Goal: Task Accomplishment & Management: Complete application form

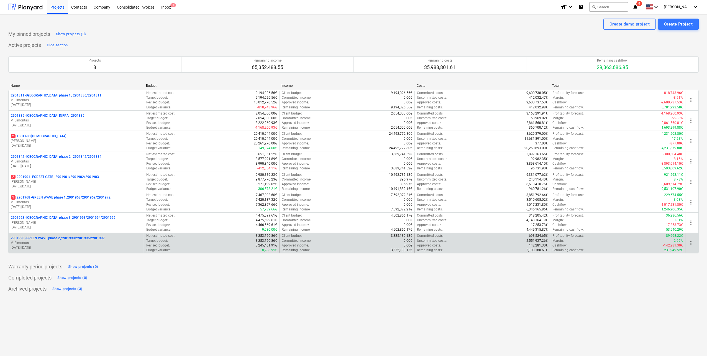
click at [93, 240] on p "2901990 - GREEN WAVE phase 2_2901990/2901996/2901997" at bounding box center [58, 238] width 94 height 5
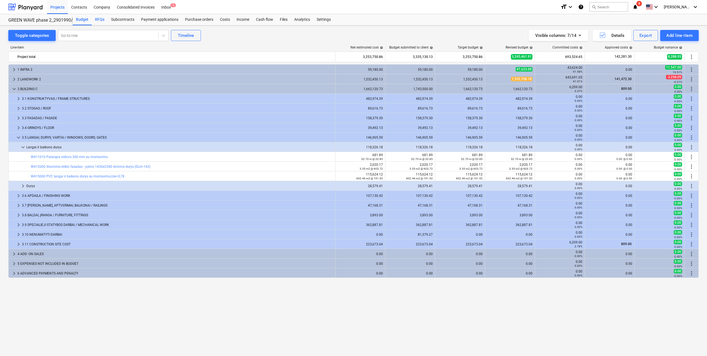
click at [97, 20] on div "RFQs" at bounding box center [100, 19] width 16 height 11
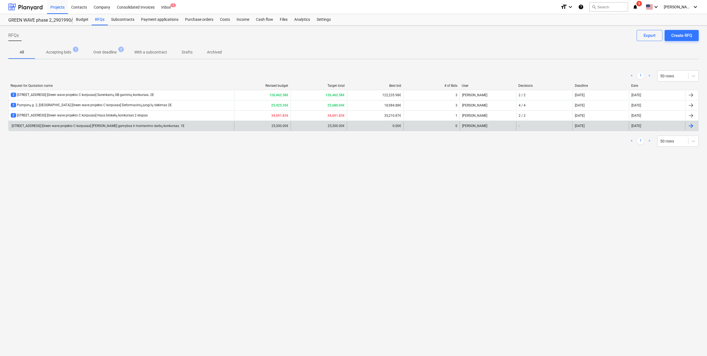
click at [123, 131] on div "Pumpėnų g. 2, Vilnius [Green wave projekto C korpusas] Lifto gamybos ir montavi…" at bounding box center [353, 126] width 690 height 11
click at [124, 129] on div "Pumpėnų g. 2, [GEOGRAPHIC_DATA] [Green wave projekto C korpusas] Lifto gamybos …" at bounding box center [122, 125] width 226 height 9
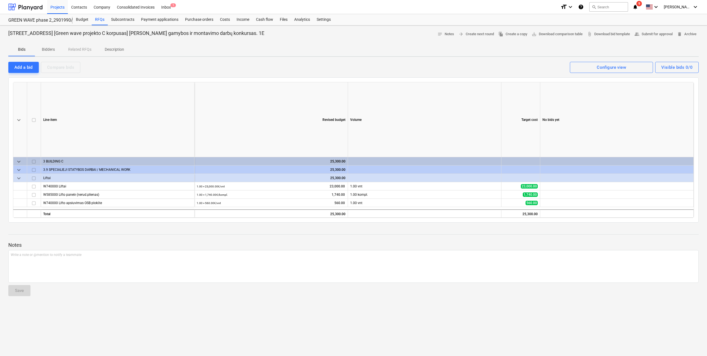
click at [54, 51] on p "Bidders" at bounding box center [48, 50] width 13 height 6
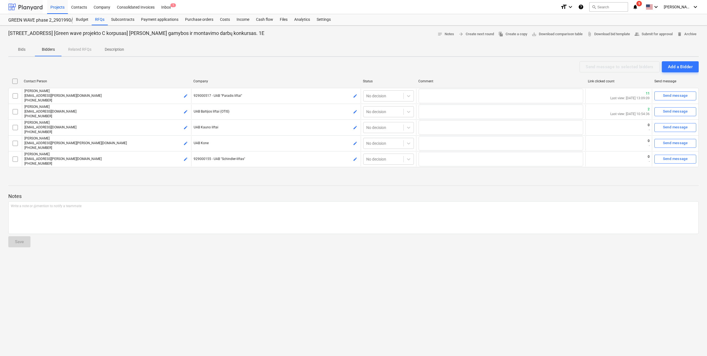
click at [24, 7] on div at bounding box center [25, 7] width 34 height 14
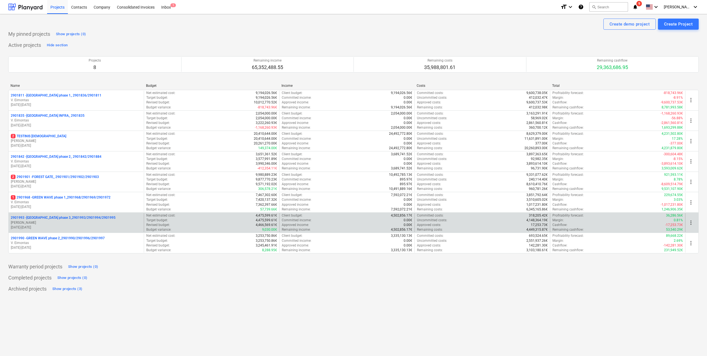
click at [99, 225] on p "01.09.2025 - 28.02.2027" at bounding box center [76, 227] width 131 height 5
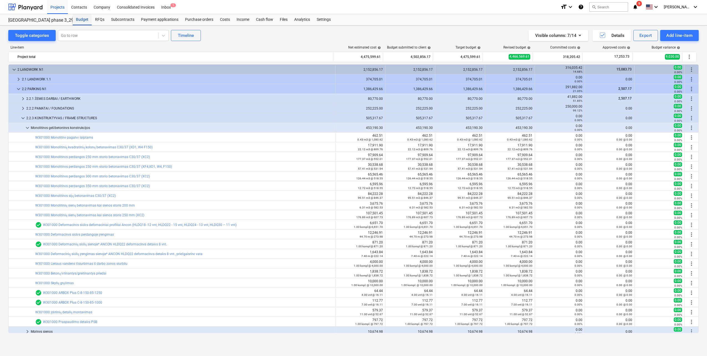
scroll to position [3, 0]
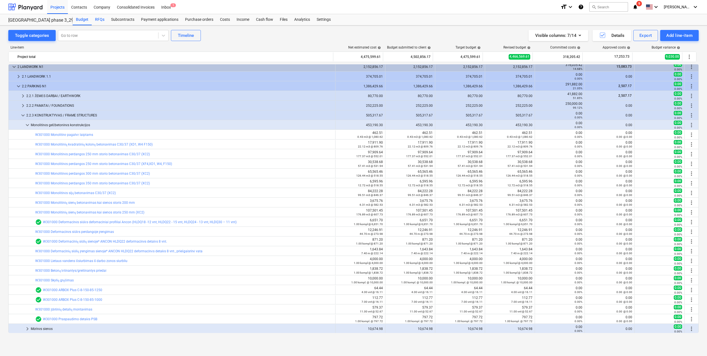
click at [99, 18] on div "RFQs" at bounding box center [100, 19] width 16 height 11
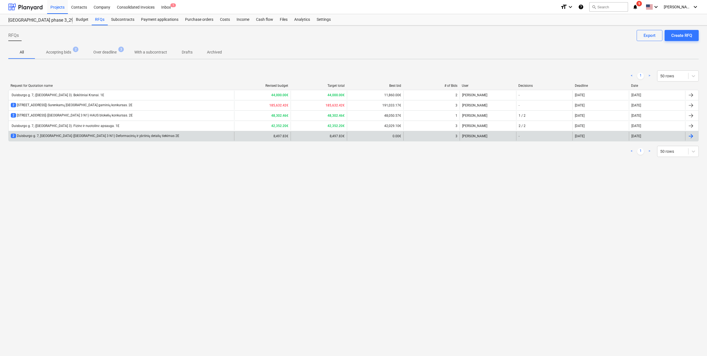
click at [124, 138] on div "2 Duisburgo g. 7, Vilnius (Lake Town 3 N1) Deformacinių ir įdėtinių detalių tie…" at bounding box center [95, 136] width 168 height 5
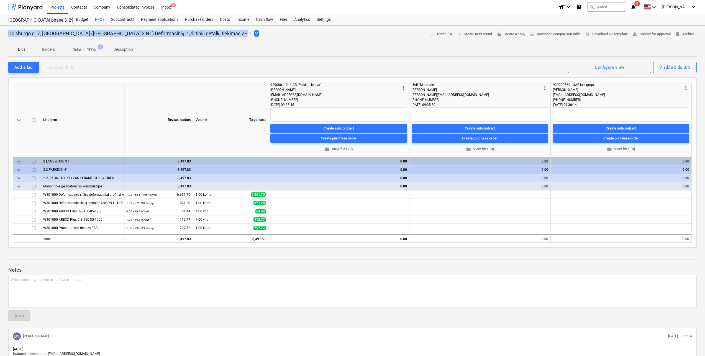
drag, startPoint x: 9, startPoint y: 34, endPoint x: 194, endPoint y: 37, distance: 185.9
click at [194, 37] on div "Duisburgo g. 7, Vilnius (Lake Town 3 N1) Deformacinių ir įdėtinių detalių tieki…" at bounding box center [133, 33] width 250 height 7
copy p "Duisburgo g. 7, Vilnius (Lake Town 3 N1) Deformacinių ir įdėtinių detalių tieki…"
click at [18, 4] on div at bounding box center [25, 7] width 34 height 14
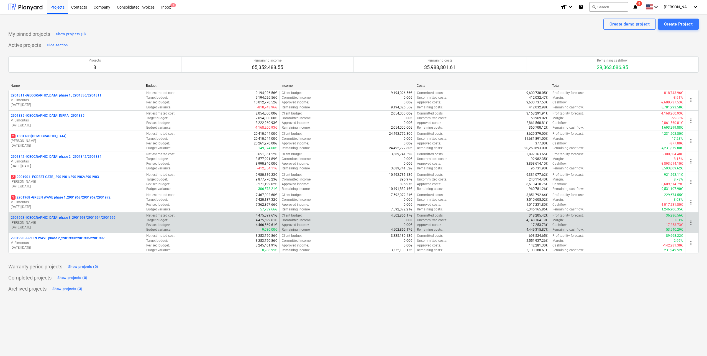
click at [71, 226] on p "01.09.2025 - 28.02.2027" at bounding box center [76, 227] width 131 height 5
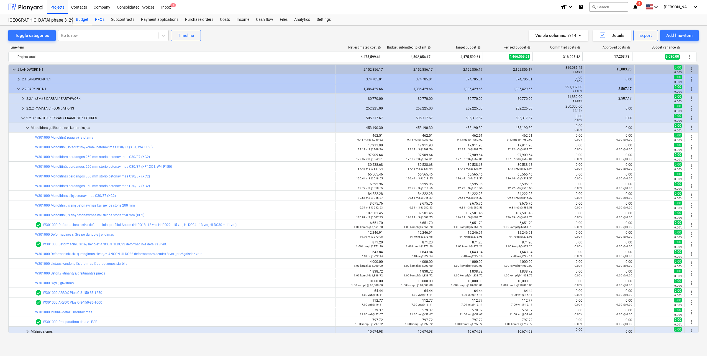
scroll to position [3, 0]
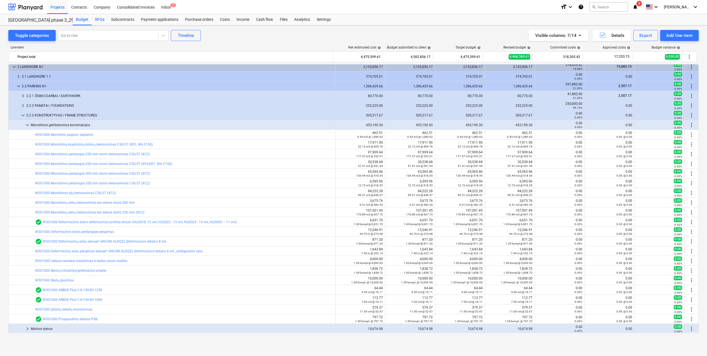
click at [99, 18] on div "RFQs" at bounding box center [100, 19] width 16 height 11
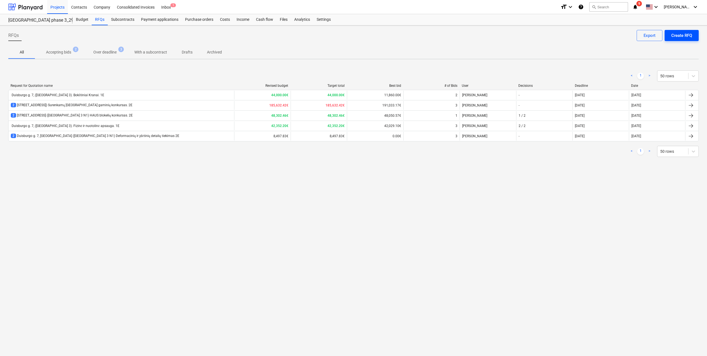
click at [687, 37] on div "Create RFQ" at bounding box center [681, 35] width 21 height 7
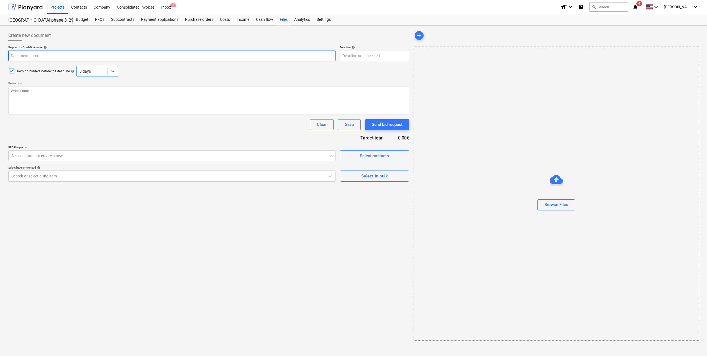
click at [58, 60] on input "text" at bounding box center [171, 55] width 327 height 11
paste input "Duisburgo g. 7, Vilnius (Lake Town 3 N1) Deformacinių ir įdėtinių detalių tieki…"
type textarea "x"
type input "Duisburgo g. 7, Vilnius (Lake Town 3 N1) Deformacinių ir įdėtinių detalių tieki…"
click at [153, 56] on input "Duisburgo g. 7, Vilnius (Lake Town 3 N1) Deformacinių ir įdėtinių detalių tieki…" at bounding box center [171, 55] width 327 height 11
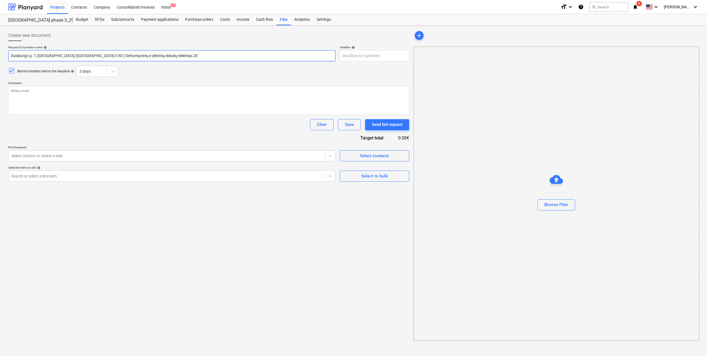
type textarea "x"
type input "Duisburgo g. 7, Vilnius (Lake Town 3 N1) Deformacinių ir įdėtinių detalių tieki…"
type textarea "x"
type input "Duisburgo g. 7, Vilnius (Lake Town 3 N1) Deformacinių ir įdėtinių detalių tieki…"
drag, startPoint x: 149, startPoint y: 55, endPoint x: 161, endPoint y: 60, distance: 13.0
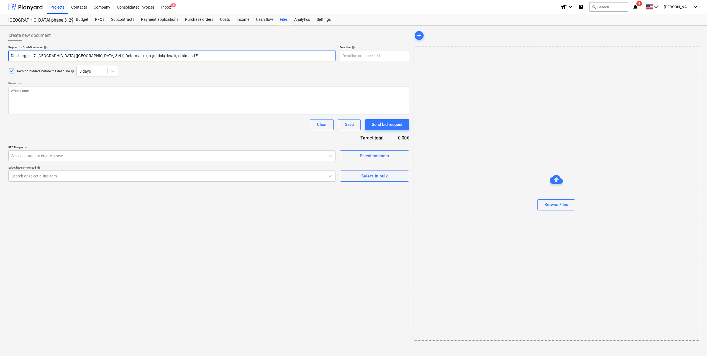
click at [149, 55] on input "Duisburgo g. 7, Vilnius (Lake Town 3 N1) Deformacinių ir įdėtinių detalių tieki…" at bounding box center [171, 55] width 327 height 11
type textarea "x"
type input "Duisburgo g. 7, Vilnius (Lake Town 3 N1) Deformacinių ir įdėtinių detalių tieki…"
type textarea "x"
type input "Duisburgo g. 7, Vilnius (Lake Town 3 N1) Deformacinių ir įdėtinių detalių tieki…"
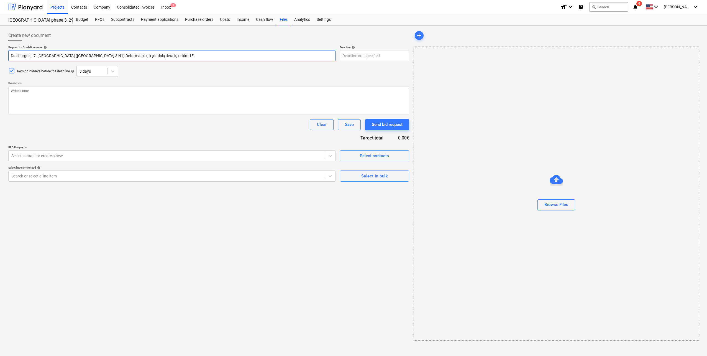
type textarea "x"
type input "Duisburgo g. 7, Vilnius (Lake Town 3 N1) Deformacinių ir įdėtinių detalių tieki…"
type textarea "x"
type input "Duisburgo g. 7, Vilnius (Lake Town 3 N1) Deformacinių ir įdėtinių detalių tiek …"
type textarea "x"
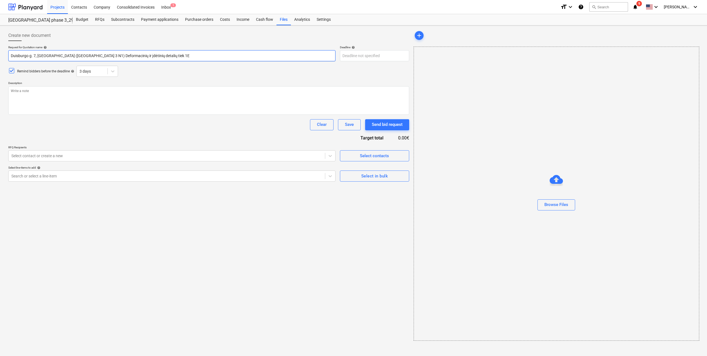
type input "Duisburgo g. 7, Vilnius (Lake Town 3 N1) Deformacinių ir įdėtinių detalių tie 1E"
type textarea "x"
type input "Duisburgo g. 7, Vilnius (Lake Town 3 N1) Deformacinių ir įdėtinių detalių ti 1E"
type textarea "x"
type input "Duisburgo g. 7, Vilnius (Lake Town 3 N1) Deformacinių ir įdėtinių detalių t 1E"
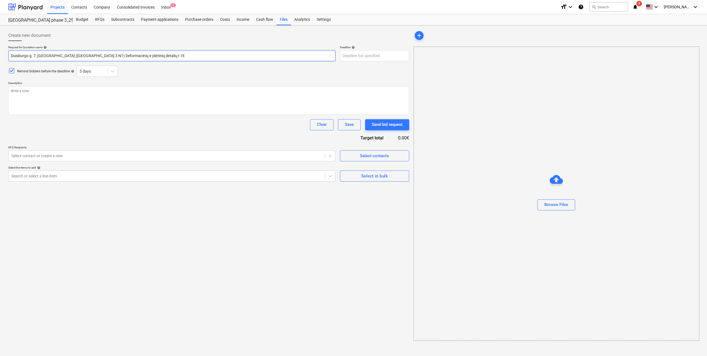
type textarea "x"
type input "Duisburgo g. 7, Vilnius (Lake Town 3 N1) Deformacinių ir įdėtinių detalių 1E"
type textarea "x"
type input "Duisburgo g. 7, Vilnius (Lake Town 3 N1) Deformacinių ir įdėtinių detalių 1E"
type textarea "x"
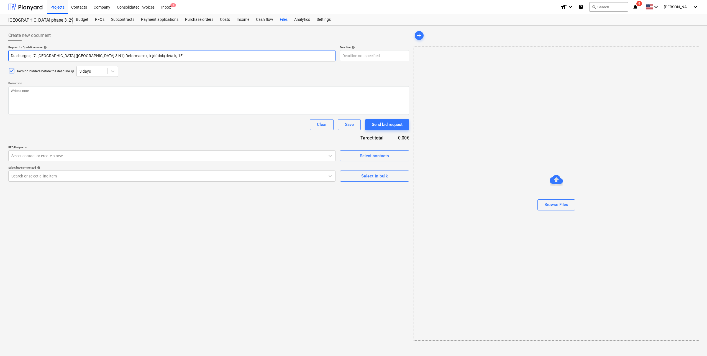
type input "Duisburgo g. 7, Vilnius (Lake Town 3 N1) Deformacinių ir įdėtinių detali 1E"
type textarea "x"
type input "Duisburgo g. 7, Vilnius (Lake Town 3 N1) Deformacinių ir įdėtinių detal 1E"
type textarea "x"
type input "Duisburgo g. 7, Vilnius (Lake Town 3 N1) Deformacinių ir įdėtinių deta 1E"
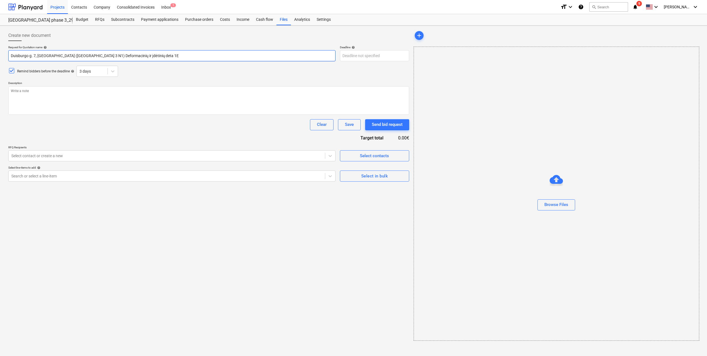
type textarea "x"
type input "Duisburgo g. 7, Vilnius (Lake Town 3 N1) Deformacinių ir įdėtinių det 1E"
type textarea "x"
type input "Duisburgo g. 7, Vilnius (Lake Town 3 N1) Deformacinių ir įdėtinių de 1E"
type textarea "x"
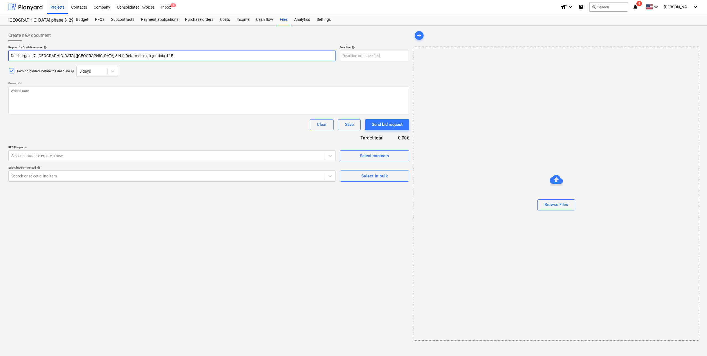
type input "Duisburgo g. 7, Vilnius (Lake Town 3 N1) Deformacinių ir įdėtinių 1E"
type textarea "x"
type input "Duisburgo g. 7, Vilnius (Lake Town 3 N1) Deformacinių ir įdėtinių 1E"
type textarea "x"
type input "Duisburgo g. 7, Vilnius (Lake Town 3 N1) Deformacinių ir įdėtini 1E"
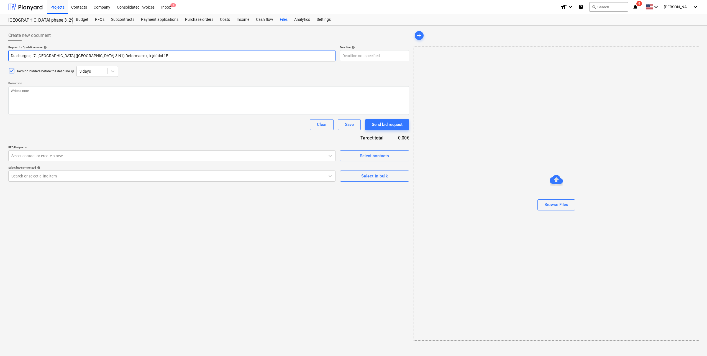
type textarea "x"
type input "Duisburgo g. 7, Vilnius (Lake Town 3 N1) Deformacinių ir įdėtin 1E"
type textarea "x"
type input "Duisburgo g. 7, Vilnius (Lake Town 3 N1) Deformacinių ir įdėti 1E"
type textarea "x"
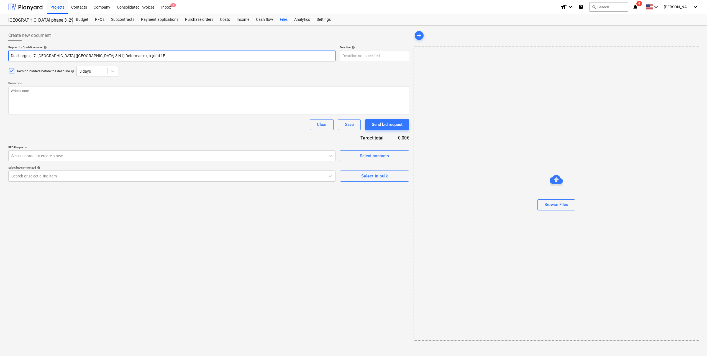
type input "Duisburgo g. 7, Vilnius (Lake Town 3 N1) Deformacinių ir įdėt 1E"
type textarea "x"
type input "Duisburgo g. 7, Vilnius (Lake Town 3 N1) Deformacinių ir įdė 1E"
type textarea "x"
type input "Duisburgo g. 7, Vilnius (Lake Town 3 N1) Deformacinių ir įd 1E"
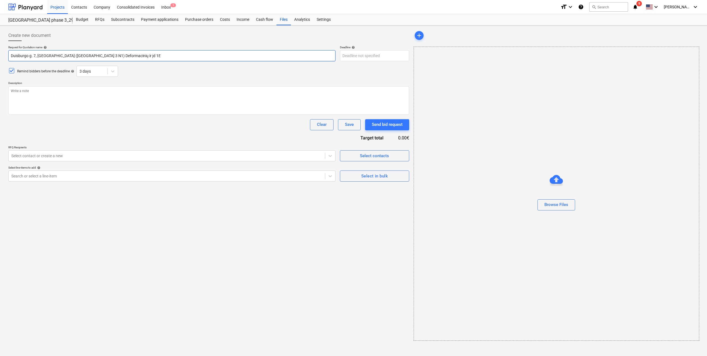
type textarea "x"
type input "Duisburgo g. 7, Vilnius (Lake Town 3 N1) Deformacinių ir į 1E"
type textarea "x"
type input "Duisburgo g. 7, Vilnius (Lake Town 3 N1) Deformacinių ir 1E"
type textarea "x"
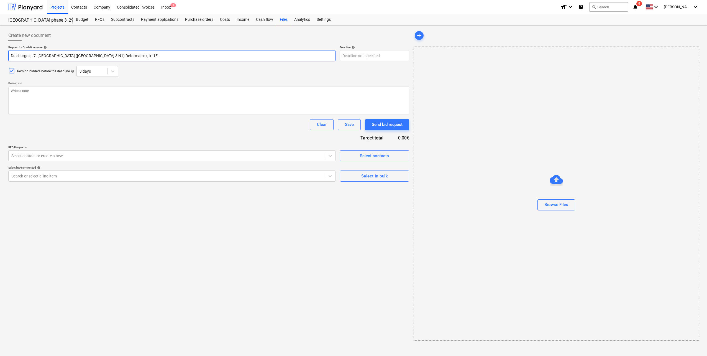
type input "Duisburgo g. 7, Vilnius (Lake Town 3 N1) Deformacinių ir 1E"
type textarea "x"
type input "Duisburgo g. 7, Vilnius (Lake Town 3 N1) Deformacinių i 1E"
type textarea "x"
type input "Duisburgo g. 7, Vilnius (Lake Town 3 N1) Deformacinių 1E"
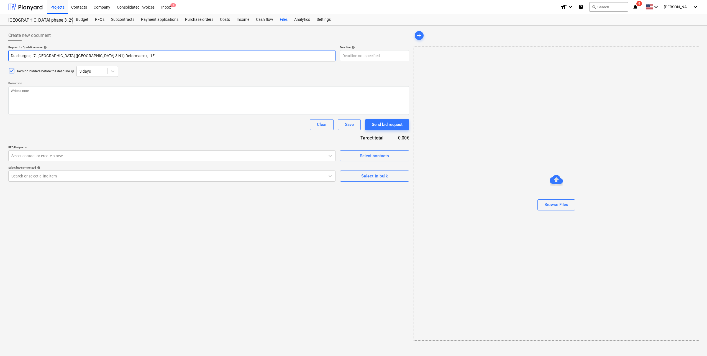
type textarea "x"
type input "Duisburgo g. 7, Vilnius (Lake Town 3 N1) Deformacinių 1E"
type textarea "x"
type input "Duisburgo g. 7, Vilnius (Lake Town 3 N1) Deformacini 1E"
type textarea "x"
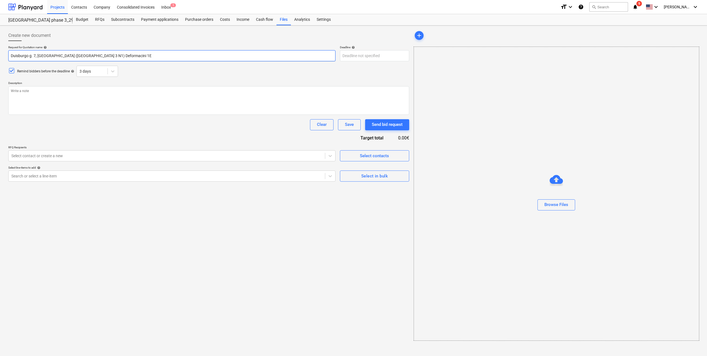
type input "Duisburgo g. 7, Vilnius (Lake Town 3 N1) Deformacin 1E"
type textarea "x"
type input "Duisburgo g. 7, Vilnius (Lake Town 3 N1) Deformaci 1E"
type textarea "x"
type input "Duisburgo g. 7, Vilnius (Lake Town 3 N1) Deformac 1E"
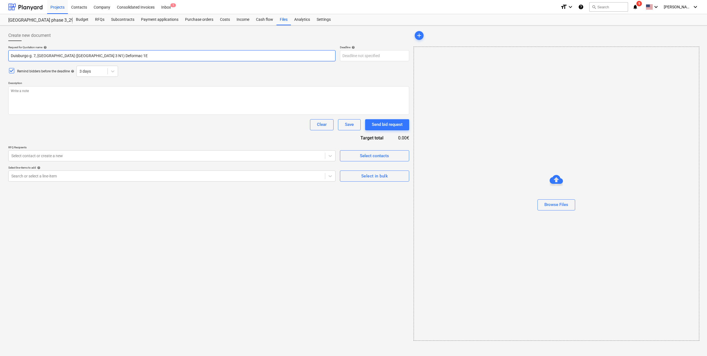
type textarea "x"
type input "Duisburgo g. 7, Vilnius (Lake Town 3 N1) Deforma 1E"
type textarea "x"
type input "Duisburgo g. 7, Vilnius (Lake Town 3 N1) Deform 1E"
type textarea "x"
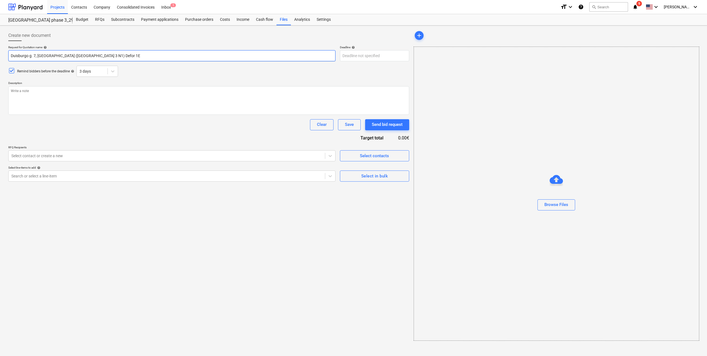
type input "Duisburgo g. 7, Vilnius (Lake Town 3 N1) Defo 1E"
type textarea "x"
type input "Duisburgo g. 7, Vilnius (Lake Town 3 N1) Def 1E"
type textarea "x"
type input "Duisburgo g. 7, Vilnius (Lake Town 3 N1) De 1E"
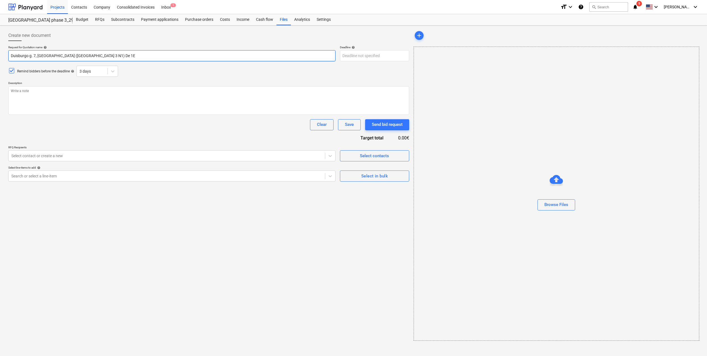
type textarea "x"
type input "Duisburgo g. 7, Vilnius (Lake Town 3 N1) D 1E"
type textarea "x"
type input "Duisburgo g. 7, Vilnius (Lake Town 3 N1) 1E"
type textarea "x"
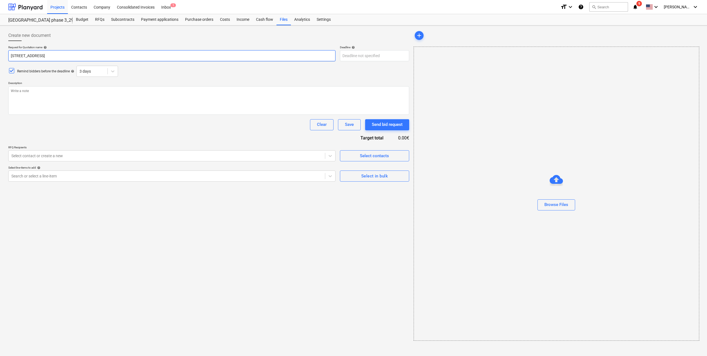
type input "Duisburgo g. 7, Vilnius (Lake Town 3 N1) L 1E"
type textarea "x"
type input "Duisburgo g. 7, Vilnius (Lake Town 3 N1) Lif 1E"
type textarea "x"
type input "Duisburgo g. 7, Vilnius (Lake Town 3 N1) Lift 1E"
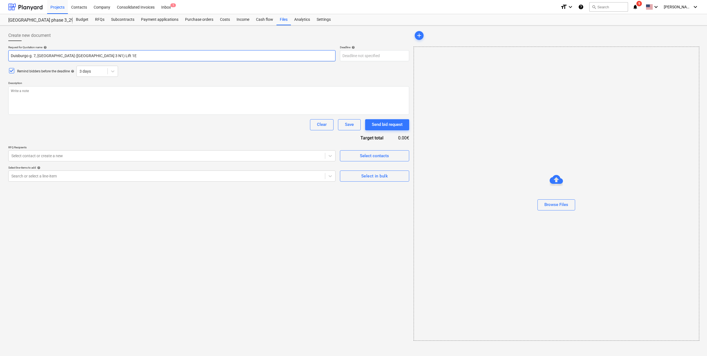
type textarea "x"
type input "Duisburgo g. 7, Vilnius (Lake Town 3 N1) Lifto 1E"
type textarea "x"
type input "Duisburgo g. 7, Vilnius (Lake Town 3 N1) Lifto 1E"
type textarea "x"
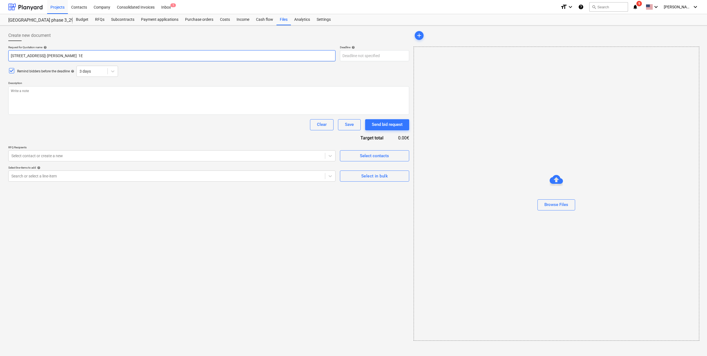
type input "Duisburgo g. 7, Vilnius (Lake Town 3 N1) Lifto g 1E"
type textarea "x"
type input "Duisburgo g. 7, Vilnius (Lake Town 3 N1) Lifto ga 1E"
type textarea "x"
type input "Duisburgo g. 7, Vilnius (Lake Town 3 N1) Lifto gam 1E"
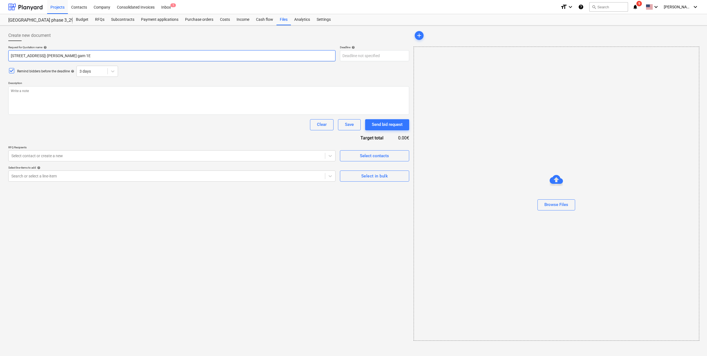
type textarea "x"
type input "Duisburgo g. 7, Vilnius (Lake Town 3 N1) Lifto gamy 1E"
type textarea "x"
type input "Duisburgo g. 7, Vilnius (Lake Town 3 N1) Lifto gamyb 1E"
type textarea "x"
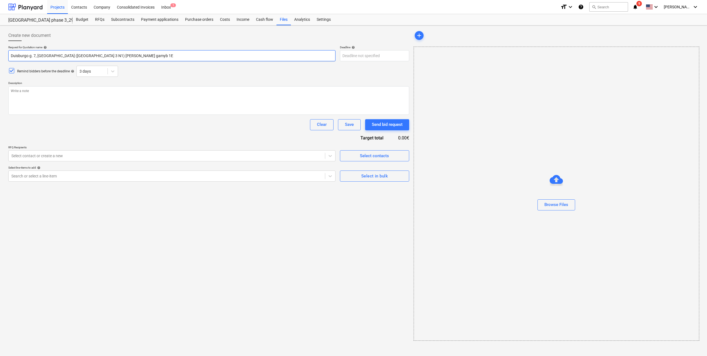
type input "Duisburgo g. 7, Vilnius (Lake Town 3 N1) Lifto gamybo 1E"
type textarea "x"
type input "Duisburgo g. 7, Vilnius (Lake Town 3 N1) Lifto gamybos 1E"
type textarea "x"
type input "Duisburgo g. 7, Vilnius (Lake Town 3 N1) Lifto gamybos 1E"
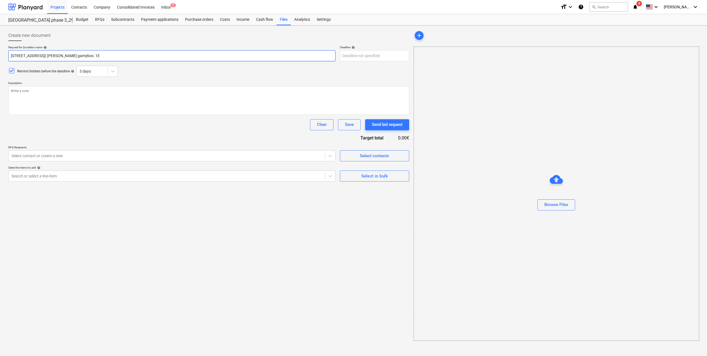
type textarea "x"
type input "Duisburgo g. 7, Vilnius (Lake Town 3 N1) Lifto gamybos i 1E"
type textarea "x"
type input "Duisburgo g. 7, Vilnius (Lake Town 3 N1) Lifto gamybos ir 1E"
type textarea "x"
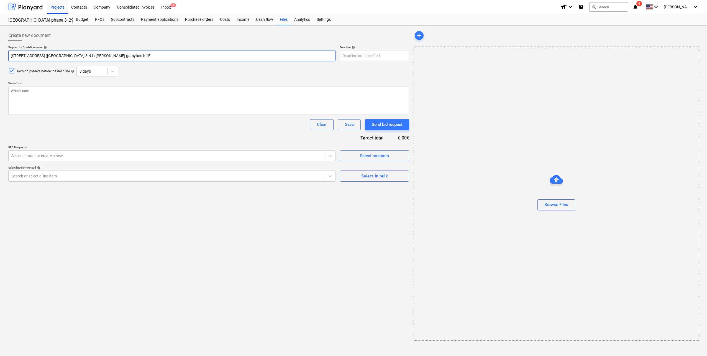
type input "Duisburgo g. 7, Vilnius (Lake Town 3 N1) Lifto gamybos ir 1E"
type textarea "x"
type input "Duisburgo g. 7, Vilnius (Lake Town 3 N1) Lifto gamybos ir m 1E"
type textarea "x"
type input "Duisburgo g. 7, Vilnius (Lake Town 3 N1) Lifto gamybos ir mo 1E"
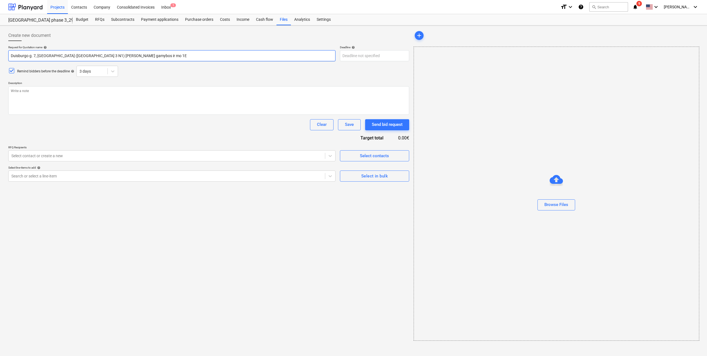
type textarea "x"
type input "Duisburgo g. 7, Vilnius (Lake Town 3 N1) Lifto gamybos ir mon 1E"
type textarea "x"
type input "Duisburgo g. 7, Vilnius (Lake Town 3 N1) Lifto gamybos ir monta 1E"
type textarea "x"
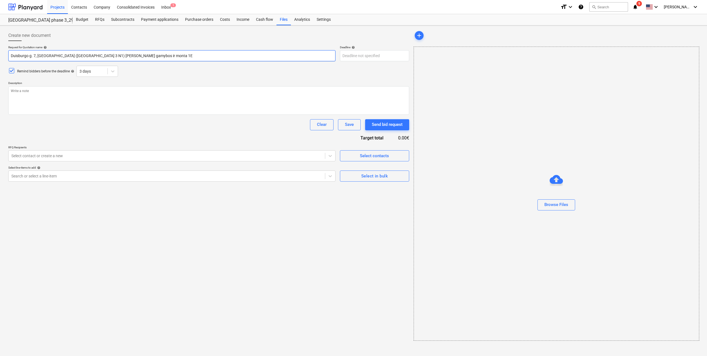
type input "Duisburgo g. 7, Vilnius (Lake Town 3 N1) Lifto gamybos ir montav 1E"
type textarea "x"
type input "Duisburgo g. 7, Vilnius (Lake Town 3 N1) Lifto gamybos ir montavi 1E"
type textarea "x"
type input "Duisburgo g. 7, Vilnius (Lake Town 3 N1) Lifto gamybos ir montavim 1E"
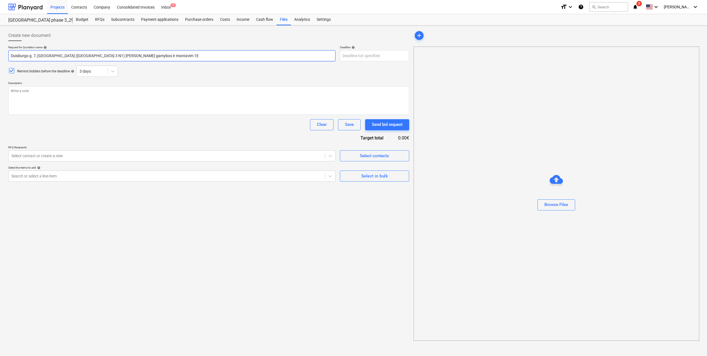
type textarea "x"
type input "Duisburgo g. 7, Vilnius (Lake Town 3 N1) Lifto gamybos ir montavimo 1E"
type textarea "x"
type input "Duisburgo g. 7, Vilnius (Lake Town 3 N1) Lifto gamybos ir montavimo 1E"
type textarea "x"
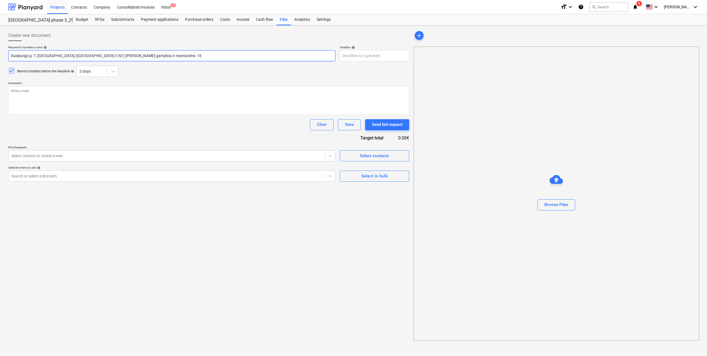
type input "Duisburgo g. 7, Vilnius (Lake Town 3 N1) Lifto gamybos ir montavimo d 1E"
type textarea "x"
type input "Duisburgo g. 7, Vilnius (Lake Town 3 N1) Lifto gamybos ir montavimo da 1E"
type textarea "x"
type input "Duisburgo g. 7, Vilnius (Lake Town 3 N1) Lifto gamybos ir montavimo dar 1E"
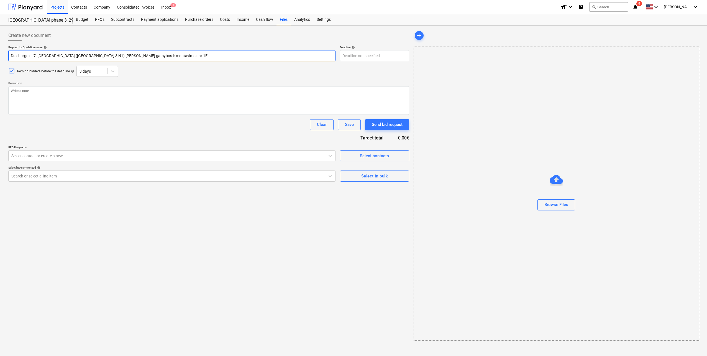
type textarea "x"
type input "Duisburgo g. 7, Vilnius (Lake Town 3 N1) Lifto gamybos ir montavimo darb 1E"
type textarea "x"
type input "Duisburgo g. 7, Vilnius (Lake Town 3 N1) Lifto gamybos ir montavimo darb7 1E"
type textarea "x"
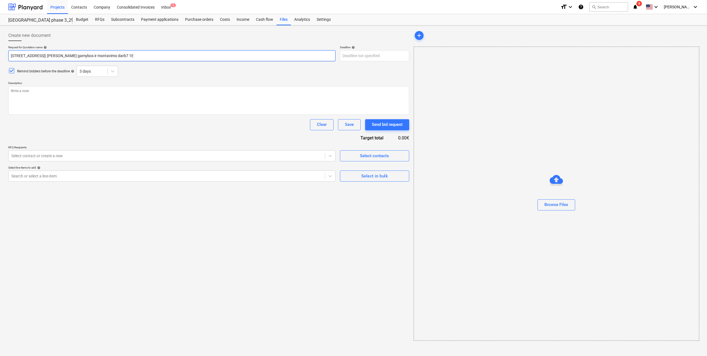
type input "Duisburgo g. 7, Vilnius (Lake Town 3 N1) Lifto gamybos ir montavimo darb7 1E"
type textarea "x"
type input "Duisburgo g. 7, Vilnius (Lake Town 3 N1) Lifto gamybos ir montavimo darb7 k 1E"
type textarea "x"
type input "Duisburgo g. 7, Vilnius (Lake Town 3 N1) Lifto gamybos ir montavimo darb7 ko 1E"
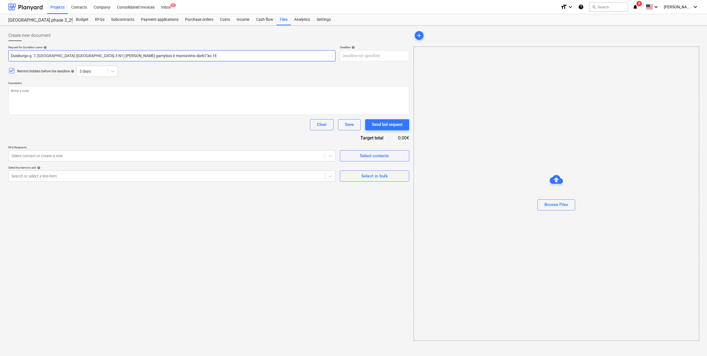
type textarea "x"
type input "Duisburgo g. 7, Vilnius (Lake Town 3 N1) Lifto gamybos ir montavimo darb7 k 1E"
type textarea "x"
type input "Duisburgo g. 7, Vilnius (Lake Town 3 N1) Lifto gamybos ir montavimo darb7 1E"
type textarea "x"
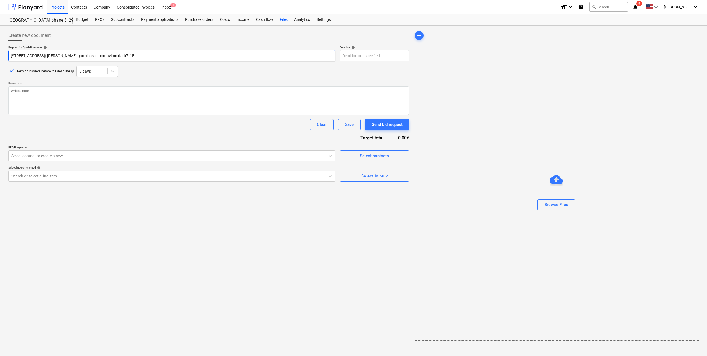
type input "Duisburgo g. 7, Vilnius (Lake Town 3 N1) Lifto gamybos ir montavimo darb7 1E"
type textarea "x"
type input "Duisburgo g. 7, Vilnius (Lake Town 3 N1) Lifto gamybos ir montavimo darb 1E"
type textarea "x"
type input "Duisburgo g. 7, Vilnius (Lake Town 3 N1) Lifto gamybos ir montavimo darbų 1E"
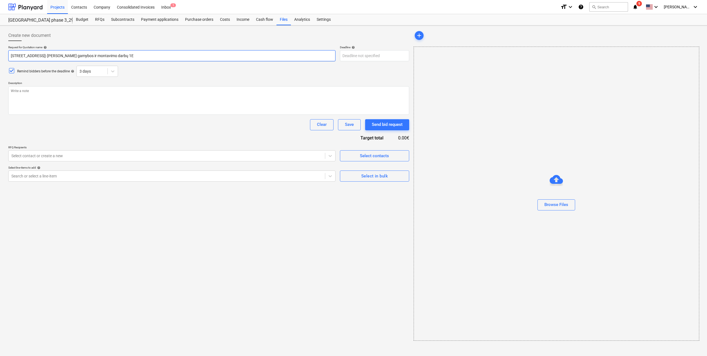
type textarea "x"
type input "Duisburgo g. 7, Vilnius (Lake Town 3 N1) Lifto gamybos ir montavimo darbų 1E"
type textarea "x"
type input "Duisburgo g. 7, Vilnius (Lake Town 3 N1) Lifto gamybos ir montavimo darbų k 1E"
type textarea "x"
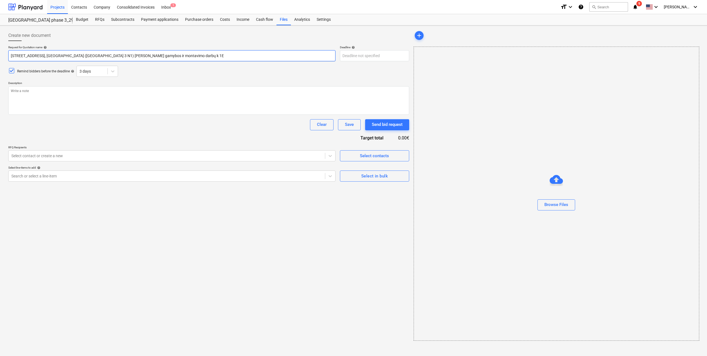
type input "Duisburgo g. 7, Vilnius (Lake Town 3 N1) Lifto gamybos ir montavimo darbų ko 1E"
type textarea "x"
type input "Duisburgo g. 7, Vilnius (Lake Town 3 N1) Lifto gamybos ir montavimo darbų kon 1E"
type textarea "x"
type input "Duisburgo g. 7, Vilnius (Lake Town 3 N1) Lifto gamybos ir montavimo darbų konk …"
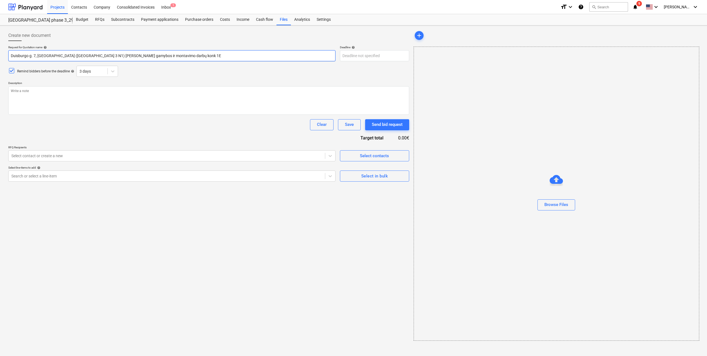
type textarea "x"
type input "Duisburgo g. 7, Vilnius (Lake Town 3 N1) Lifto gamybos ir montavimo darbų konku…"
type textarea "x"
type input "Duisburgo g. 7, Vilnius (Lake Town 3 N1) Lifto gamybos ir montavimo darbų konku…"
type textarea "x"
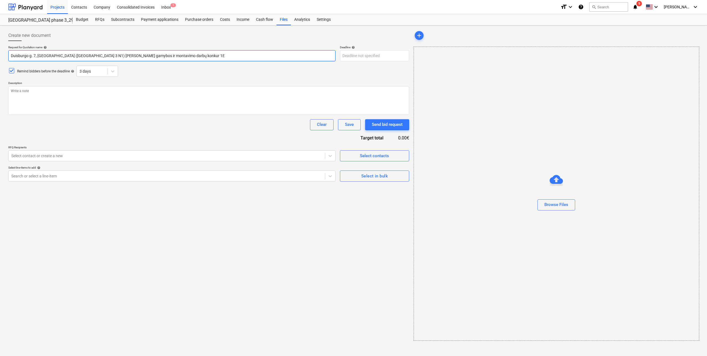
type input "Duisburgo g. 7, Vilnius (Lake Town 3 N1) Lifto gamybos ir montavimo darbų konku…"
type textarea "x"
type input "Duisburgo g. 7, Vilnius (Lake Town 3 N1) Lifto gamybos ir montavimo darbų konku…"
type textarea "x"
type input "Duisburgo g. 7, Vilnius (Lake Town 3 N1) Lifto gamybos ir montavimo darbų konku…"
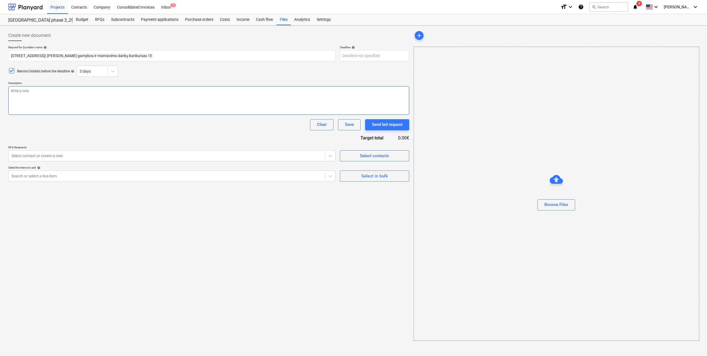
click at [32, 94] on textarea at bounding box center [208, 100] width 401 height 29
paste textarea "Sveiki, Kviečiame Jus dalyvauti rangos darbų konkurse bei pateikti komercinį pa…"
type textarea "x"
type textarea "Sveiki, Kviečiame Jus dalyvauti rangos darbų konkurse bei pateikti komercinį pa…"
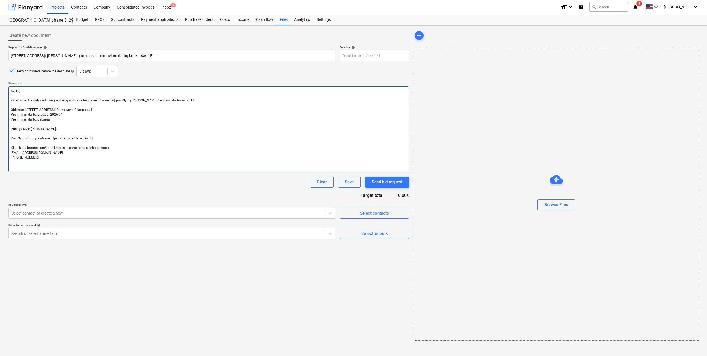
click at [10, 94] on textarea "Sveiki, Kviečiame Jus dalyvauti rangos darbų konkurse bei pateikti komercinį pa…" at bounding box center [208, 129] width 401 height 86
type textarea "x"
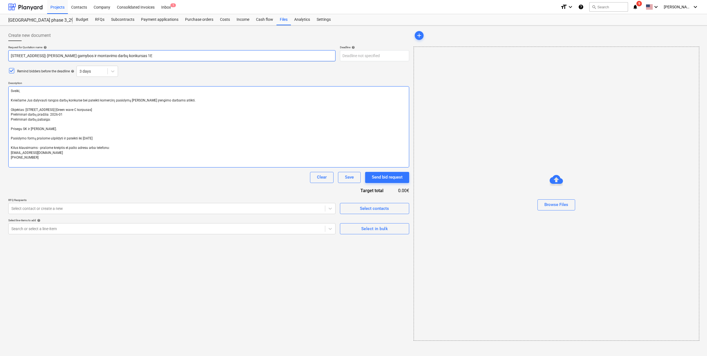
type textarea "Sveiki, Kviečiame Jus dalyvauti rangos darbų konkurse bei pateikti komercinį pa…"
drag, startPoint x: 11, startPoint y: 55, endPoint x: 81, endPoint y: 57, distance: 69.8
click at [81, 57] on input "Duisburgo g. 7, Vilnius (Lake Town 3 N1) Lifto gamybos ir montavimo darbų konku…" at bounding box center [171, 55] width 327 height 11
click at [99, 110] on textarea "Sveiki, Kviečiame Jus dalyvauti rangos darbų konkurse bei pateikti komercinį pa…" at bounding box center [208, 126] width 401 height 81
drag, startPoint x: 89, startPoint y: 109, endPoint x: 30, endPoint y: 109, distance: 59.6
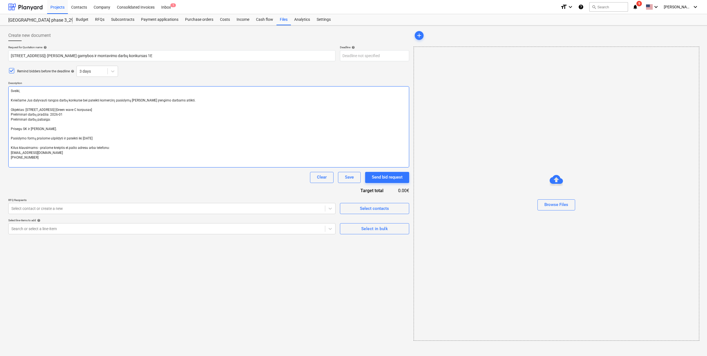
click at [30, 109] on textarea "Sveiki, Kviečiame Jus dalyvauti rangos darbų konkurse bei pateikti komercinį pa…" at bounding box center [208, 126] width 401 height 81
paste textarea "Duisburgo g. 7, Vilnius (Lake Town 3 N1)"
type textarea "x"
type textarea "Sveiki, Kviečiame Jus dalyvauti rangos darbų konkurse bei pateikti komercinį pa…"
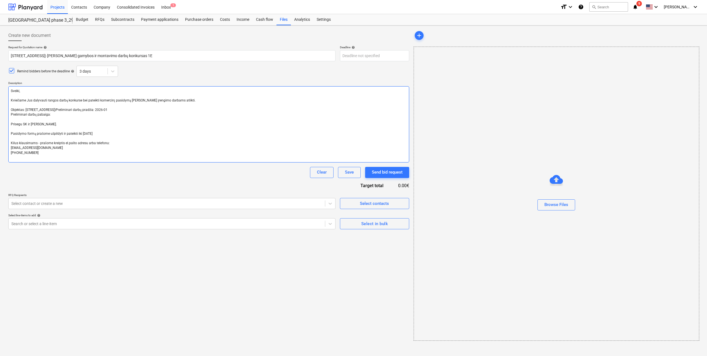
type textarea "x"
type textarea "Sveiki, Kviečiame Jus dalyvauti rangos darbų konkurse bei pateikti komercinį pa…"
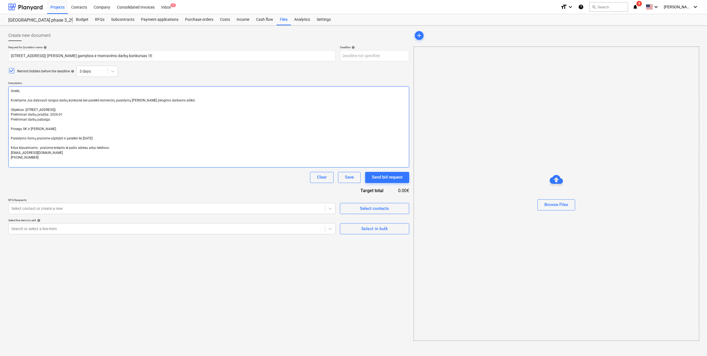
type textarea "x"
type textarea "Sveiki, Kviečiame Jus dalyvauti rangos darbų konkurse bei pateikti komercinį pa…"
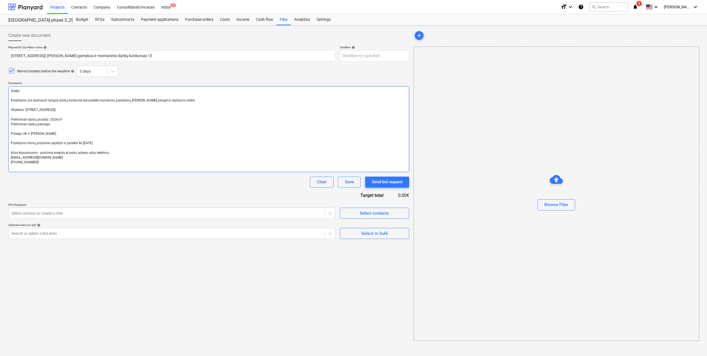
click at [82, 120] on textarea "Sveiki, Kviečiame Jus dalyvauti rangos darbų konkurse bei pateikti komercinį pa…" at bounding box center [208, 129] width 401 height 86
type textarea "x"
type textarea "Sveiki, Kviečiame Jus dalyvauti rangos darbų konkurse bei pateikti komercinį pa…"
type textarea "x"
type textarea "Sveiki, Kviečiame Jus dalyvauti rangos darbų konkurse bei pateikti komercinį pa…"
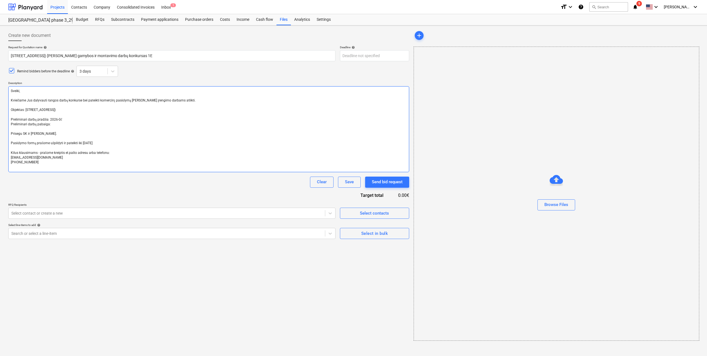
type textarea "x"
type textarea "Sveiki, Kviečiame Jus dalyvauti rangos darbų konkurse bei pateikti komercinį pa…"
type textarea "x"
type textarea "Sveiki, Kviečiame Jus dalyvauti rangos darbų konkurse bei pateikti komercinį pa…"
click at [119, 141] on textarea "Sveiki, Kviečiame Jus dalyvauti rangos darbų konkurse bei pateikti komercinį pa…" at bounding box center [208, 129] width 401 height 86
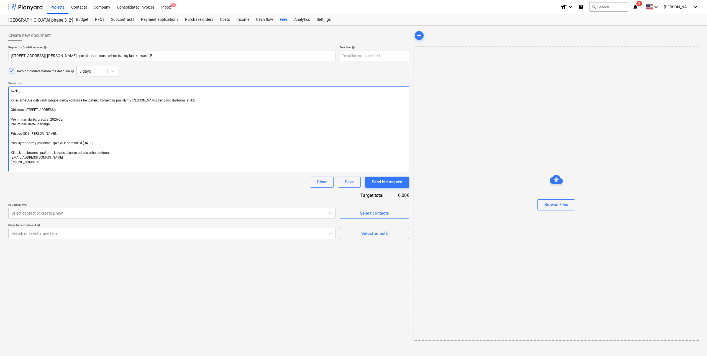
click at [119, 141] on textarea "Sveiki, Kviečiame Jus dalyvauti rangos darbų konkurse bei pateikti komercinį pa…" at bounding box center [208, 129] width 401 height 86
click at [112, 140] on textarea "Sveiki, Kviečiame Jus dalyvauti rangos darbų konkurse bei pateikti komercinį pa…" at bounding box center [208, 129] width 401 height 86
click at [105, 142] on textarea "Sveiki, Kviečiame Jus dalyvauti rangos darbų konkurse bei pateikti komercinį pa…" at bounding box center [208, 129] width 401 height 86
type textarea "x"
type textarea "Sveiki, Kviečiame Jus dalyvauti rangos darbų konkurse bei pateikti komercinį pa…"
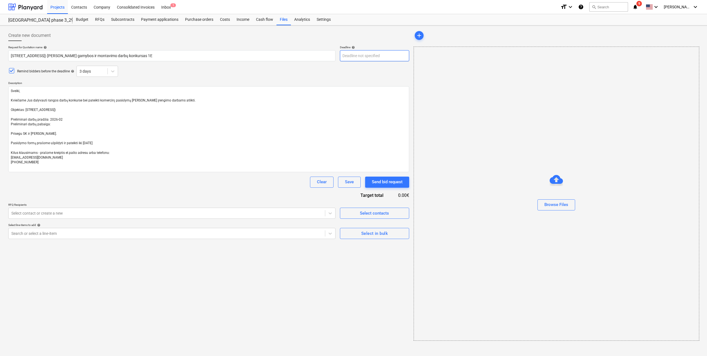
click at [379, 59] on body "Projects Contacts Company Consolidated Invoices Inbox 1 format_size keyboard_ar…" at bounding box center [353, 178] width 707 height 356
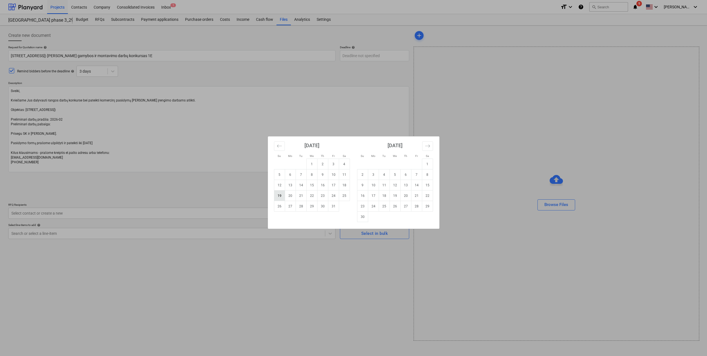
click at [281, 199] on td "19" at bounding box center [279, 195] width 11 height 11
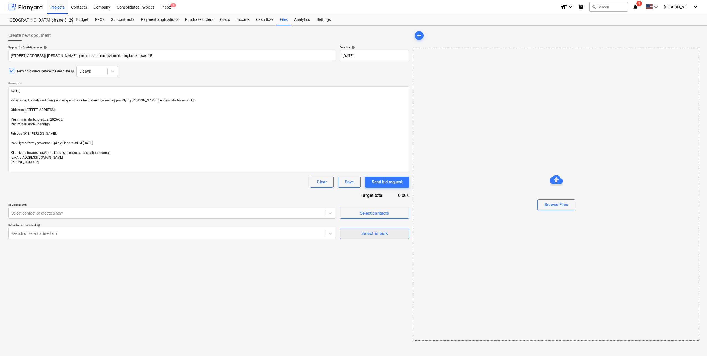
click at [372, 237] on button "Select in bulk" at bounding box center [374, 233] width 69 height 11
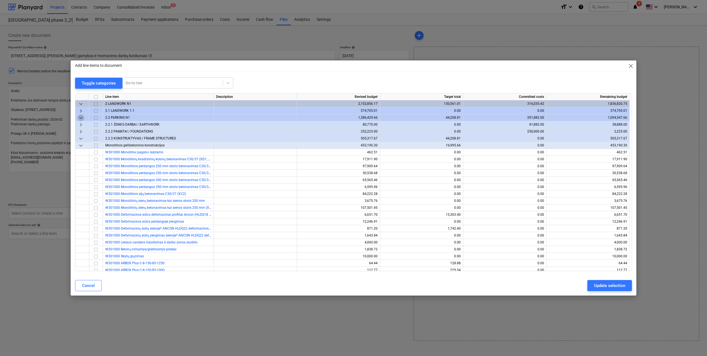
click at [79, 115] on span "keyboard_arrow_down" at bounding box center [81, 117] width 7 height 7
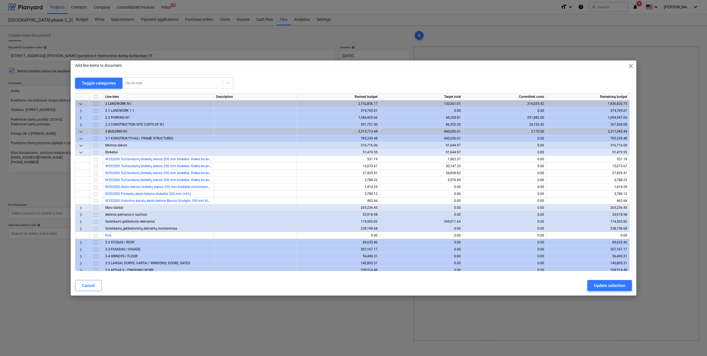
click at [80, 108] on span "keyboard_arrow_right" at bounding box center [81, 110] width 7 height 7
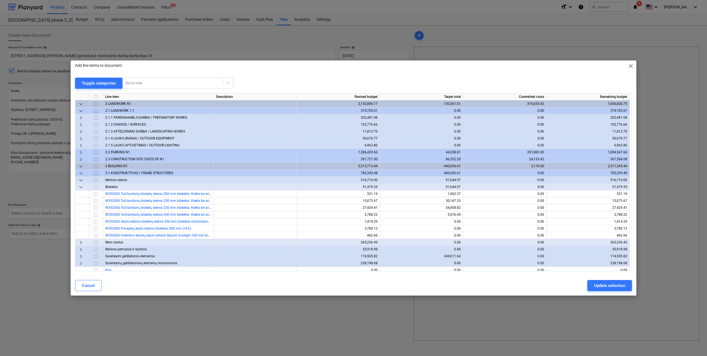
click at [83, 111] on span "keyboard_arrow_down" at bounding box center [81, 110] width 7 height 7
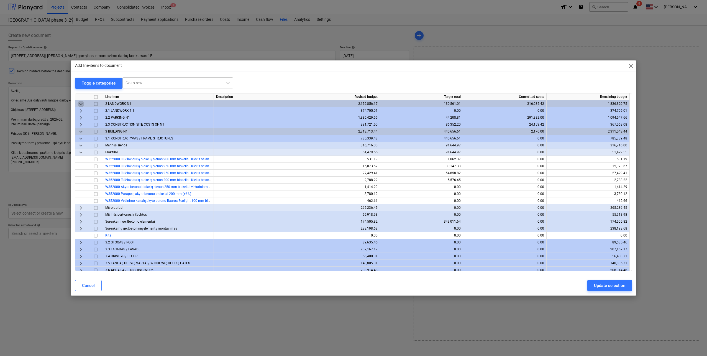
click at [81, 106] on span "keyboard_arrow_down" at bounding box center [81, 104] width 7 height 7
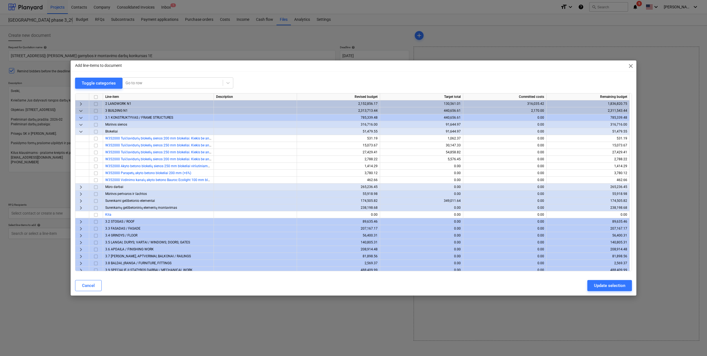
click at [80, 111] on span "keyboard_arrow_down" at bounding box center [81, 110] width 7 height 7
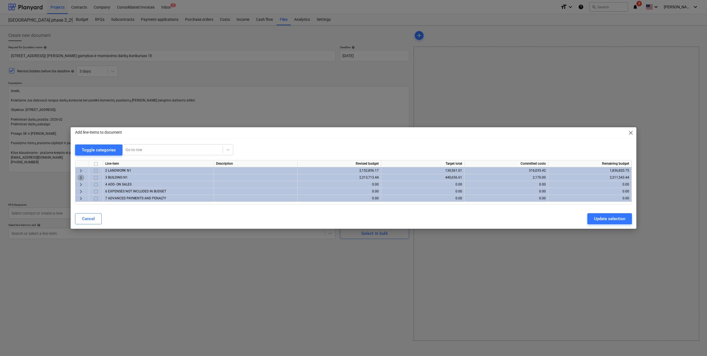
click at [83, 177] on span "keyboard_arrow_right" at bounding box center [81, 177] width 7 height 7
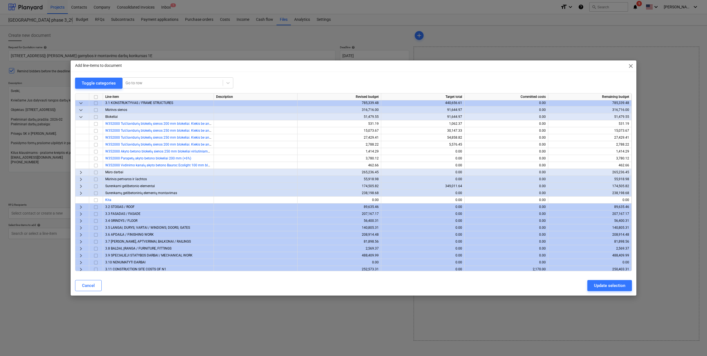
scroll to position [39, 0]
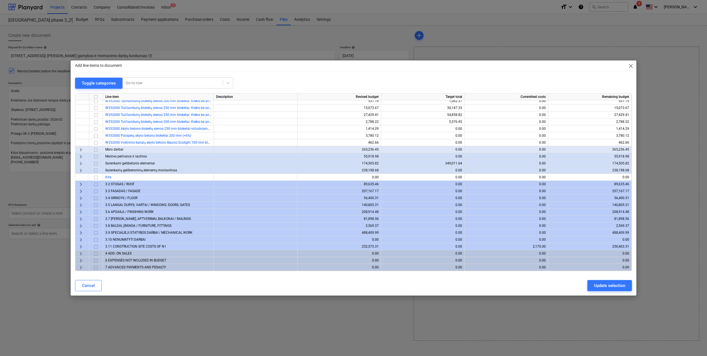
click at [81, 230] on span "keyboard_arrow_right" at bounding box center [81, 232] width 7 height 7
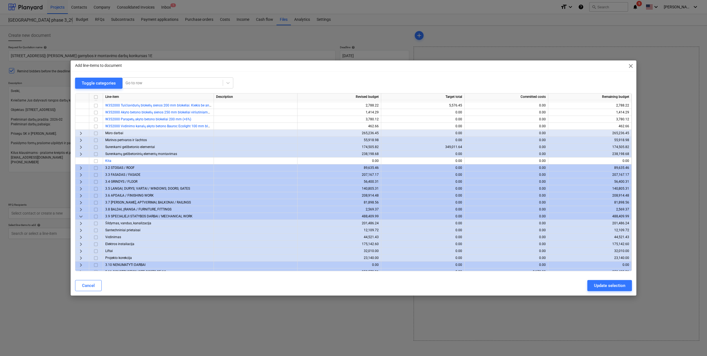
scroll to position [67, 0]
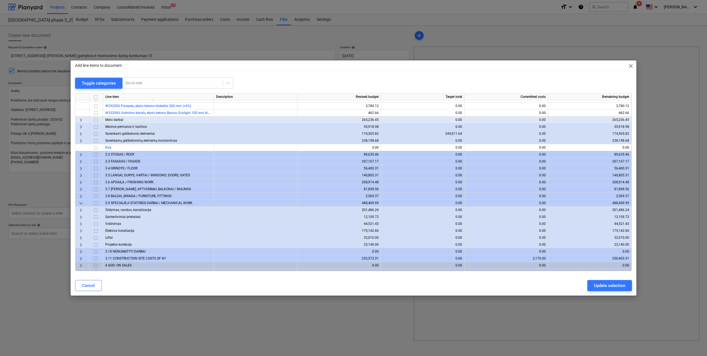
click at [97, 237] on input "checkbox" at bounding box center [96, 237] width 7 height 7
click at [604, 286] on div "Update selection" at bounding box center [609, 285] width 31 height 7
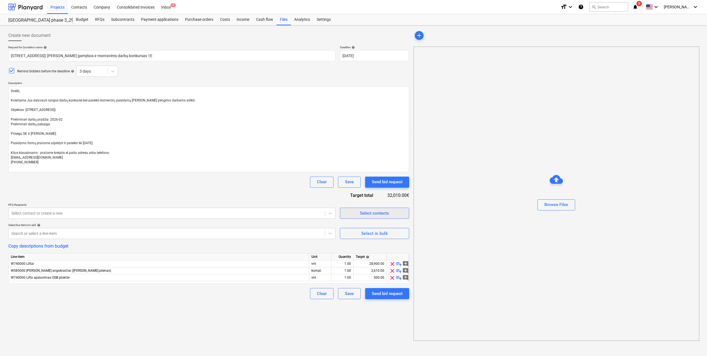
click at [373, 215] on div "Select contacts" at bounding box center [374, 212] width 29 height 7
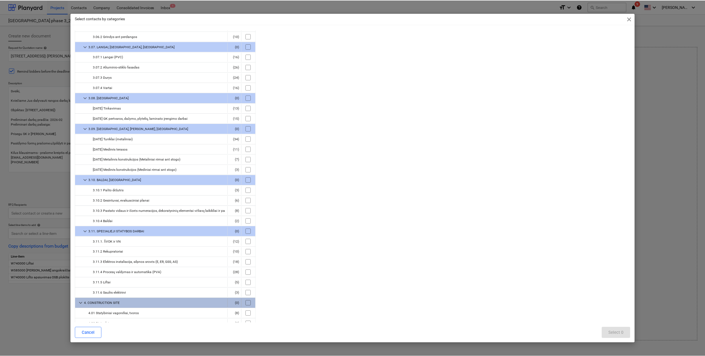
scroll to position [305, 0]
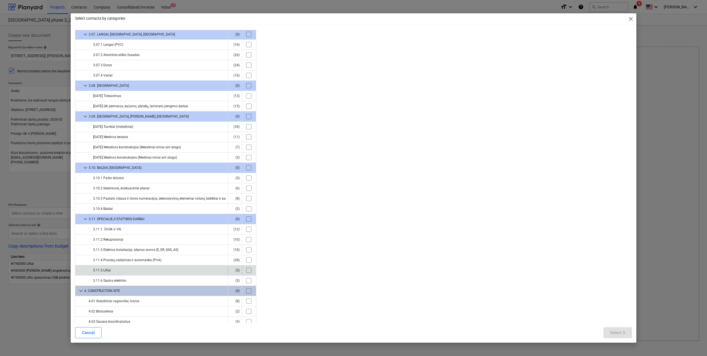
click at [250, 270] on input "checkbox" at bounding box center [248, 270] width 9 height 9
click at [621, 333] on div "Select 5" at bounding box center [617, 332] width 15 height 7
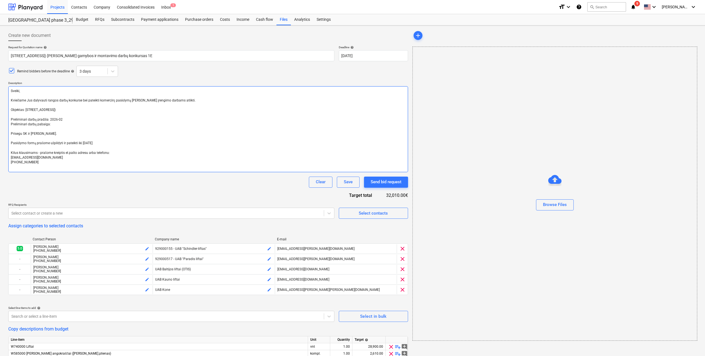
click at [55, 135] on textarea "Sveiki, Kviečiame Jus dalyvauti rangos darbų konkurse bei pateikti komercinį pa…" at bounding box center [208, 129] width 400 height 86
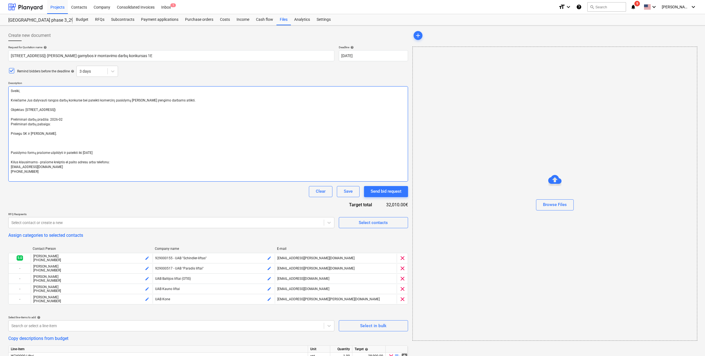
click at [34, 147] on textarea "Sveiki, Kviečiame Jus dalyvauti rangos darbų konkurse bei pateikti komercinį pa…" at bounding box center [208, 133] width 400 height 95
click at [25, 143] on textarea "Sveiki, Kviečiame Jus dalyvauti rangos darbų konkurse bei pateikti komercinį pa…" at bounding box center [208, 133] width 400 height 95
paste textarea "https://docs.b360.autodesk.com/shares/23deb53a-ed42-46c5-8110-64b04a58f803"
click at [65, 129] on textarea "Sveiki, Kviečiame Jus dalyvauti rangos darbų konkurse bei pateikti komercinį pa…" at bounding box center [208, 133] width 400 height 95
click at [59, 137] on textarea "Sveiki, Kviečiame Jus dalyvauti rangos darbų konkurse bei pateikti komercinį pa…" at bounding box center [208, 133] width 400 height 95
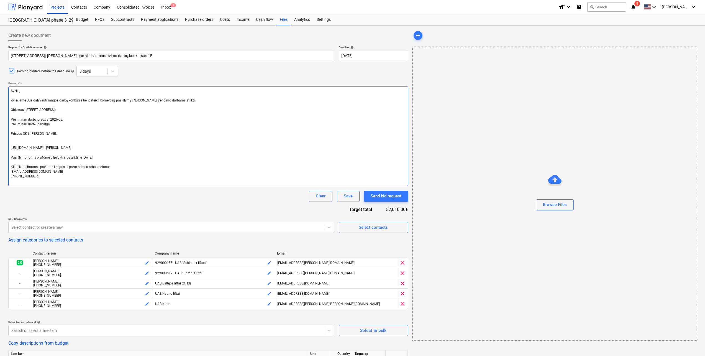
paste textarea "https://docs.b360.autodesk.com/shares/5f3ad959-fbac-4318-9719-49cb848a8fe3"
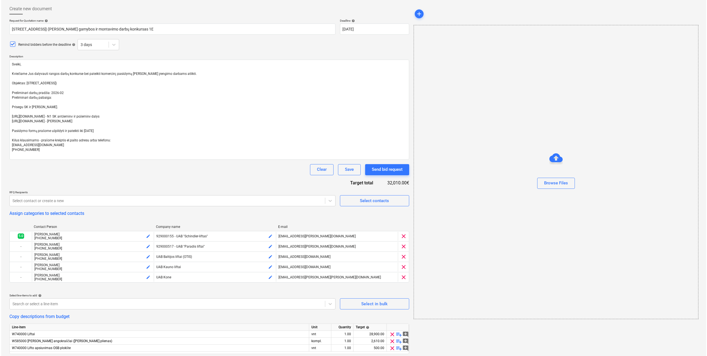
scroll to position [45, 0]
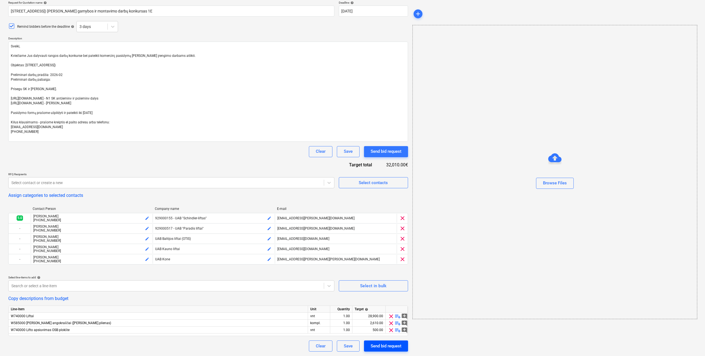
click at [378, 347] on div "Send bid request" at bounding box center [386, 345] width 31 height 7
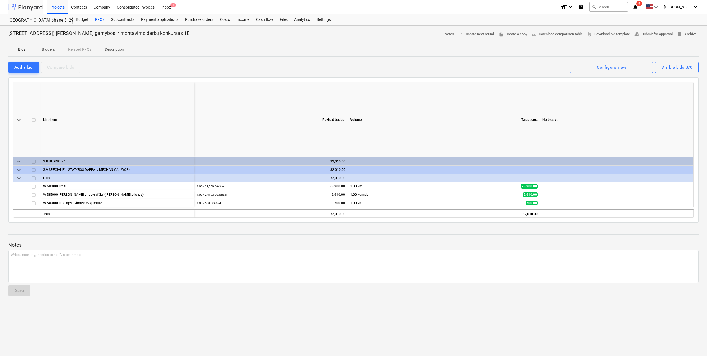
click at [24, 10] on div at bounding box center [25, 7] width 34 height 14
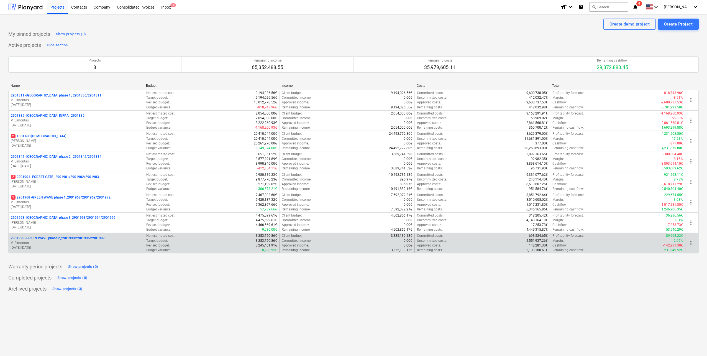
click at [93, 239] on p "2901990 - GREEN WAVE phase 2_2901990/2901996/2901997" at bounding box center [58, 238] width 94 height 5
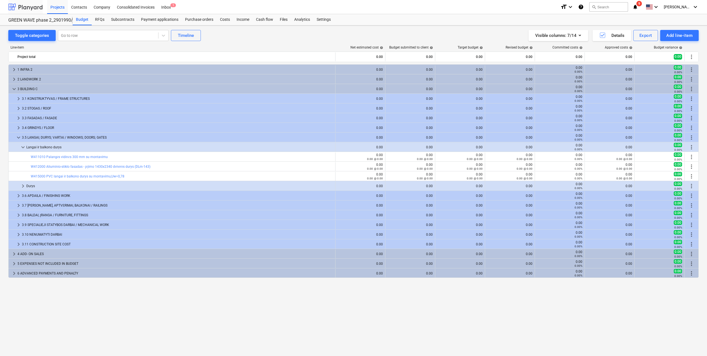
click at [28, 7] on div at bounding box center [25, 7] width 34 height 14
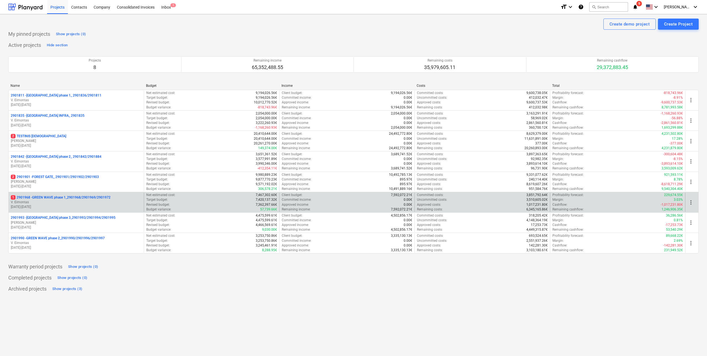
click at [63, 205] on p "09.06.2025 - 31.12.2026" at bounding box center [76, 206] width 131 height 5
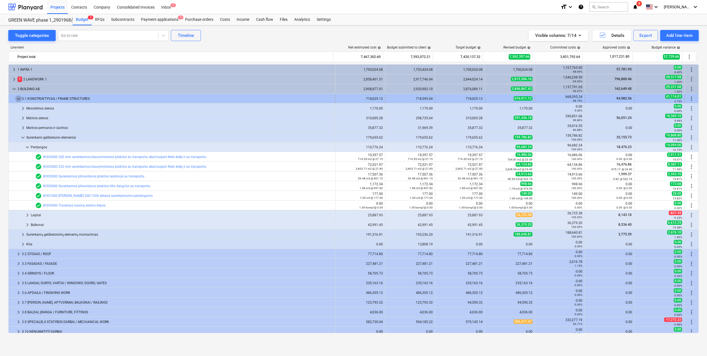
click at [17, 101] on span "keyboard_arrow_down" at bounding box center [18, 98] width 7 height 7
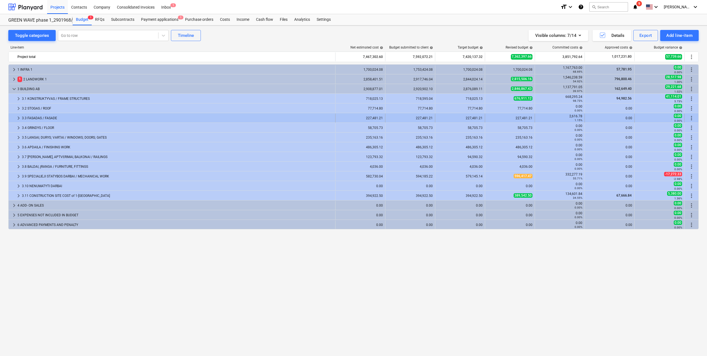
click at [15, 118] on div at bounding box center [13, 118] width 4 height 9
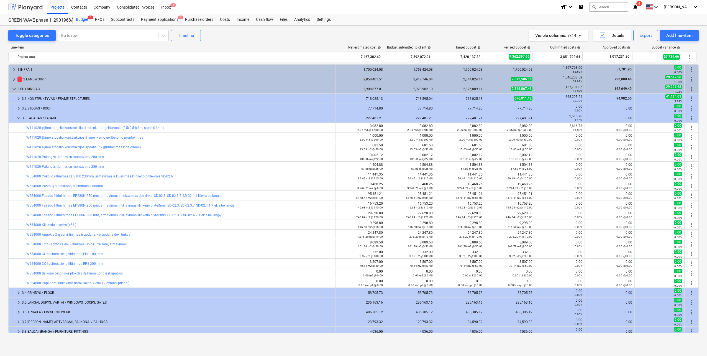
click at [39, 9] on div at bounding box center [25, 7] width 34 height 14
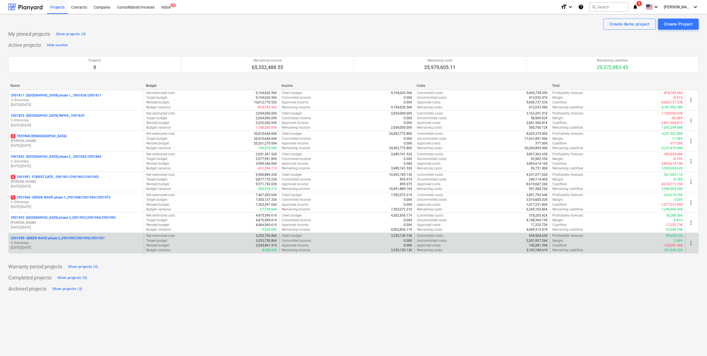
click at [87, 244] on p "V. Eimontas" at bounding box center [76, 242] width 131 height 5
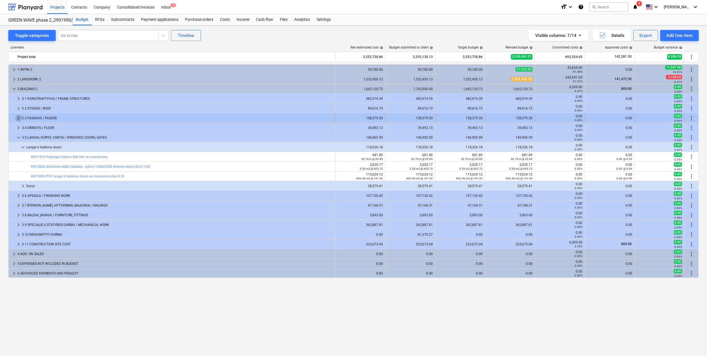
click at [16, 118] on span "keyboard_arrow_right" at bounding box center [18, 118] width 7 height 7
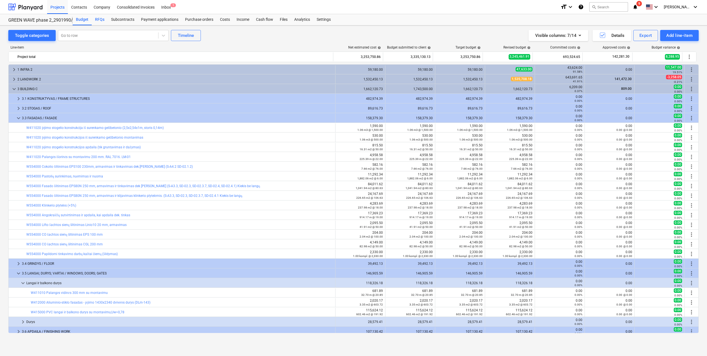
click at [99, 19] on div "RFQs" at bounding box center [100, 19] width 16 height 11
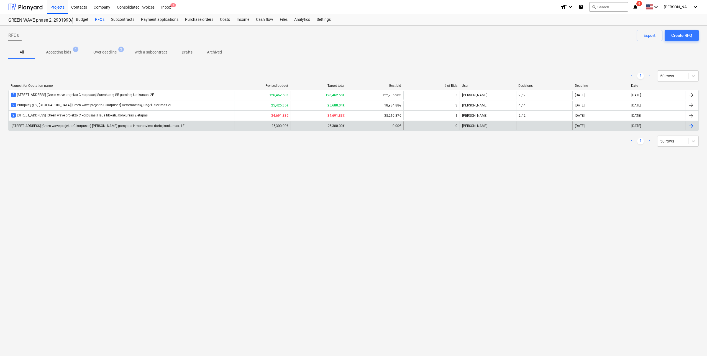
click at [90, 127] on div "Pumpėnų g. 2, [GEOGRAPHIC_DATA] [Green wave projekto C korpusas] Lifto gamybos …" at bounding box center [98, 126] width 174 height 4
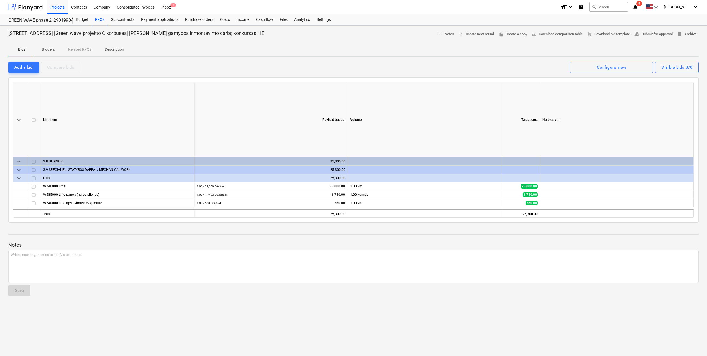
click at [114, 51] on p "Description" at bounding box center [114, 50] width 19 height 6
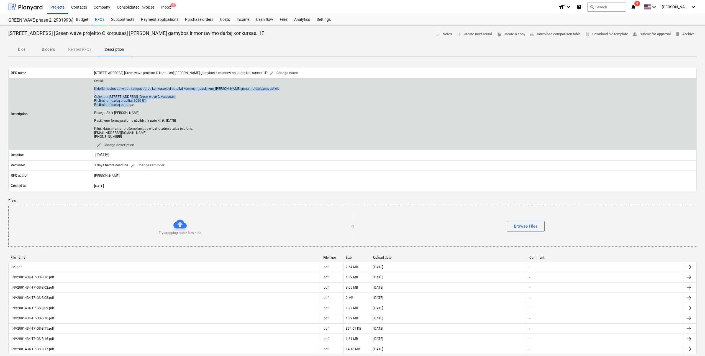
drag, startPoint x: 94, startPoint y: 87, endPoint x: 152, endPoint y: 106, distance: 61.5
click at [152, 106] on div "Sveiki, Kviečiame Jus dalyvauti rangos darbų konkurse bei pateikti komercinį pa…" at bounding box center [394, 114] width 605 height 70
copy div "Kviečiame Jus dalyvauti rangos darbų konkurse bei pateikti komercinį pasiūlymą …"
click at [185, 106] on div "Sveiki, Kviečiame Jus dalyvauti rangos darbų konkurse bei pateikti komercinį pa…" at bounding box center [186, 109] width 185 height 60
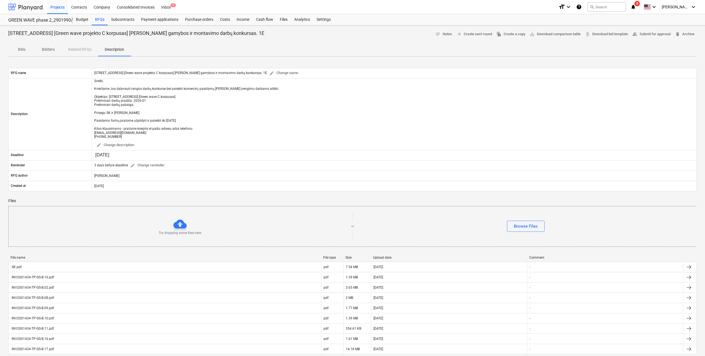
click at [26, 7] on div at bounding box center [25, 7] width 34 height 14
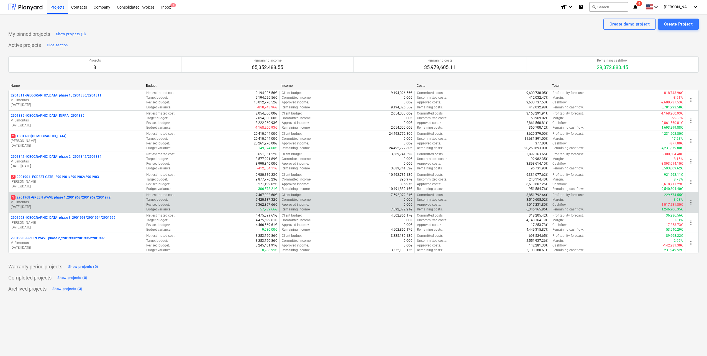
click at [93, 196] on p "1 2901968 - GREEN WAVE phase 1_2901968/2901969/2901972" at bounding box center [61, 197] width 100 height 5
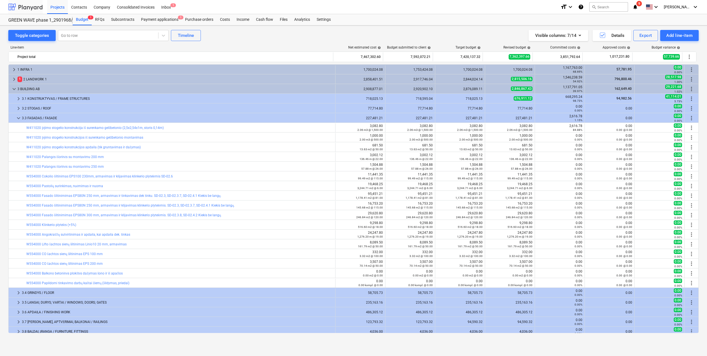
click at [31, 6] on div at bounding box center [25, 7] width 34 height 14
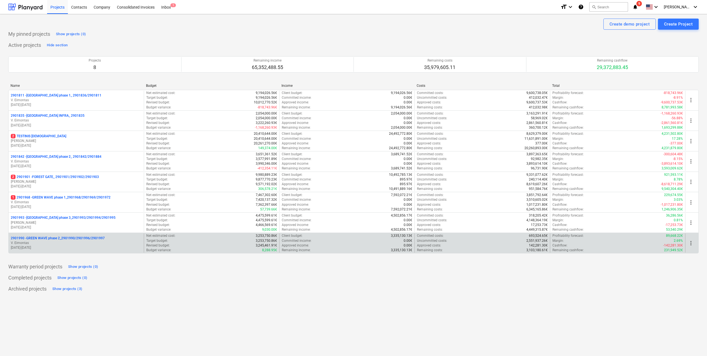
click at [106, 243] on p "V. Eimontas" at bounding box center [76, 242] width 131 height 5
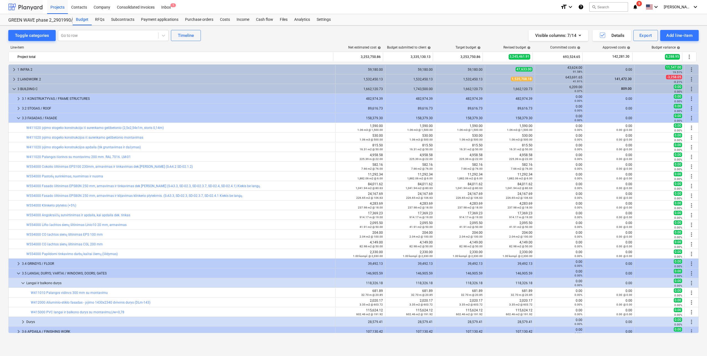
click at [34, 8] on div at bounding box center [25, 7] width 34 height 14
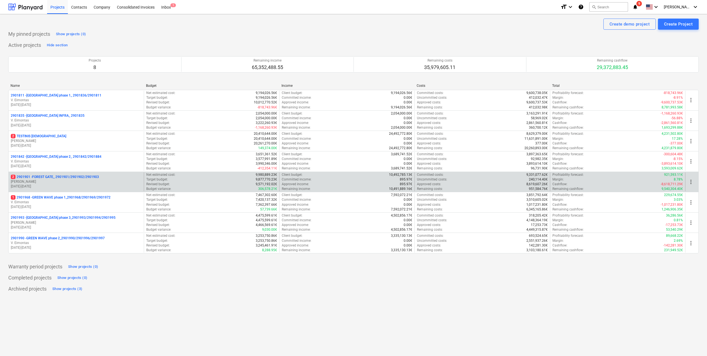
click at [74, 187] on p "18.03.2024 - 03.11.2025" at bounding box center [76, 186] width 131 height 5
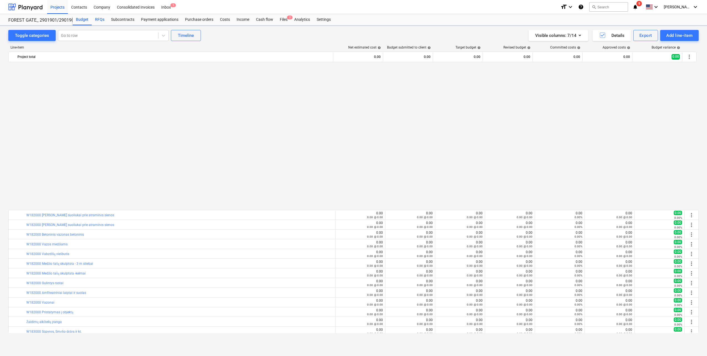
click at [101, 21] on div "RFQs" at bounding box center [100, 19] width 16 height 11
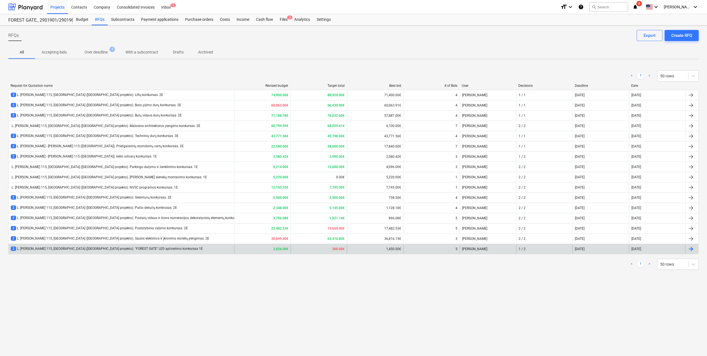
click at [132, 249] on div "2 L. Baliukevičiaus Dzūko g. 115, Vilnius (Forest Gate projekto). "FOREST GATE"…" at bounding box center [107, 248] width 192 height 5
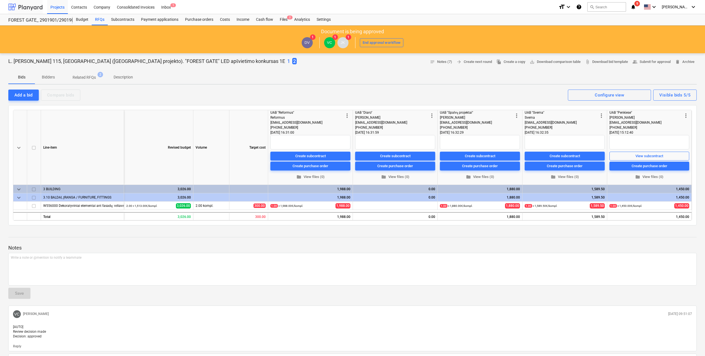
click at [26, 7] on div at bounding box center [25, 7] width 34 height 14
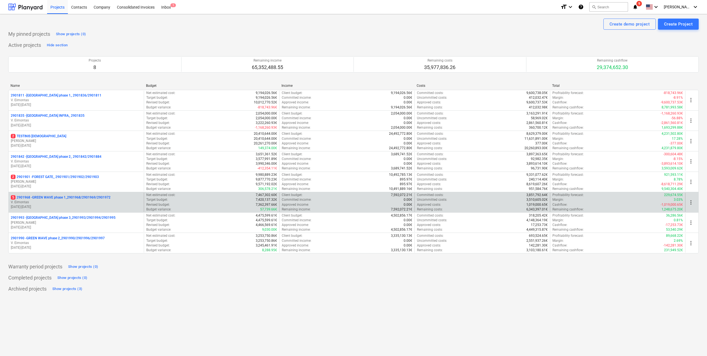
click at [91, 207] on p "[DATE] - [DATE]" at bounding box center [76, 206] width 131 height 5
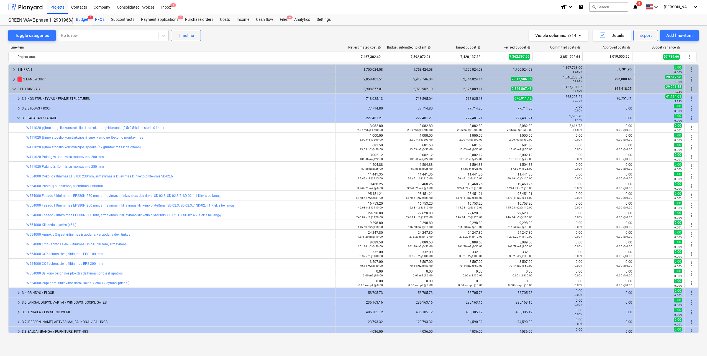
click at [98, 22] on div "RFQs" at bounding box center [100, 19] width 16 height 11
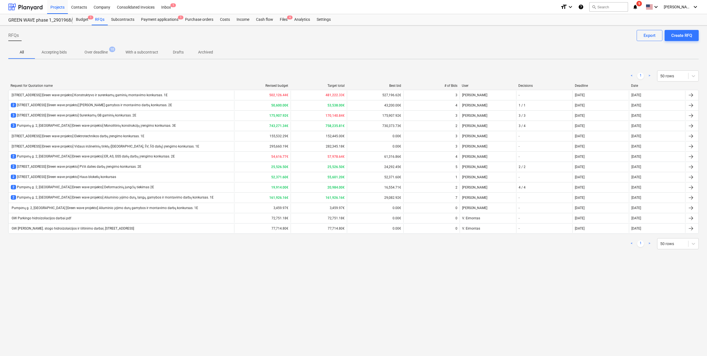
click at [211, 56] on span "Archived" at bounding box center [205, 52] width 28 height 9
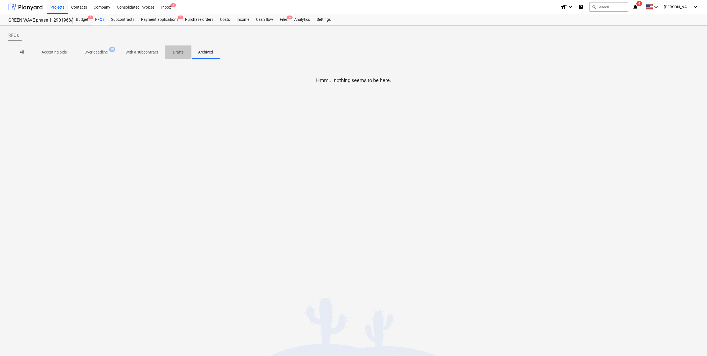
click at [177, 54] on p "Drafts" at bounding box center [177, 52] width 13 height 6
click at [204, 52] on p "Archived" at bounding box center [205, 52] width 15 height 6
click at [150, 52] on p "With a subcontract" at bounding box center [141, 52] width 33 height 6
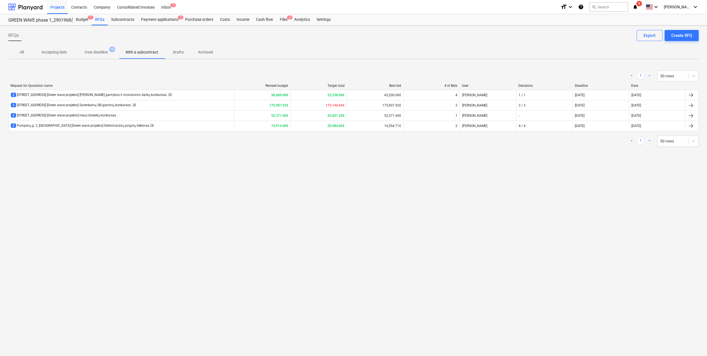
click at [27, 48] on span "All" at bounding box center [21, 52] width 27 height 9
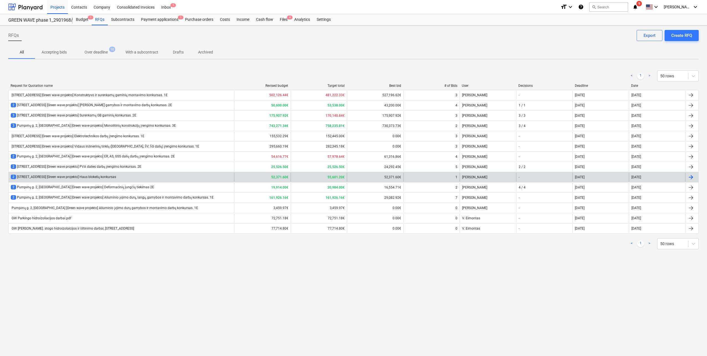
click at [108, 175] on div "2 Pumpėnų g. 2, Vilnius [Green wave projekto] Haus blokelių konkursas" at bounding box center [63, 177] width 105 height 5
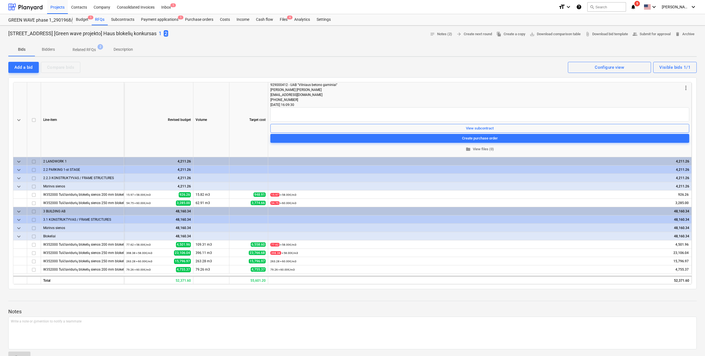
drag, startPoint x: 7, startPoint y: 33, endPoint x: 161, endPoint y: 33, distance: 153.5
click at [161, 33] on div "Pumpėnų g. 2, Vilnius [Green wave projekto] Haus blokelių konkursas 1 2 notes N…" at bounding box center [352, 247] width 705 height 445
click at [36, 10] on div at bounding box center [25, 7] width 34 height 14
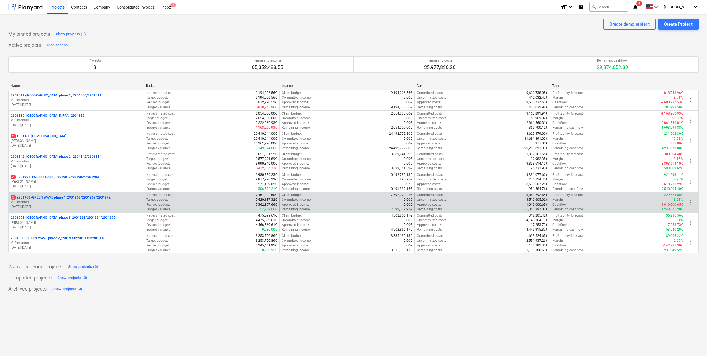
click at [73, 207] on p "[DATE] - [DATE]" at bounding box center [76, 206] width 131 height 5
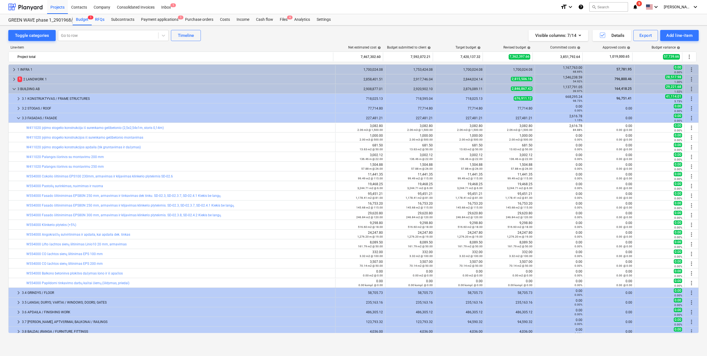
click at [103, 21] on div "RFQs" at bounding box center [100, 19] width 16 height 11
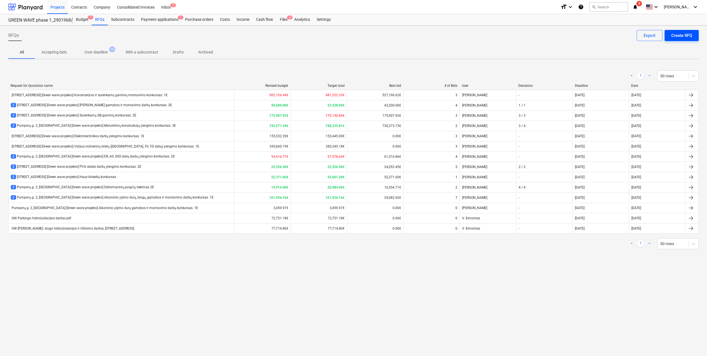
click at [686, 33] on div "Create RFQ" at bounding box center [681, 35] width 21 height 7
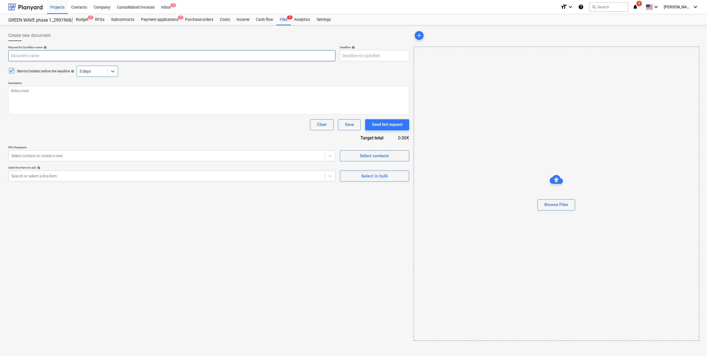
click at [87, 56] on input "text" at bounding box center [171, 55] width 327 height 11
paste input "Pumpėnų g. 2, [GEOGRAPHIC_DATA] [Green wave projekto] Haus blokelių konkursas"
click at [80, 94] on textarea at bounding box center [208, 100] width 401 height 29
paste textarea "Laba diena, Kviečiame Jus dalyvauti klinkerio plytelių tiekimo konkurse ir pate…"
click at [90, 106] on textarea "Laba diena, Kviečiame Jus dalyvauti klinkerio plytelių tiekimo konkurse ir pate…" at bounding box center [208, 100] width 401 height 29
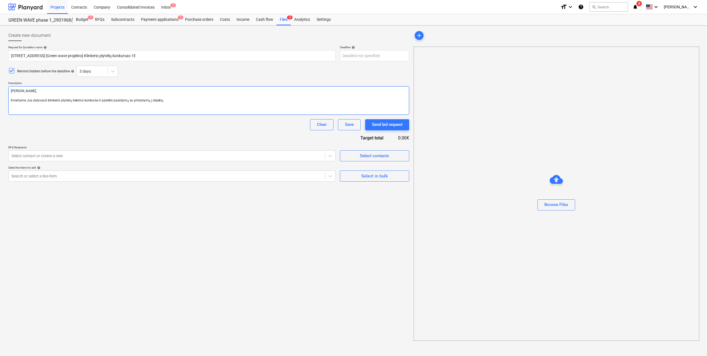
click at [175, 100] on textarea "Laba diena, Kviečiame Jus dalyvauti klinkerio plytelių tiekimo konkurse ir pate…" at bounding box center [208, 100] width 401 height 29
paste textarea "Objektas: Pumpėnų g. 2, Vilinus [Green wave AB"
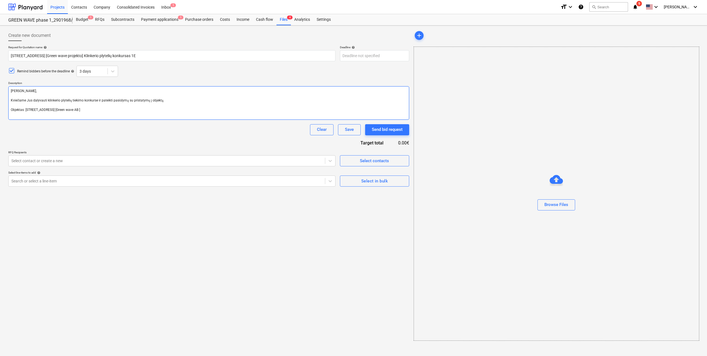
click at [97, 114] on textarea "Laba diena, Kviečiame Jus dalyvauti klinkerio plytelių tiekimo konkurse ir pate…" at bounding box center [208, 103] width 401 height 34
paste textarea "Preliminari darbų pradžia: 2026-02 Preliminari darbų pabaiga:2026-09"
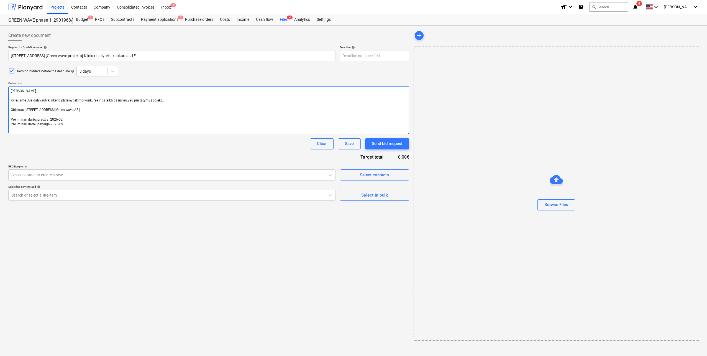
click at [61, 131] on textarea "Laba diena, Kviečiame Jus dalyvauti klinkerio plytelių tiekimo konkurse ir pate…" at bounding box center [208, 110] width 401 height 48
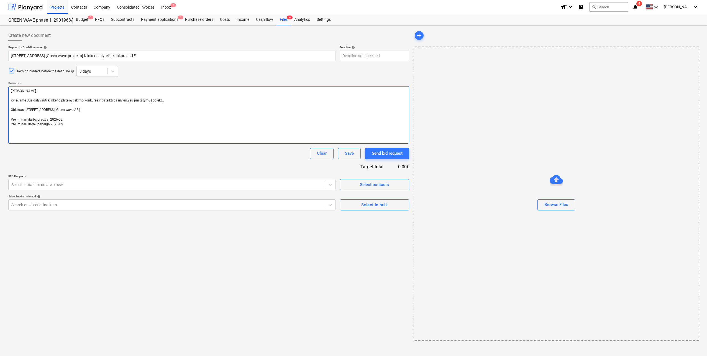
paste textarea "Kainos turi būti nurodytos EUR be PVM Kilus klausimams - prašome kreiptis tik n…"
click at [44, 131] on textarea "Laba diena, Kviečiame Jus dalyvauti klinkerio plytelių tiekimo konkurse ir pate…" at bounding box center [208, 114] width 401 height 57
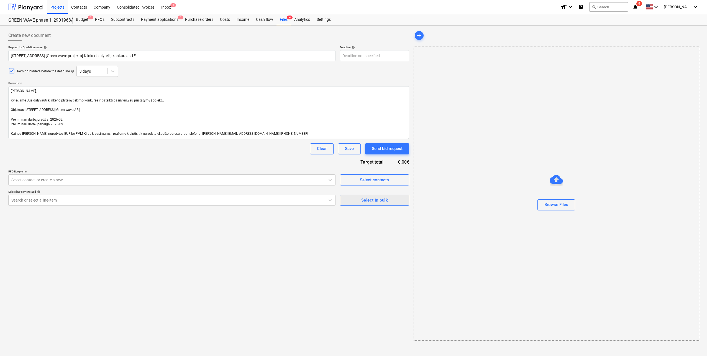
click at [367, 198] on div "Select in bulk" at bounding box center [374, 199] width 27 height 7
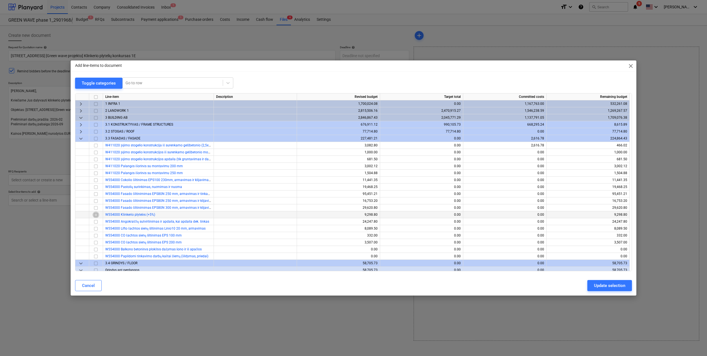
click at [95, 216] on input "checkbox" at bounding box center [96, 214] width 7 height 7
click at [613, 284] on div "Update selection" at bounding box center [609, 285] width 31 height 7
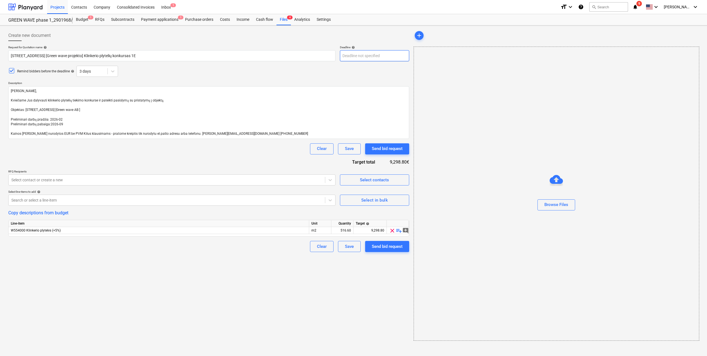
click at [352, 54] on body "Projects Contacts Company Consolidated Invoices Inbox 1 format_size keyboard_ar…" at bounding box center [353, 178] width 707 height 356
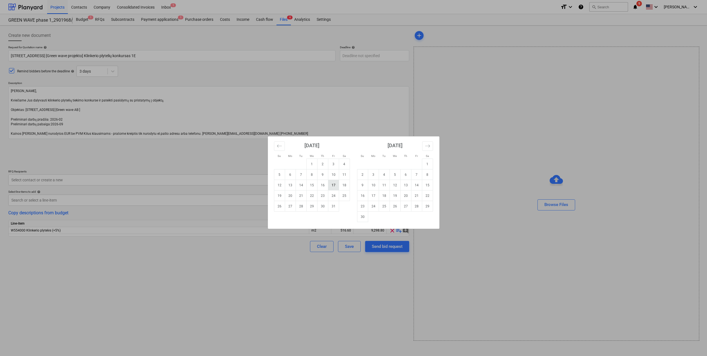
click at [332, 186] on td "17" at bounding box center [333, 185] width 11 height 11
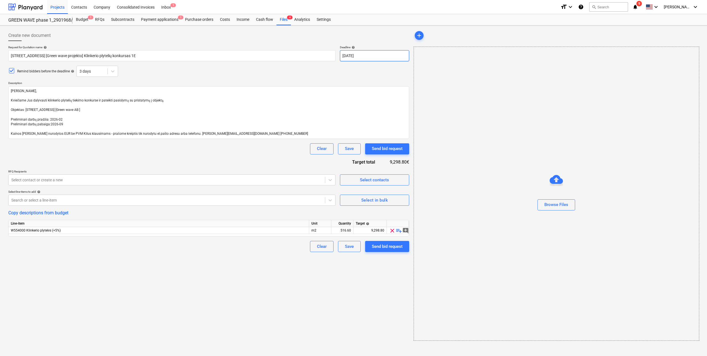
click at [371, 59] on body "Projects Contacts Company Consolidated Invoices Inbox 1 format_size keyboard_ar…" at bounding box center [353, 178] width 707 height 356
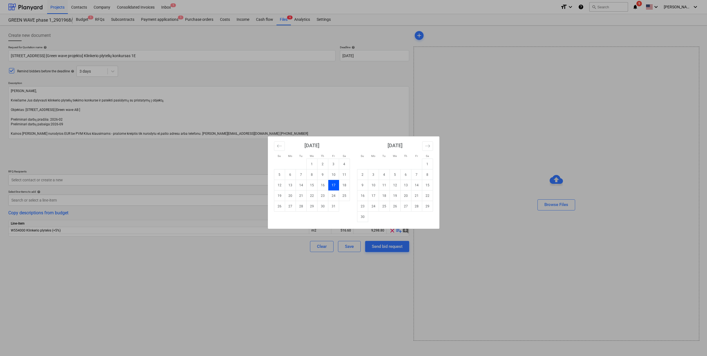
click at [312, 299] on div "Su Mo Tu We Th Fr Sa Su Mo Tu We Th Fr Sa September 2025 1 2 3 4 5 6 7 8 9 10 1…" at bounding box center [353, 178] width 707 height 356
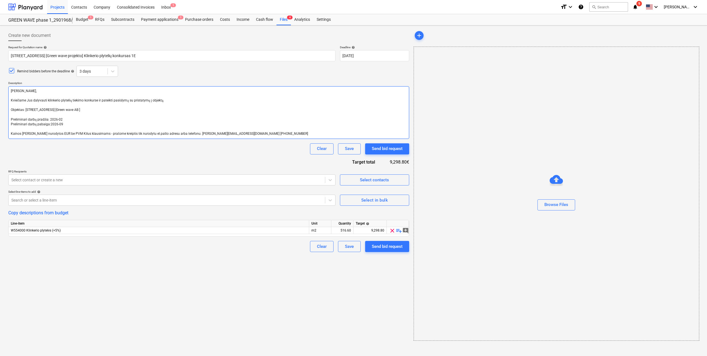
click at [83, 109] on textarea "Laba diena, Kviečiame Jus dalyvauti klinkerio plytelių tiekimo konkurse ir pate…" at bounding box center [208, 112] width 401 height 53
click at [392, 250] on div "Send bid request" at bounding box center [387, 246] width 31 height 7
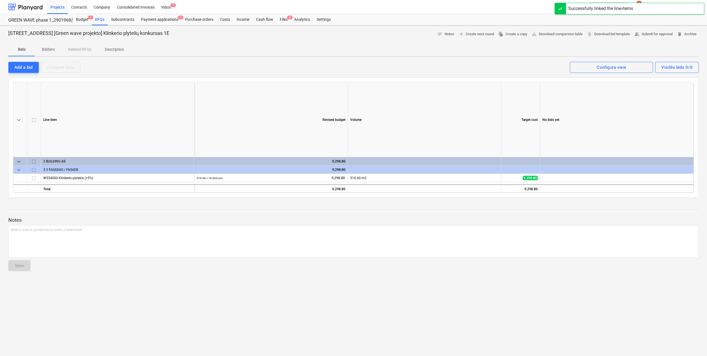
drag, startPoint x: 7, startPoint y: 35, endPoint x: 174, endPoint y: 38, distance: 166.5
click at [174, 38] on div "Pumpėnų g. 2, Vilnius [Green wave projekto] Klinkerio plytelių konkursas 1E not…" at bounding box center [353, 190] width 707 height 330
copy p "Pumpėnų g. 2, Vilnius [Green wave projekto] Klinkerio plytelių konkursas 1E"
click at [112, 47] on p "Description" at bounding box center [114, 50] width 19 height 6
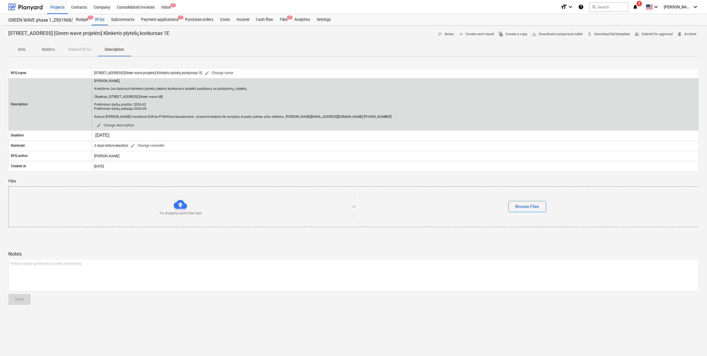
click at [338, 112] on div "Laba diena, Kviečiame Jus dalyvauti klinkerio plytelių tiekimo konkurse ir pate…" at bounding box center [395, 104] width 607 height 51
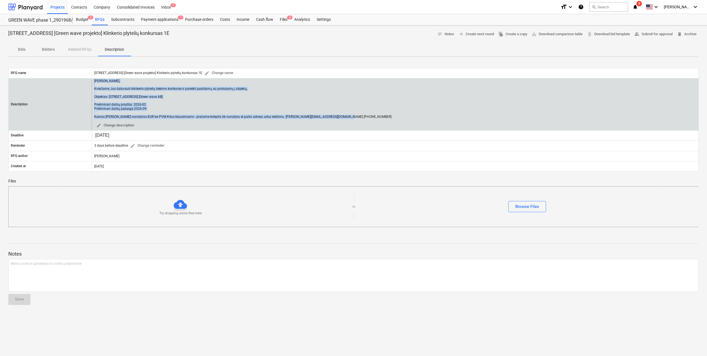
drag, startPoint x: 340, startPoint y: 116, endPoint x: 93, endPoint y: 82, distance: 248.9
click at [93, 82] on div "Laba diena, Kviečiame Jus dalyvauti klinkerio plytelių tiekimo konkurse ir pate…" at bounding box center [395, 104] width 607 height 51
copy div "Laba diena, Kviečiame Jus dalyvauti klinkerio plytelių tiekimo konkurse ir pate…"
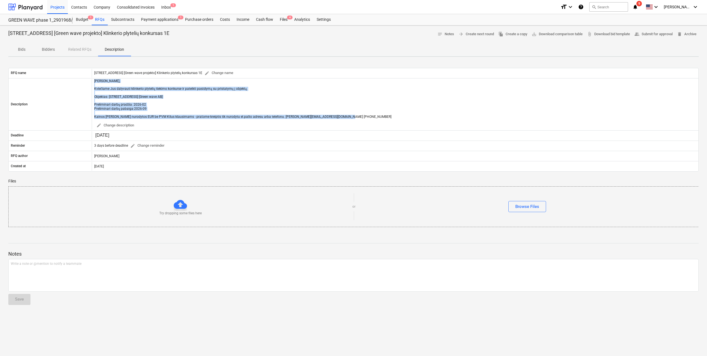
click at [22, 48] on p "Bids" at bounding box center [21, 50] width 13 height 6
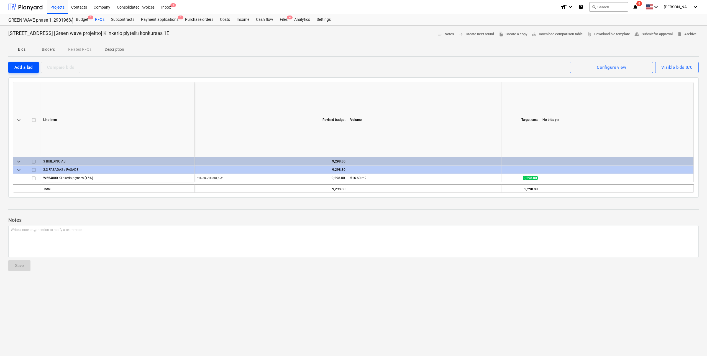
click at [21, 67] on div "Add a bid" at bounding box center [23, 67] width 18 height 7
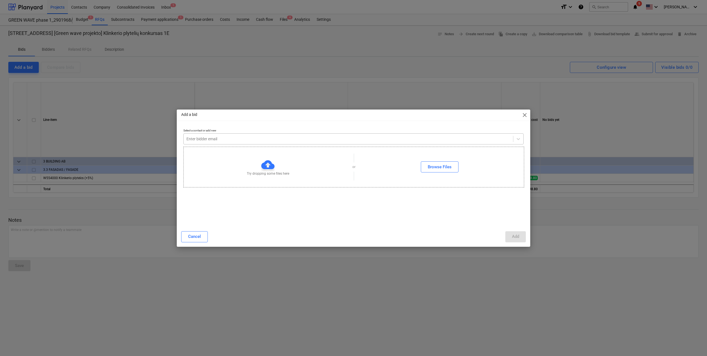
click at [252, 136] on div at bounding box center [348, 139] width 324 height 6
click at [198, 236] on div "Cancel" at bounding box center [194, 236] width 13 height 7
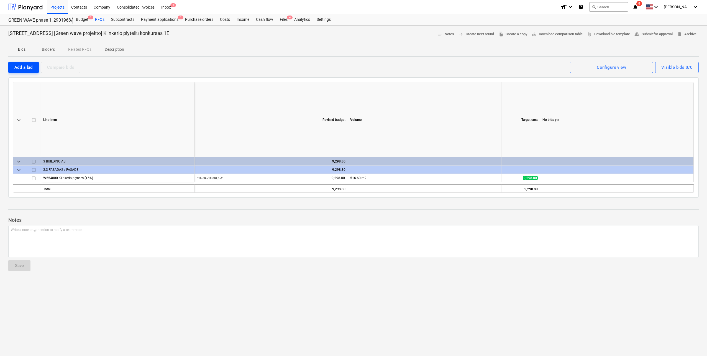
click at [29, 65] on div "Add a bid" at bounding box center [23, 67] width 18 height 7
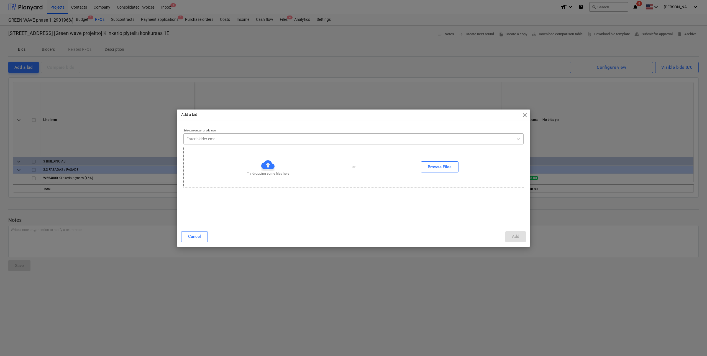
click at [244, 140] on div at bounding box center [348, 139] width 324 height 6
click at [524, 114] on span "close" at bounding box center [524, 115] width 7 height 7
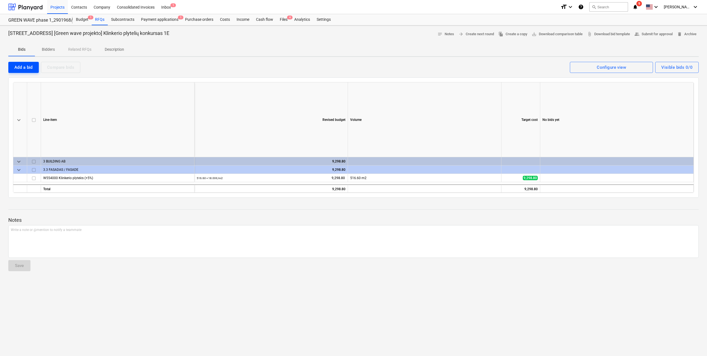
click at [19, 63] on button "Add a bid" at bounding box center [23, 67] width 30 height 11
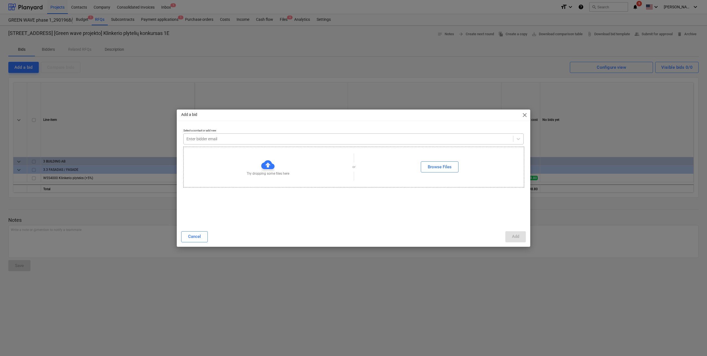
click at [207, 141] on div at bounding box center [348, 139] width 324 height 6
click at [524, 115] on span "close" at bounding box center [524, 115] width 7 height 7
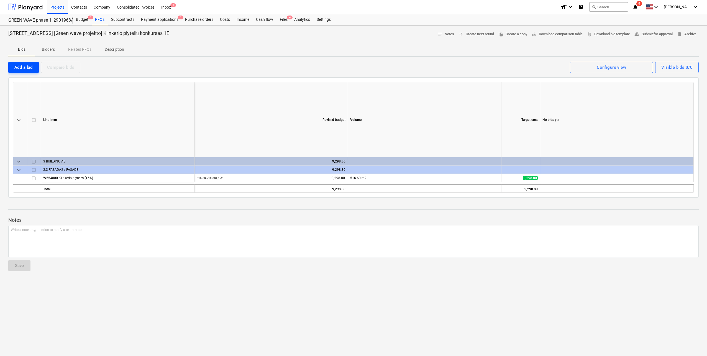
click at [31, 69] on div "Add a bid" at bounding box center [23, 67] width 18 height 7
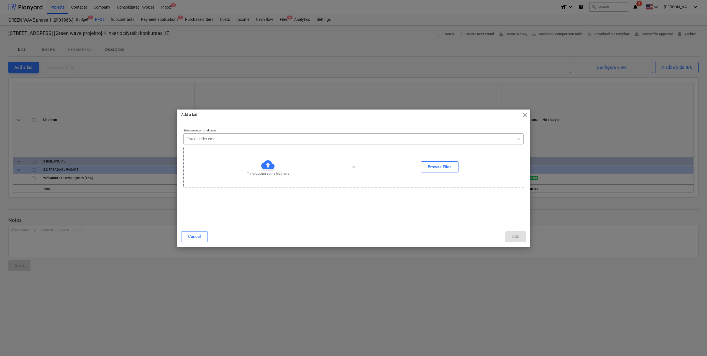
click at [313, 141] on div at bounding box center [348, 139] width 324 height 6
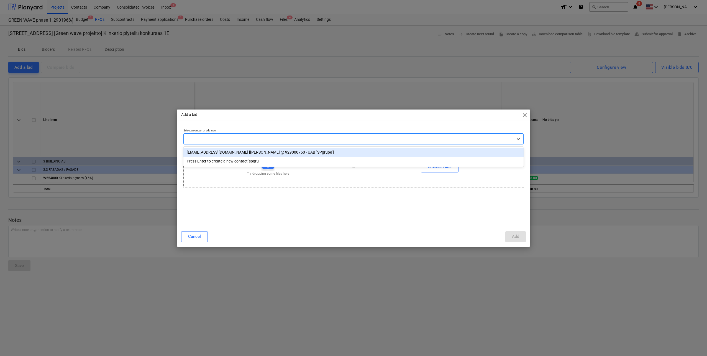
click at [527, 114] on span "close" at bounding box center [524, 115] width 7 height 7
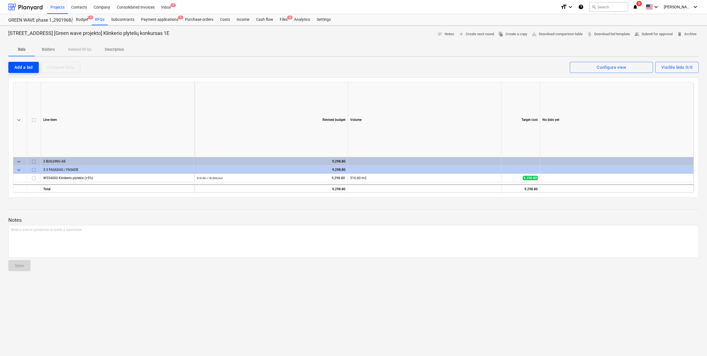
click at [32, 65] on div "Add a bid" at bounding box center [23, 67] width 18 height 7
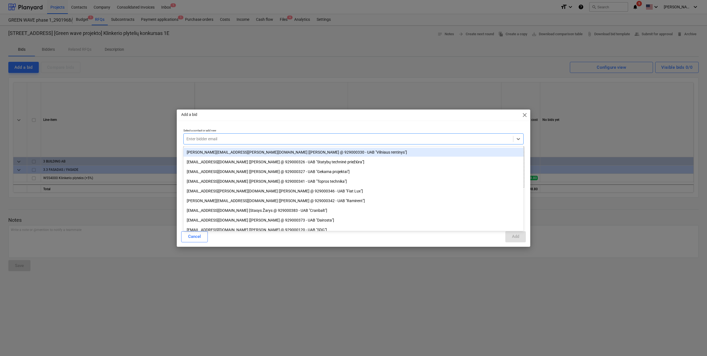
click at [242, 138] on div at bounding box center [348, 139] width 324 height 6
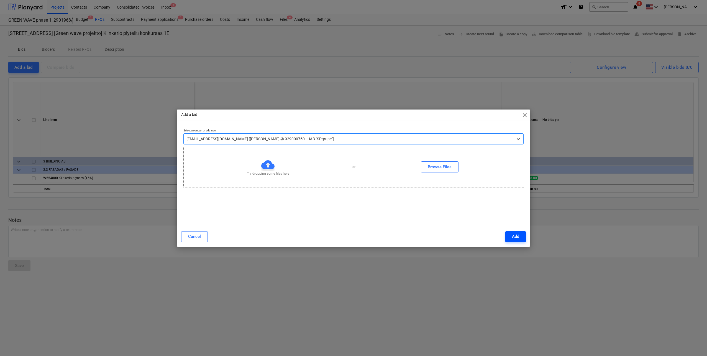
click at [522, 236] on button "Add" at bounding box center [515, 236] width 21 height 11
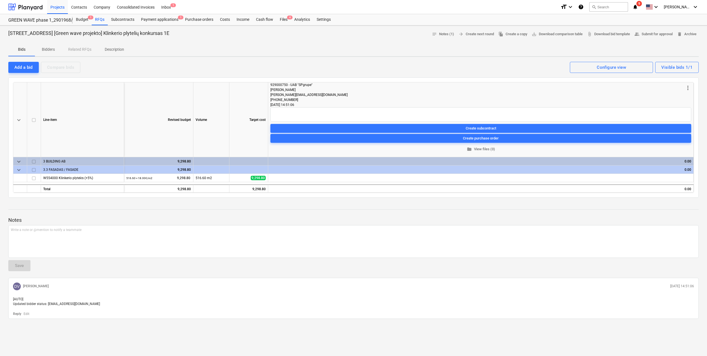
click at [688, 87] on span "more_vert" at bounding box center [688, 87] width 7 height 7
click at [549, 101] on div at bounding box center [353, 178] width 707 height 356
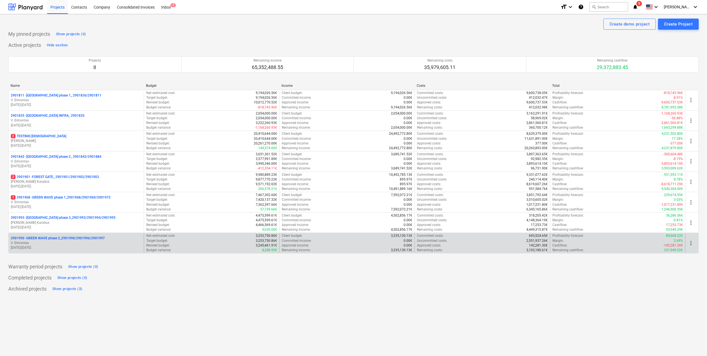
click at [82, 242] on p "V. Eimontas" at bounding box center [76, 242] width 131 height 5
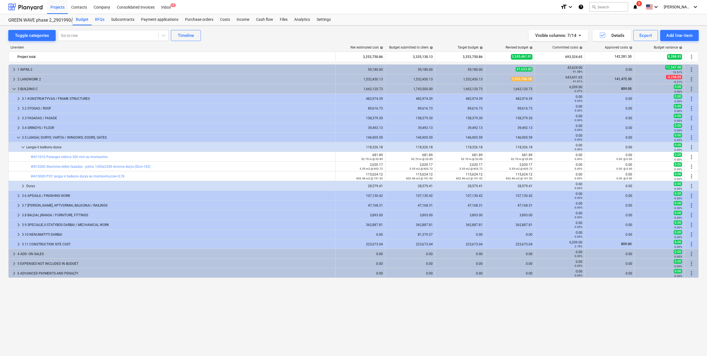
click at [103, 17] on div "RFQs" at bounding box center [100, 19] width 16 height 11
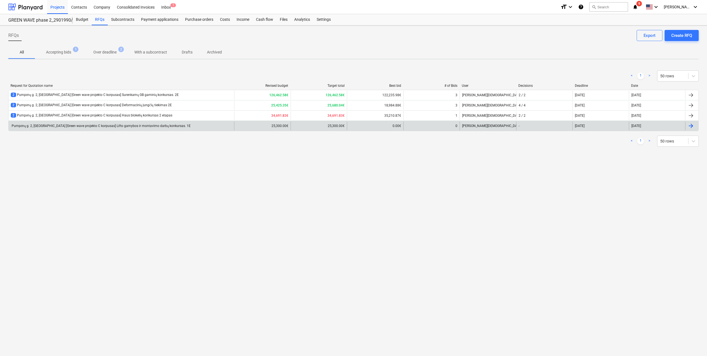
click at [104, 123] on div "Pumpėnų g. 2, Vilnius [Green wave projekto C korpusas] Lifto gamybos ir montavi…" at bounding box center [122, 125] width 226 height 9
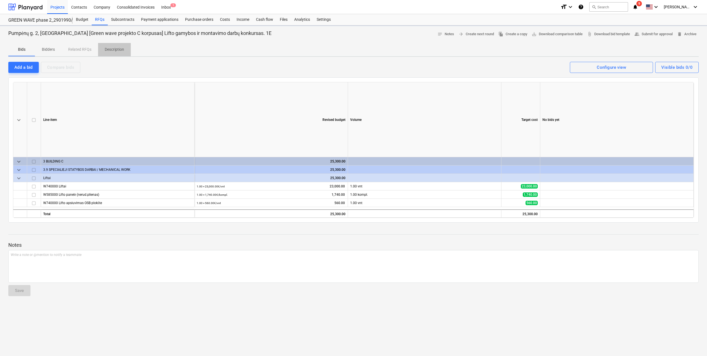
click at [116, 52] on p "Description" at bounding box center [114, 50] width 19 height 6
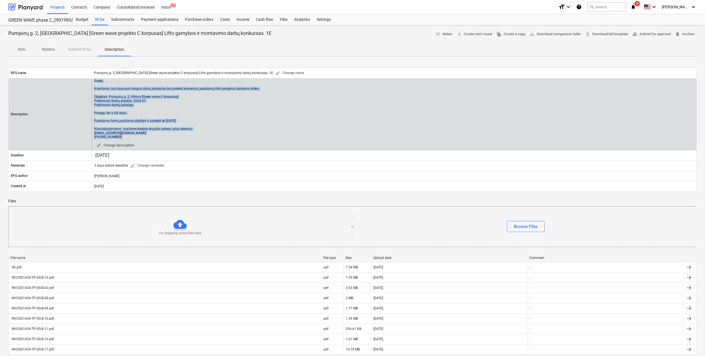
drag, startPoint x: 132, startPoint y: 137, endPoint x: 84, endPoint y: 86, distance: 70.6
click at [84, 86] on div "Description Sveiki, Kviečiame Jus dalyvauti rangos darbų konkurse bei pateikti …" at bounding box center [353, 114] width 688 height 71
copy div "Sveiki, Kviečiame Jus dalyvauti rangos darbų konkurse bei pateikti komercinį pa…"
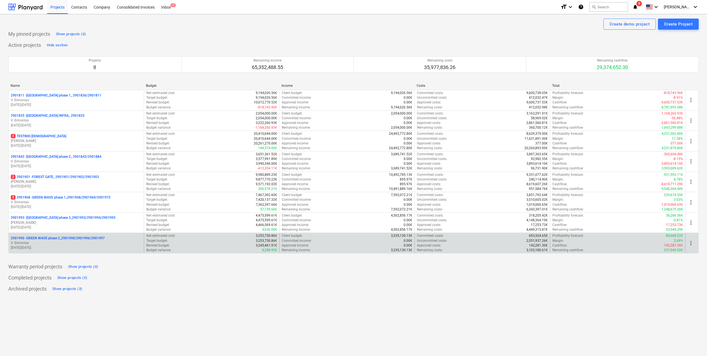
click at [67, 245] on p "V. Eimontas" at bounding box center [76, 242] width 131 height 5
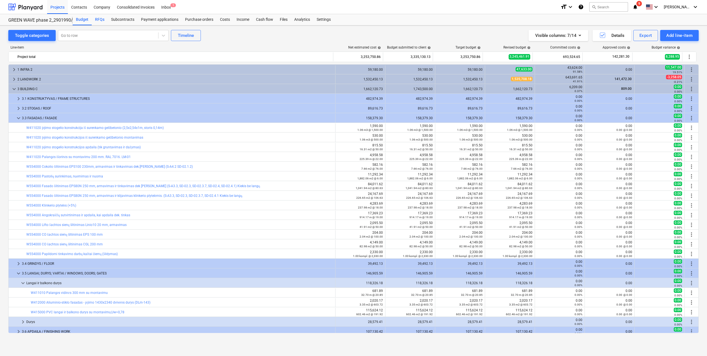
click at [101, 21] on div "RFQs" at bounding box center [100, 19] width 16 height 11
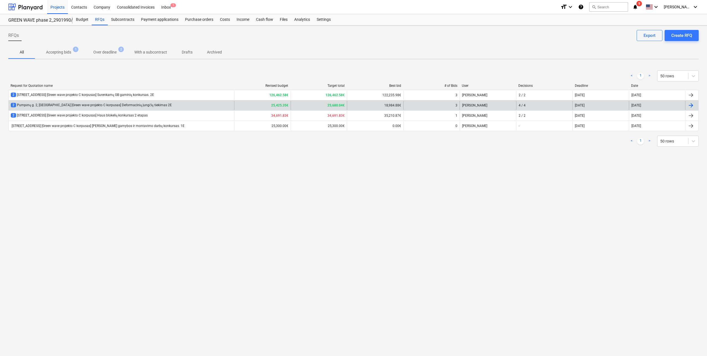
click at [90, 106] on div "2 Pumpėnų g. 2, Vilnius [Green wave projekto C korpusas] Deformacinių jungčių t…" at bounding box center [91, 105] width 161 height 5
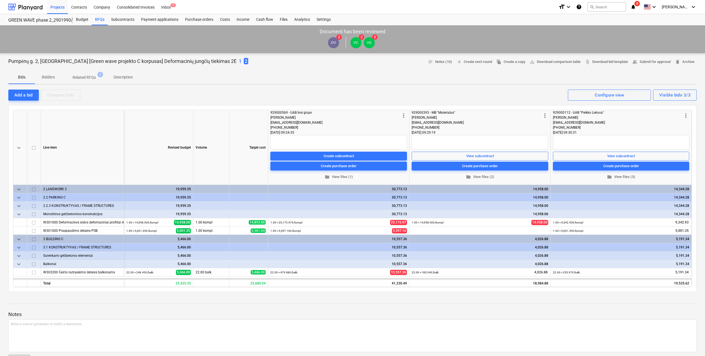
click at [124, 78] on p "Description" at bounding box center [123, 77] width 19 height 6
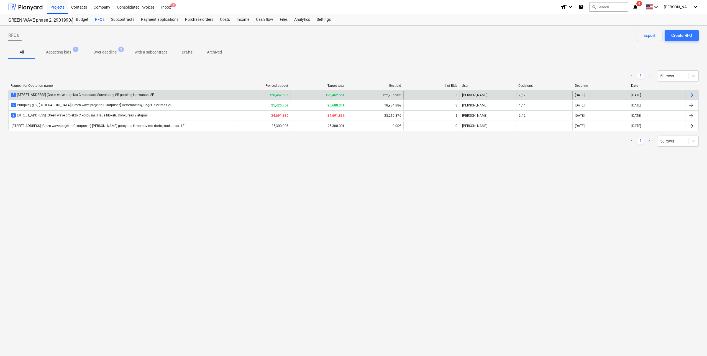
click at [107, 96] on div "2 Pumpėnų g. 2, Vilnius [Green wave projekto C korpusas] Surenkamų GB gaminių k…" at bounding box center [82, 95] width 143 height 5
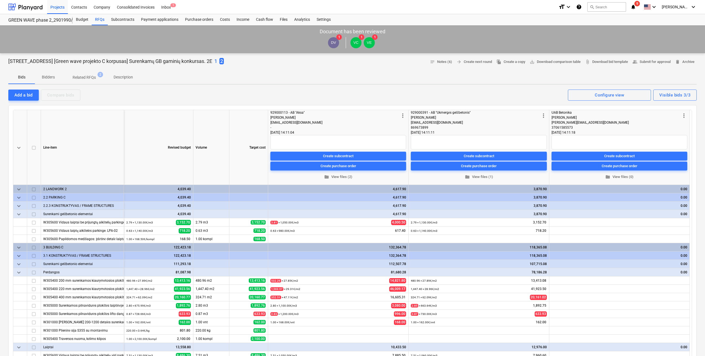
click at [121, 80] on span "Description" at bounding box center [123, 77] width 33 height 9
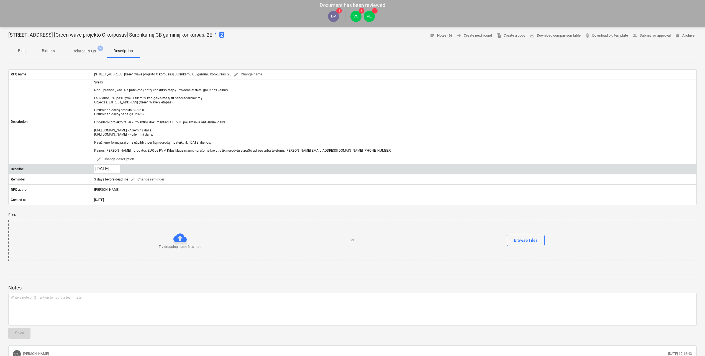
scroll to position [28, 0]
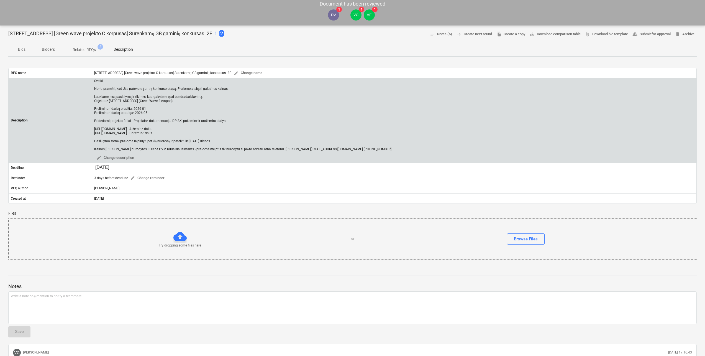
drag, startPoint x: 342, startPoint y: 147, endPoint x: 94, endPoint y: 148, distance: 247.7
click at [94, 148] on div "Sveiki, Noriu pranešti, kad Jūs patekote į antrą konkurso etapą. Prašome atsiųs…" at bounding box center [394, 120] width 605 height 83
copy div "Kainos turi būti nurodytos EUR be PVM Kilus klausimams - prašome kreiptis tik n…"
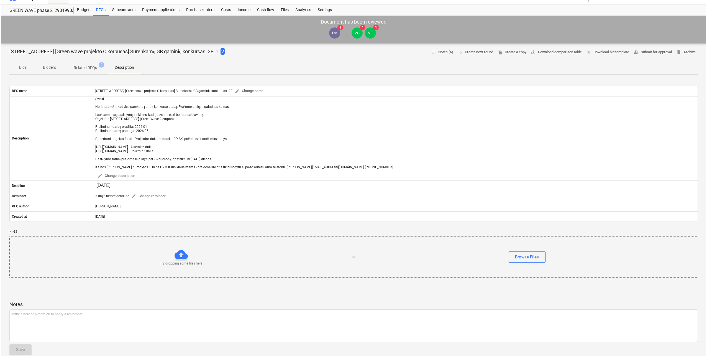
scroll to position [0, 0]
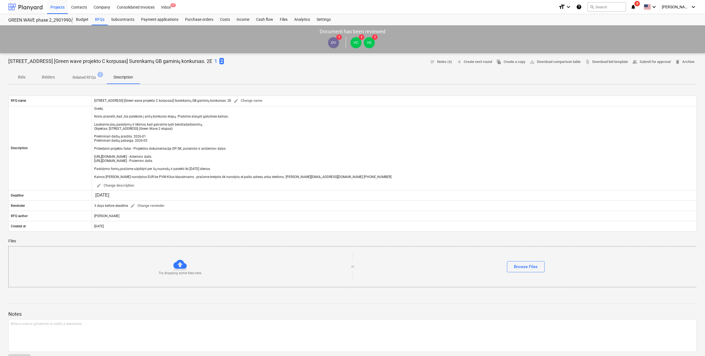
click at [27, 12] on div at bounding box center [25, 7] width 34 height 14
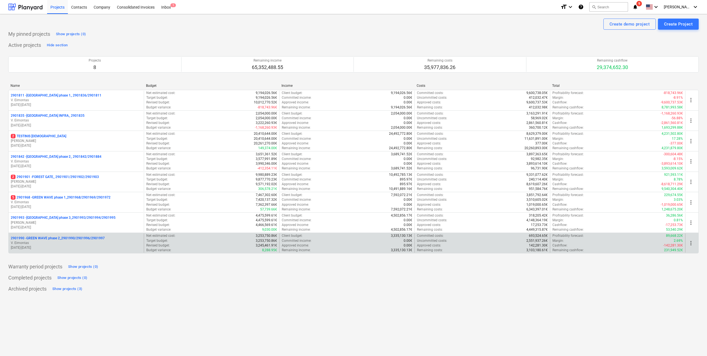
click at [63, 242] on p "V. Eimontas" at bounding box center [76, 242] width 131 height 5
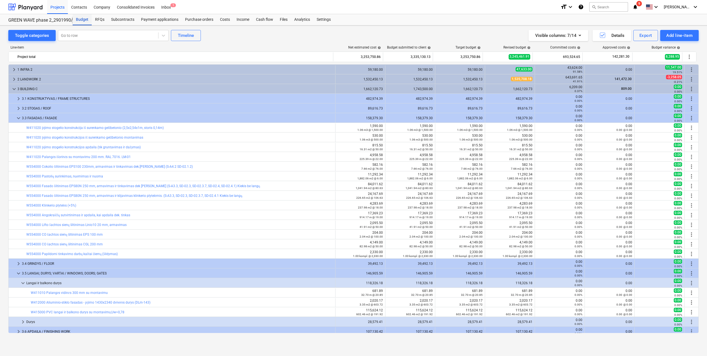
drag, startPoint x: 105, startPoint y: 19, endPoint x: 83, endPoint y: 19, distance: 22.4
click at [105, 19] on div "RFQs" at bounding box center [100, 19] width 16 height 11
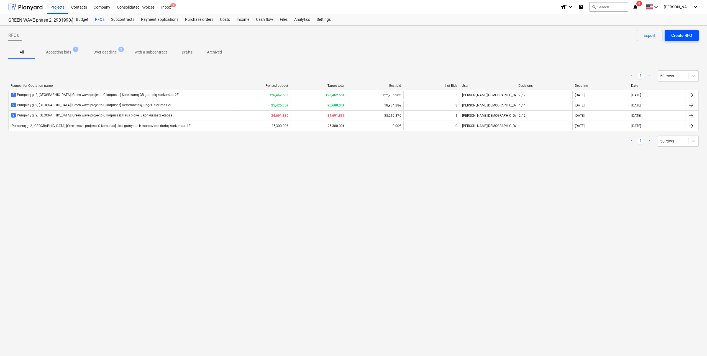
click at [675, 34] on div "Create RFQ" at bounding box center [681, 35] width 21 height 7
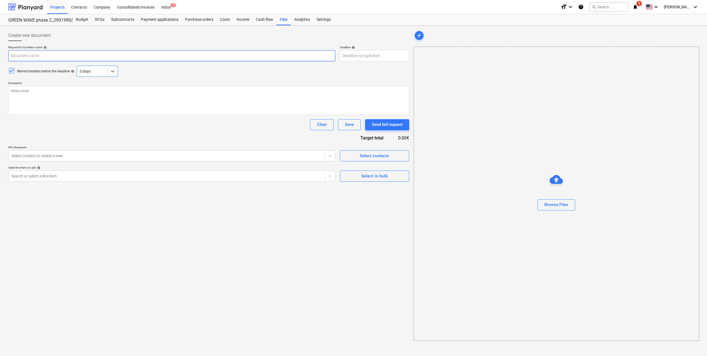
click at [87, 57] on input "text" at bounding box center [171, 55] width 327 height 11
paste input "Pumpėnų g. 2, Vilnius [Green wave projekto] Klinkerio plytelių konkursas 1E"
type textarea "x"
type input "Pumpėnų g. 2, Vilnius [Green wave projekto] Klinkerio plytelių konkursas 1E"
click at [70, 55] on input "Pumpėnų g. 2, Vilnius [Green wave projekto] Klinkerio plytelių konkursas 1E" at bounding box center [171, 55] width 327 height 11
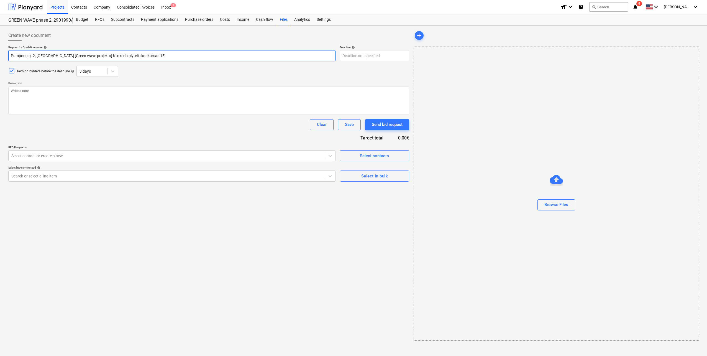
type textarea "x"
type input "Pumpėnų g. 2, Vilnius [Green wave projekto] Klinkerio plytelių konkursas 1E"
type textarea "x"
type input "Pumpėnų g. 2, Vilnius [Green wave C projekto] Klinkerio plytelių konkursas 1E"
type textarea "x"
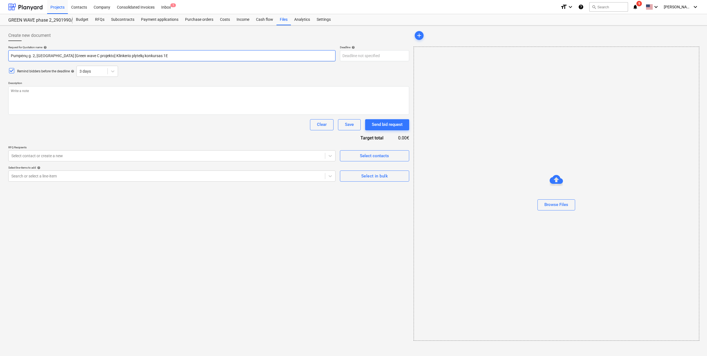
type input "Pumpėnų g. 2, Vilnius [Green wave projekto] Klinkerio plytelių konkursas 1E"
type textarea "x"
type input "Pumpėnų g. 2, Vilnius [Green wave projekto] Klinkerio plytelių konkursas 1E"
type textarea "x"
type input "Pumpėnų g. 2, Vilnius [Green wave projekto ] Klinkerio plytelių konkursas 1E"
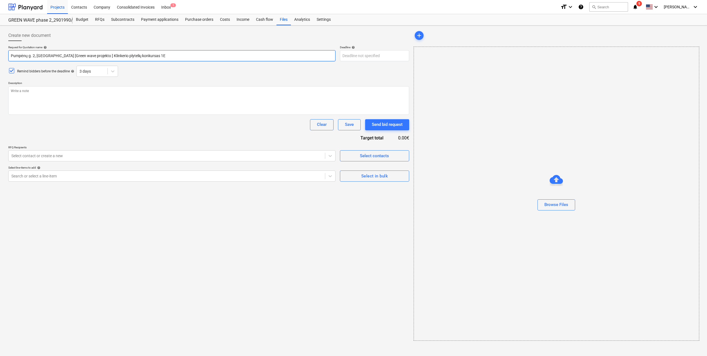
type textarea "x"
type input "Pumpėnų g. 2, Vilnius [Green wave projekto C] Klinkerio plytelių konkursas 1E"
type textarea "x"
type input "Pumpėnų g. 2, Vilnius [Green wave projekto C ] Klinkerio plytelių konkursas 1E"
type textarea "x"
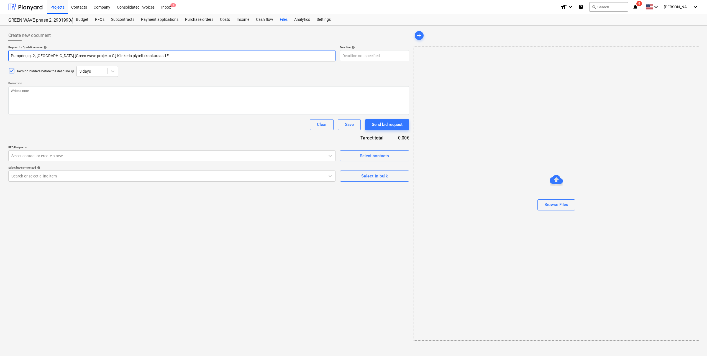
type input "Pumpėnų g. 2, Vilnius [Green wave projekto C k] Klinkerio plytelių konkursas 1E"
type textarea "x"
type input "Pumpėnų g. 2, Vilnius [Green wave projekto C ko] Klinkerio plytelių konkursas 1E"
type textarea "x"
type input "Pumpėnų g. 2, Vilnius [Green wave projekto C kor] Klinkerio plytelių konkursas …"
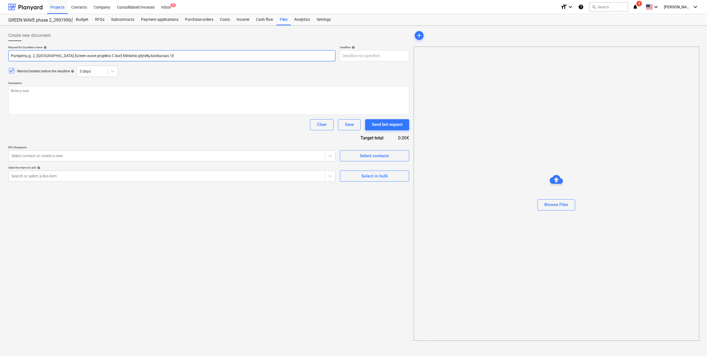
type textarea "x"
type input "Pumpėnų g. 2, Vilnius [Green wave projekto C korp] Klinkerio plytelių konkursas…"
type textarea "x"
type input "Pumpėnų g. 2, Vilnius [Green wave projekto C korpu] Klinkerio plytelių konkursa…"
type textarea "x"
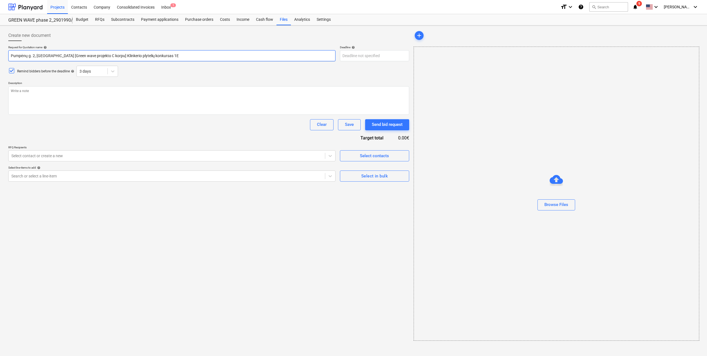
type input "Pumpėnų g. 2, Vilnius [Green wave projekto C korpus] Klinkerio plytelių konkurs…"
type textarea "x"
type input "Pumpėnų g. 2, Vilnius [Green wave projekto C korpusa] Klinkerio plytelių konkur…"
type textarea "x"
type input "Pumpėnų g. 2, Vilnius [Green wave projekto C korpusas] Klinkerio plytelių konku…"
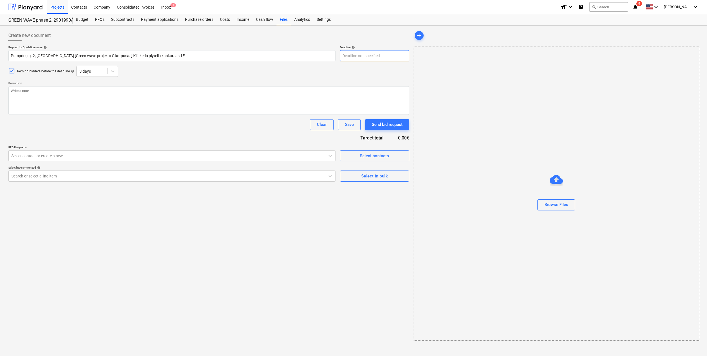
click at [353, 58] on body "Projects Contacts Company Consolidated Invoices Inbox 1 format_size keyboard_ar…" at bounding box center [353, 178] width 707 height 356
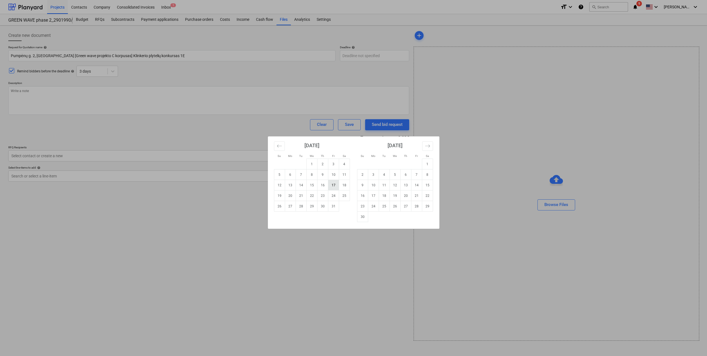
click at [330, 186] on td "17" at bounding box center [333, 185] width 11 height 11
type textarea "x"
type input "[DATE]"
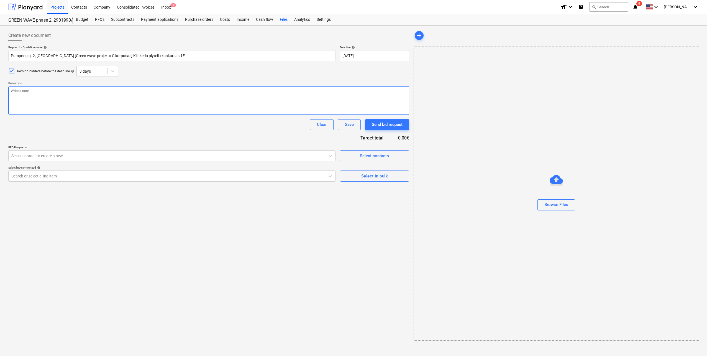
click at [22, 95] on textarea at bounding box center [208, 100] width 401 height 29
paste textarea "Laba diena, Kviečiame Jus dalyvauti klinkerio plytelių tiekimo konkurse ir pate…"
type textarea "x"
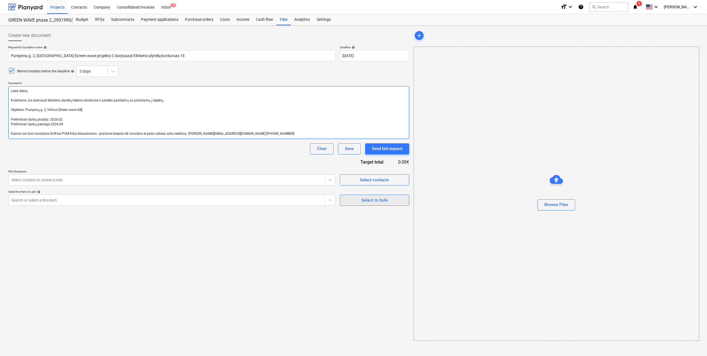
type textarea "Laba diena, Kviečiame Jus dalyvauti klinkerio plytelių tiekimo konkurse ir pate…"
click at [360, 198] on span "Select in bulk" at bounding box center [374, 199] width 57 height 7
type textarea "x"
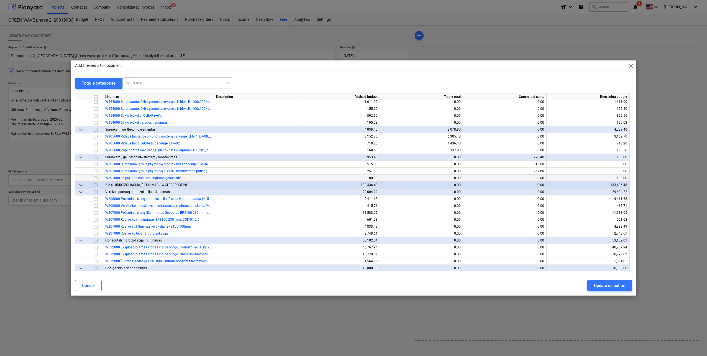
scroll to position [748, 0]
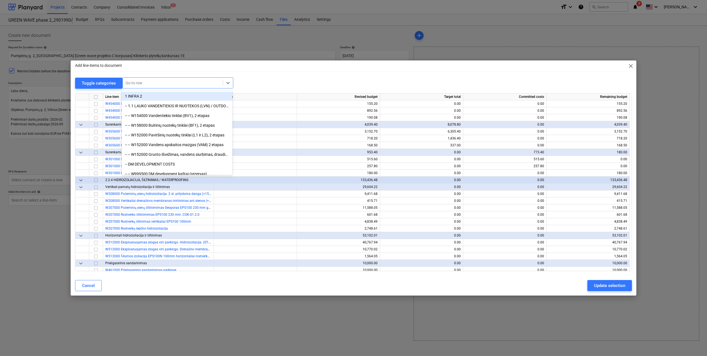
click at [142, 81] on div at bounding box center [172, 83] width 94 height 6
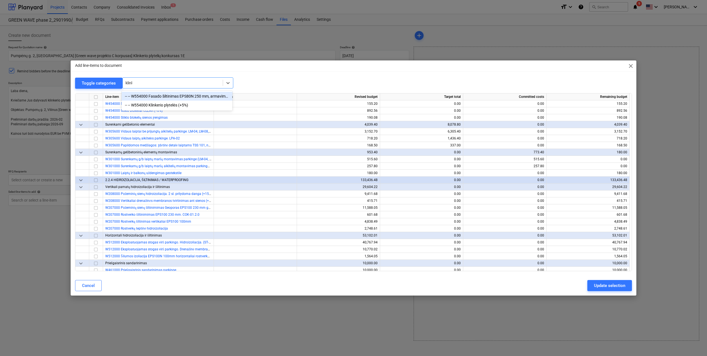
type input "klinke"
click at [146, 103] on div "-- -- W554000 Klinkerio plytelės (+5%)" at bounding box center [177, 105] width 111 height 9
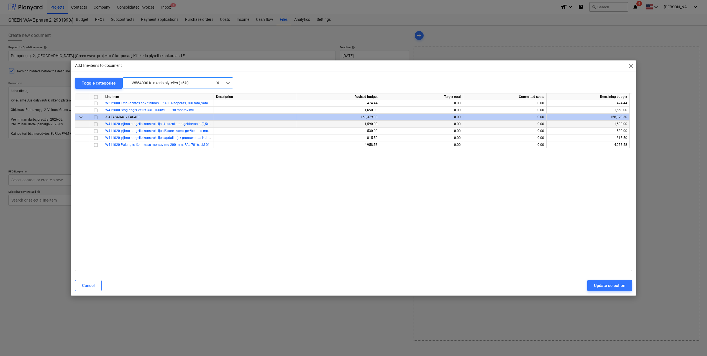
scroll to position [2085, 0]
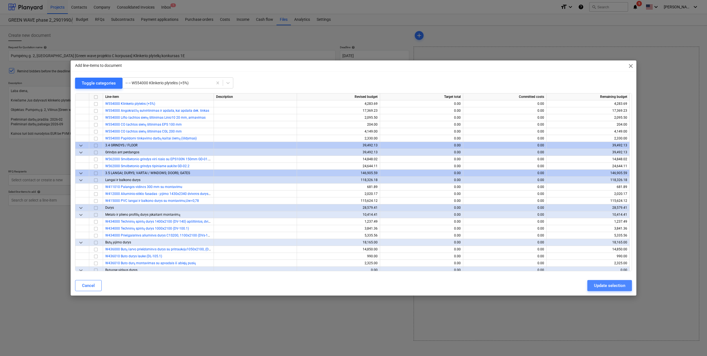
click at [616, 282] on div "Update selection" at bounding box center [609, 285] width 31 height 7
type textarea "x"
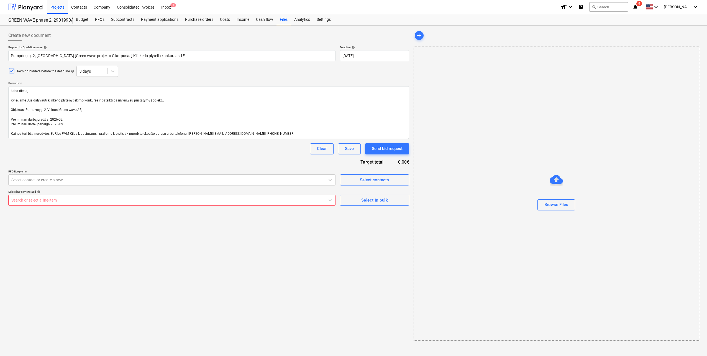
click at [127, 206] on div "Create new document Request for Quotation name help Pumpėnų g. 2, Vilnius [Gree…" at bounding box center [208, 185] width 405 height 315
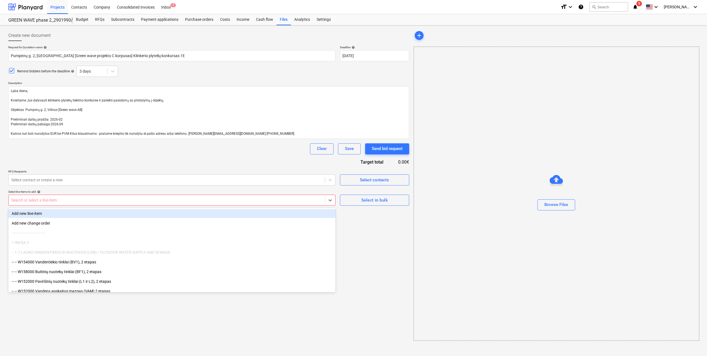
click at [134, 197] on div at bounding box center [166, 200] width 311 height 6
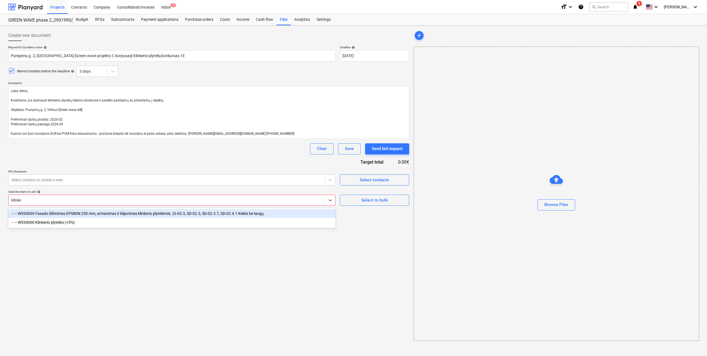
type input "klinker"
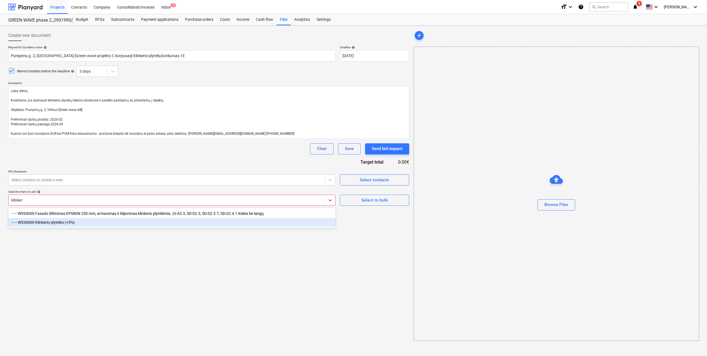
click at [96, 228] on div "-- -- W554000 Fasado šiltinimas EPS80N 250 mm, armavimas ir klijavimas klinkeri…" at bounding box center [171, 218] width 327 height 20
click at [90, 222] on div "-- -- W554000 Klinkerio plytelės (+5%)" at bounding box center [171, 222] width 327 height 9
type textarea "x"
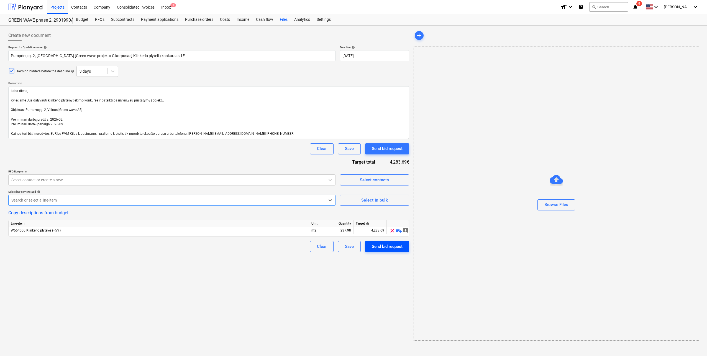
click at [389, 249] on div "Send bid request" at bounding box center [387, 246] width 31 height 7
type textarea "x"
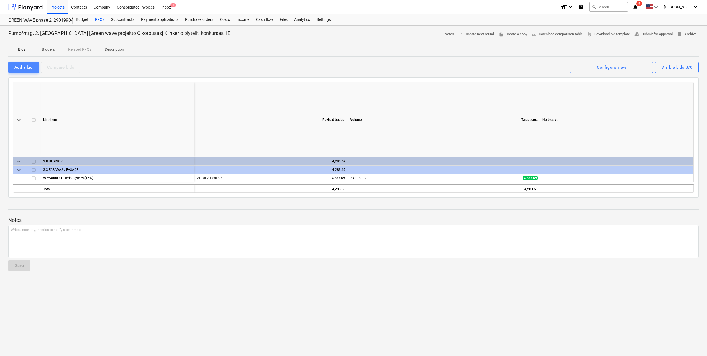
click at [27, 68] on div "Add a bid" at bounding box center [23, 67] width 18 height 7
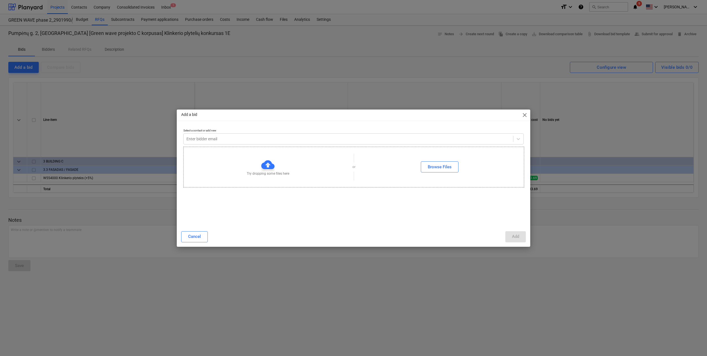
click at [526, 113] on span "close" at bounding box center [524, 115] width 7 height 7
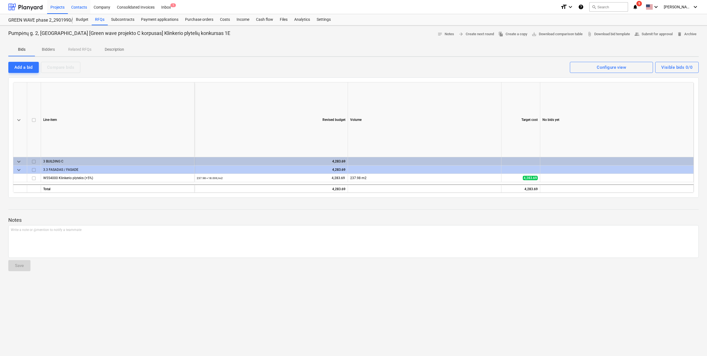
click at [82, 7] on div "Contacts" at bounding box center [79, 7] width 22 height 14
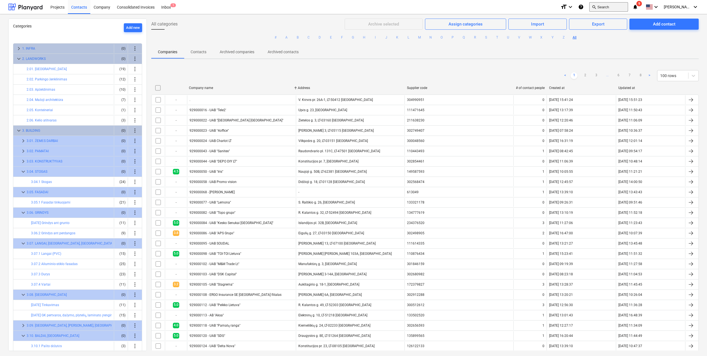
click at [596, 7] on span "search" at bounding box center [594, 7] width 4 height 4
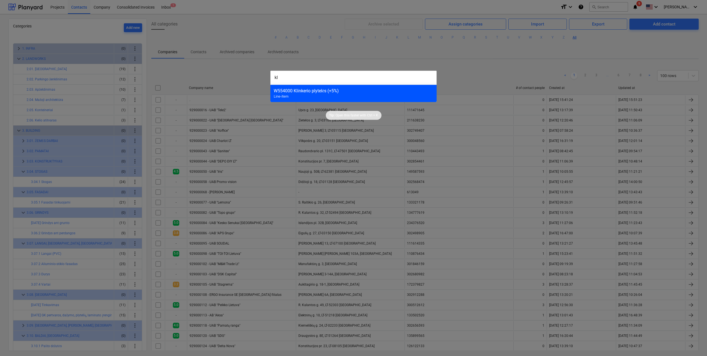
type input "k"
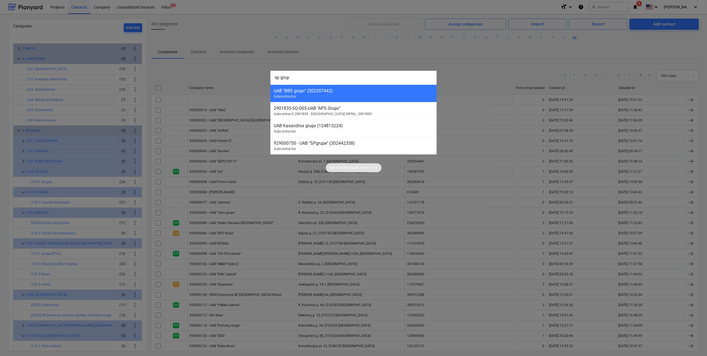
type input "sp grupe"
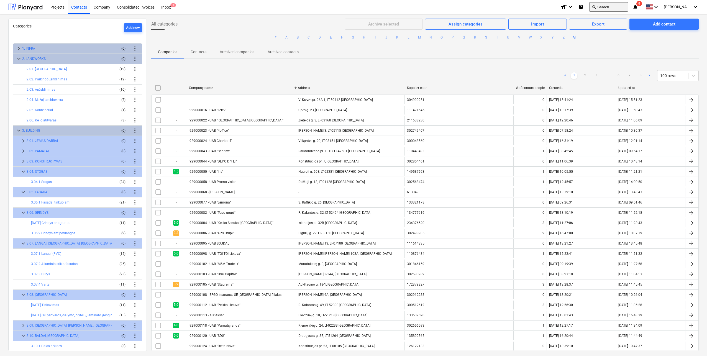
click at [623, 9] on button "search Search" at bounding box center [608, 6] width 39 height 9
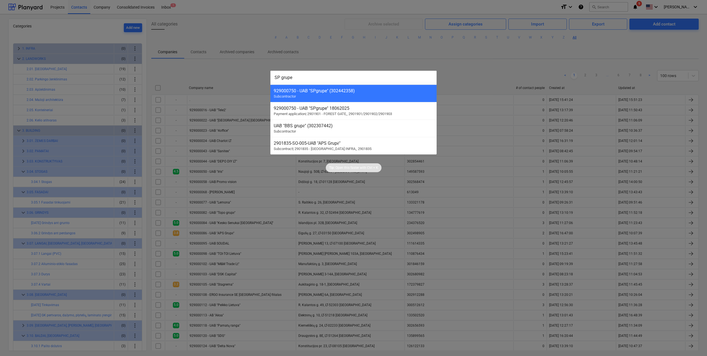
type input "SP grupe"
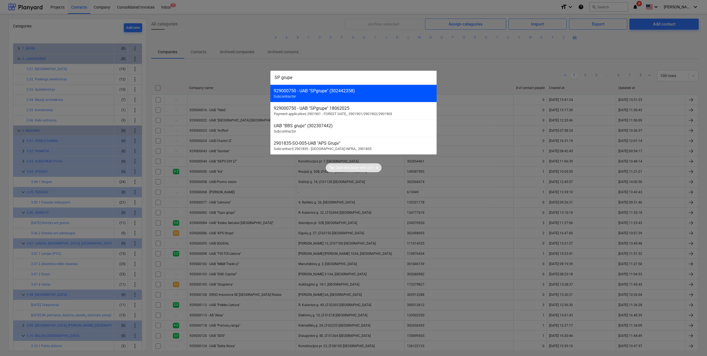
click at [349, 91] on div "929000750 - UAB "SPgrupe" (302442358)" at bounding box center [354, 90] width 160 height 5
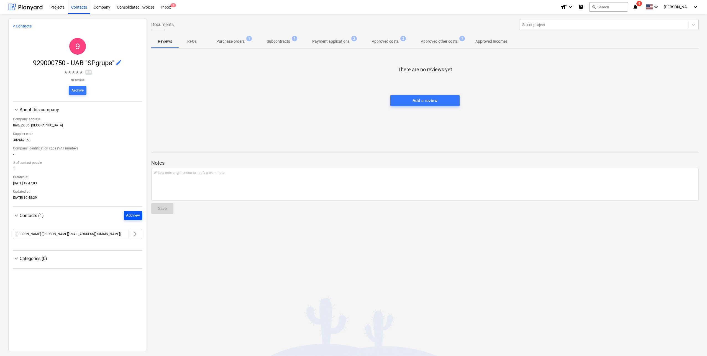
click at [132, 218] on div "Add new" at bounding box center [133, 215] width 14 height 6
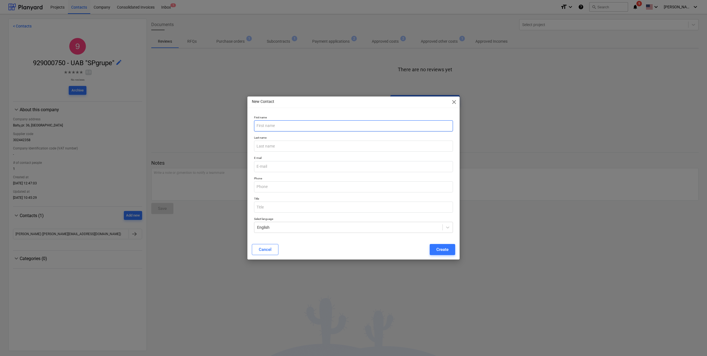
click at [315, 127] on input "text" at bounding box center [353, 125] width 199 height 11
paste input "Česlovas"
type input "Česlovas"
click at [275, 144] on input "text" at bounding box center [353, 145] width 199 height 11
paste input "Kučinskis"
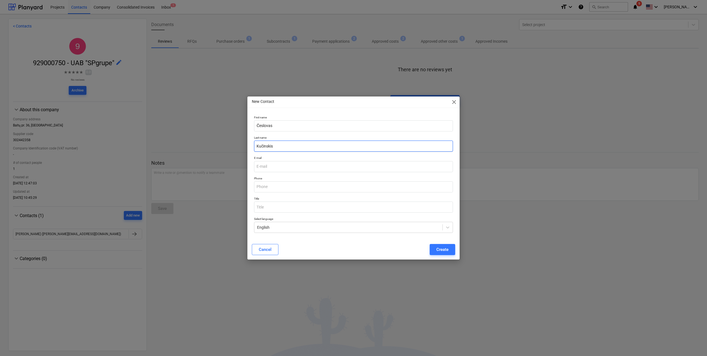
type input "Kučinskis"
click at [260, 167] on input "email" at bounding box center [353, 166] width 199 height 11
paste input "ceslovas.kucinskis@klinkera.lt"
type input "ceslovas.kucinskis@klinkera.lt"
click at [289, 184] on input "text" at bounding box center [353, 186] width 199 height 11
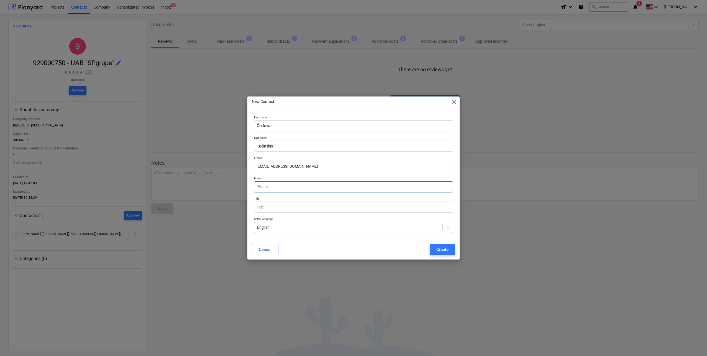
paste input "+370 627 72342"
type input "+370 627 72342"
click at [436, 248] on div "Create" at bounding box center [442, 249] width 12 height 7
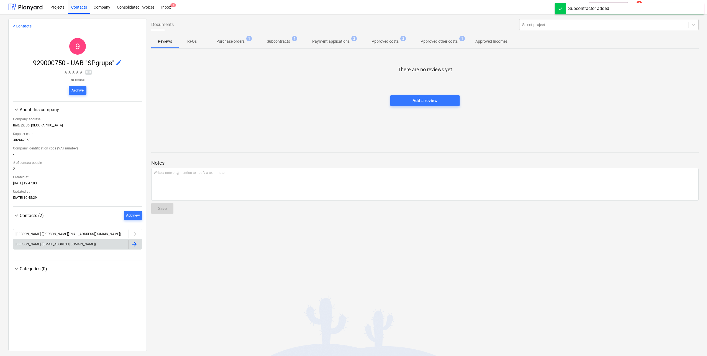
click at [131, 246] on div at bounding box center [134, 244] width 7 height 7
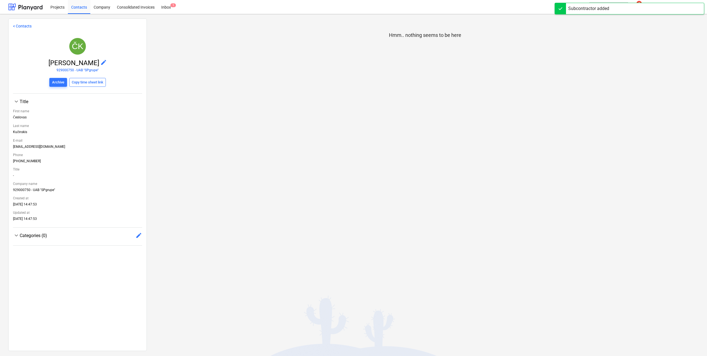
click at [132, 235] on div "Categories (0) edit" at bounding box center [81, 235] width 122 height 7
click at [135, 236] on span "edit" at bounding box center [138, 235] width 7 height 7
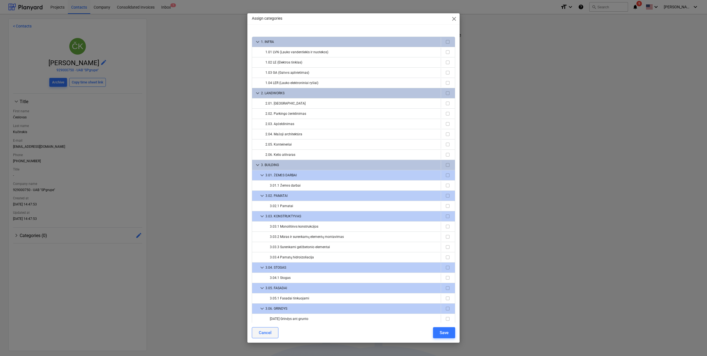
click at [260, 335] on div "Cancel" at bounding box center [265, 332] width 13 height 7
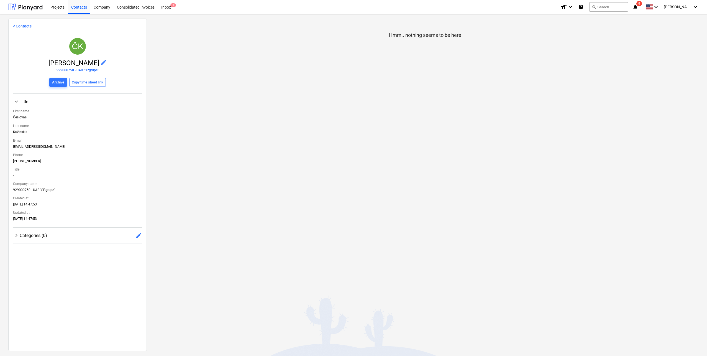
click at [249, 209] on div "Hmm.. nothing seems to be here" at bounding box center [425, 185] width 556 height 332
click at [25, 11] on div at bounding box center [25, 7] width 34 height 14
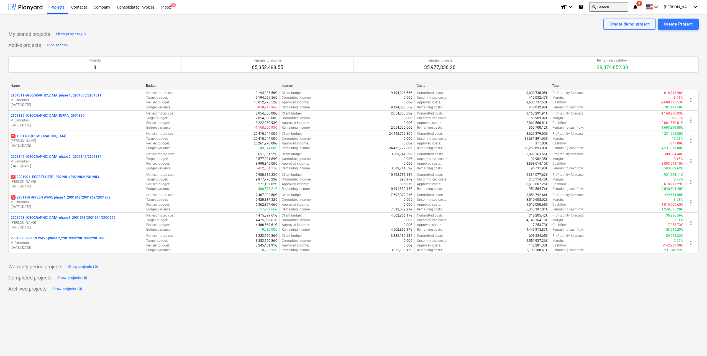
click at [614, 6] on button "search Search" at bounding box center [608, 6] width 39 height 9
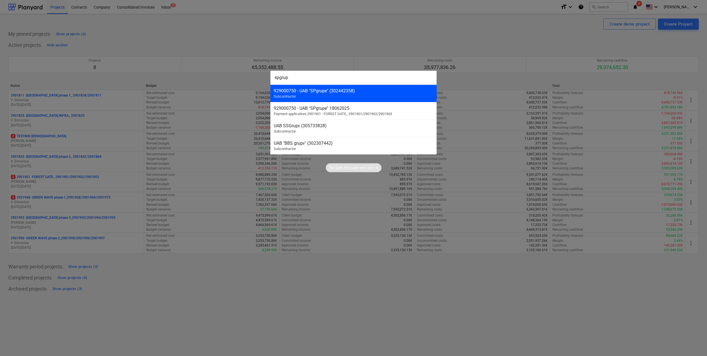
type input "spgrup"
click at [357, 89] on div "929000750 - UAB "SPgrupe" (302442358)" at bounding box center [354, 90] width 160 height 5
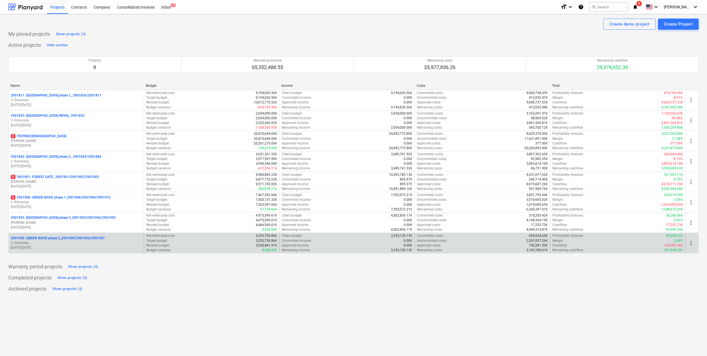
click at [68, 247] on p "[DATE] - [DATE]" at bounding box center [76, 247] width 131 height 5
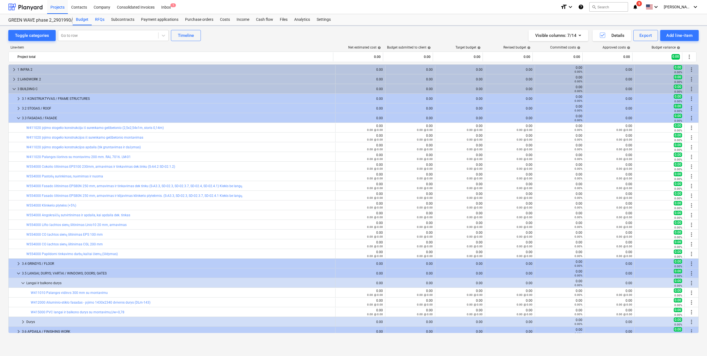
click at [101, 19] on div "RFQs" at bounding box center [100, 19] width 16 height 11
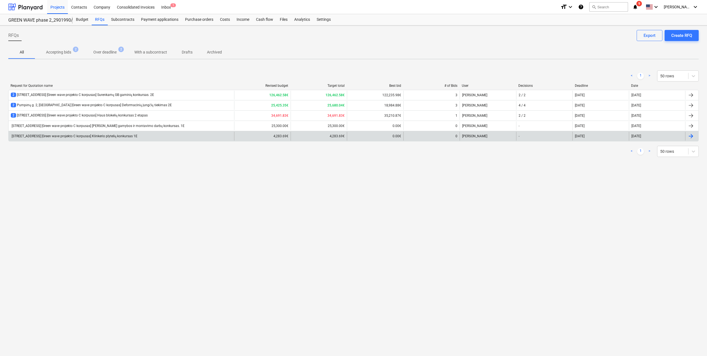
click at [132, 137] on div "[STREET_ADDRESS] [Green wave projekto C korpusas] Klinkerio plytelių konkursas …" at bounding box center [74, 136] width 127 height 4
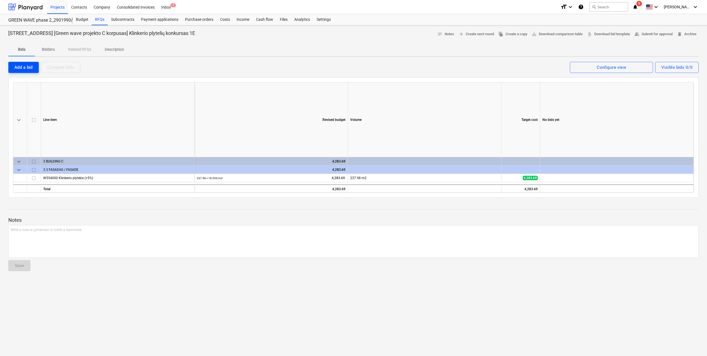
click at [20, 67] on div "Add a bid" at bounding box center [23, 67] width 18 height 7
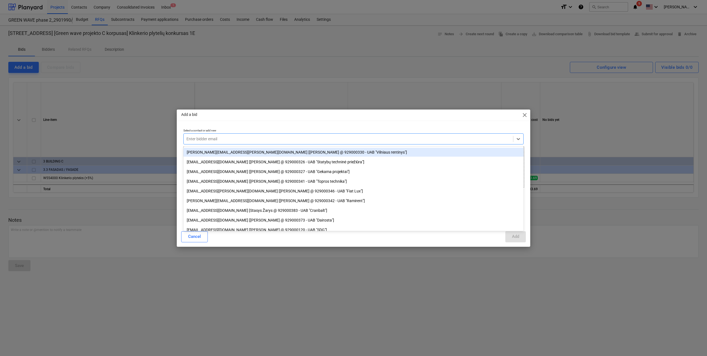
click at [256, 135] on div "Enter bidder email" at bounding box center [348, 139] width 329 height 8
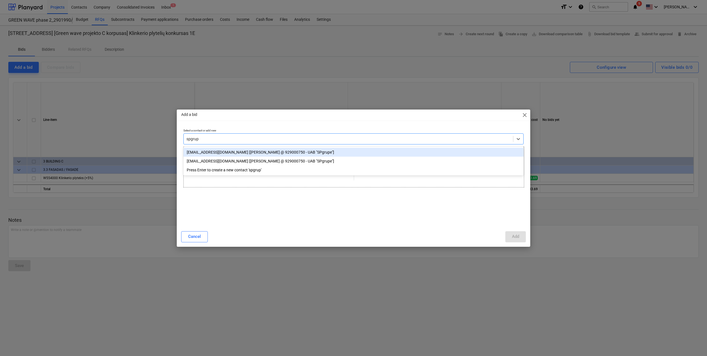
type input "spgrupe"
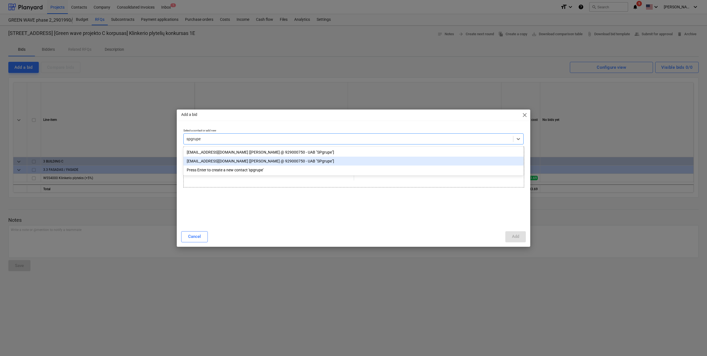
click at [256, 161] on div "[EMAIL_ADDRESS][DOMAIN_NAME] [[PERSON_NAME] @ 929000750 - UAB "SPgrupe"]" at bounding box center [353, 161] width 340 height 9
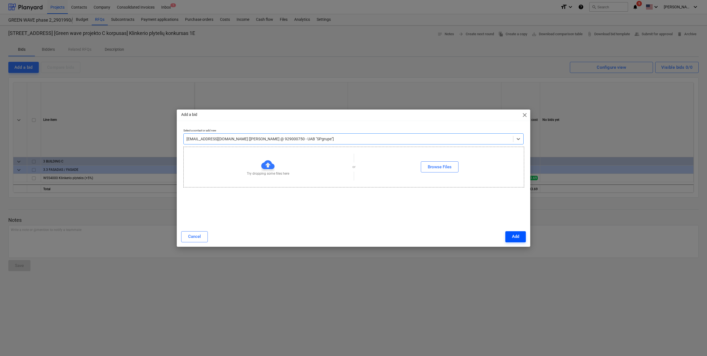
click at [511, 239] on button "Add" at bounding box center [515, 236] width 21 height 11
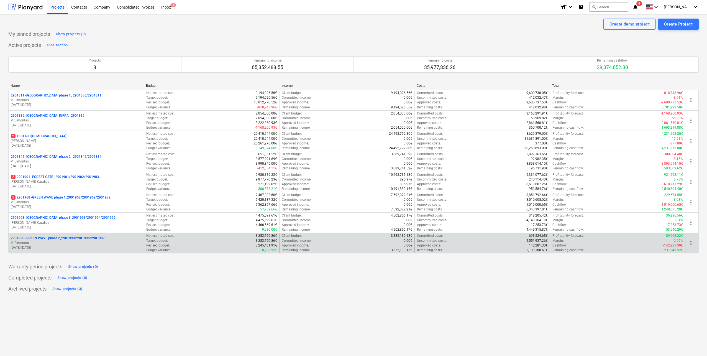
click at [63, 245] on p "V. Eimontas" at bounding box center [76, 242] width 131 height 5
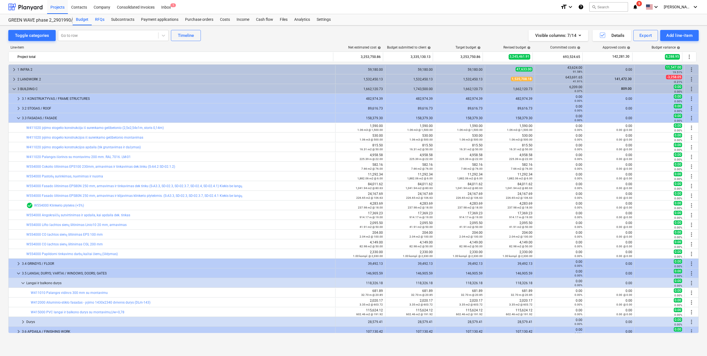
click at [100, 19] on div "RFQs" at bounding box center [100, 19] width 16 height 11
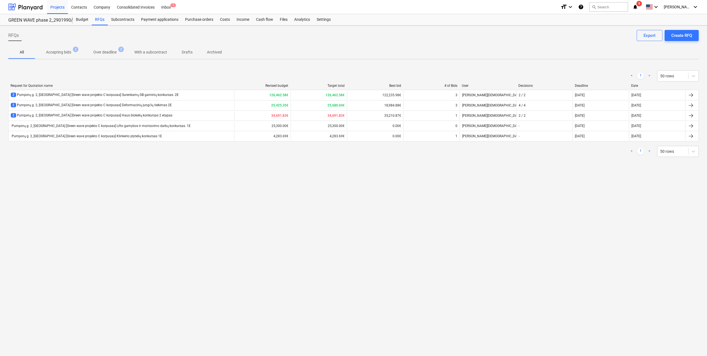
click at [174, 191] on div "RFQs Create RFQ Export All Accepting bids 2 Over deadline 2 With a subcontract …" at bounding box center [353, 190] width 707 height 330
click at [152, 150] on div "< 1 > 50 rows" at bounding box center [353, 151] width 690 height 11
click at [681, 36] on div "Create RFQ" at bounding box center [681, 35] width 21 height 7
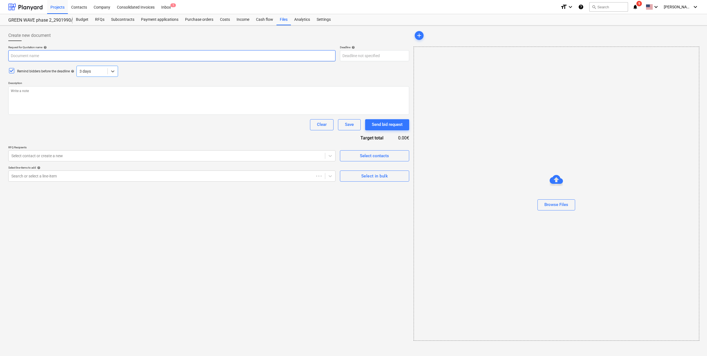
click at [52, 54] on input "text" at bounding box center [171, 55] width 327 height 11
paste input "Pumpėnų g. 2, Vilnius [Green wave projekto] Aliuminio įėjimo durų, langų, gamyb…"
type textarea "x"
type input "Pumpėnų g. 2, Vilnius [Green wave projekto] Aliuminio įėjimo durų, langų, gamyb…"
click at [85, 57] on input "Pumpėnų g. 2, Vilnius [Green wave projekto] Aliuminio įėjimo durų, langų, gamyb…" at bounding box center [171, 55] width 327 height 11
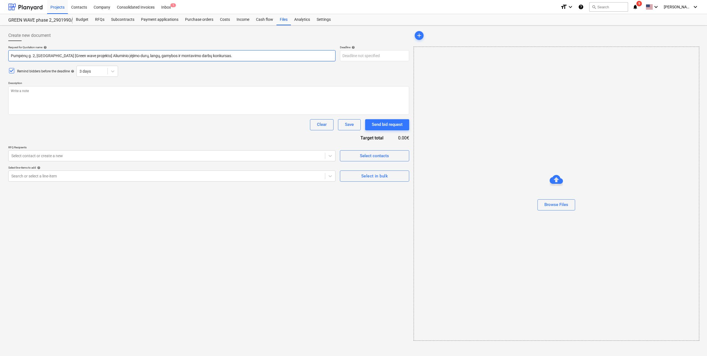
type textarea "x"
type input "Pumpėnų g. 2, Vilnius [Green wave projekto ] Aliuminio įėjimo durų, langų, gamy…"
type textarea "x"
type input "Pumpėnų g. 2, Vilnius [Green wave projekto C] Aliuminio įėjimo durų, langų, gam…"
type textarea "x"
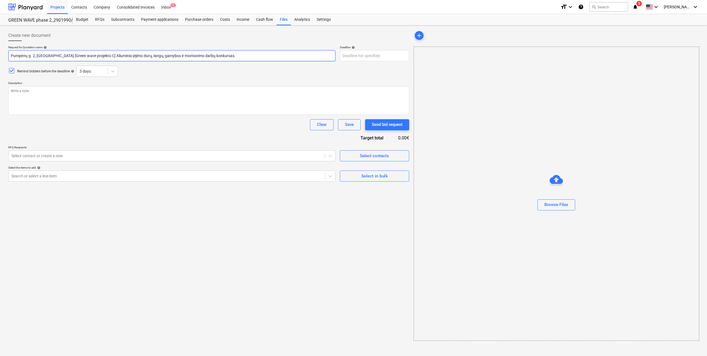
type input "Pumpėnų g. 2, Vilnius [Green wave projekto C ] Aliuminio įėjimo durų, langų, ga…"
type textarea "x"
type input "Pumpėnų g. 2, Vilnius [Green wave projekto C k] Aliuminio įėjimo durų, langų, g…"
type textarea "x"
type input "Pumpėnų g. 2, Vilnius [Green wave projekto C ko] Aliuminio įėjimo durų, langų, …"
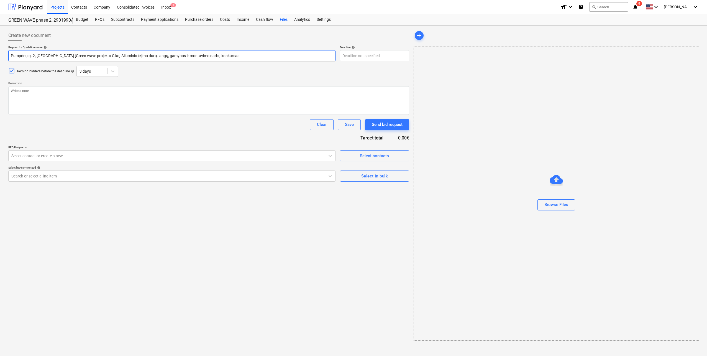
type textarea "x"
type input "Pumpėnų g. 2, Vilnius [Green wave projekto C kor] Aliuminio įėjimo durų, langų,…"
type textarea "x"
type input "Pumpėnų g. 2, Vilnius [Green wave projekto C korp] Aliuminio įėjimo durų, langų…"
type textarea "x"
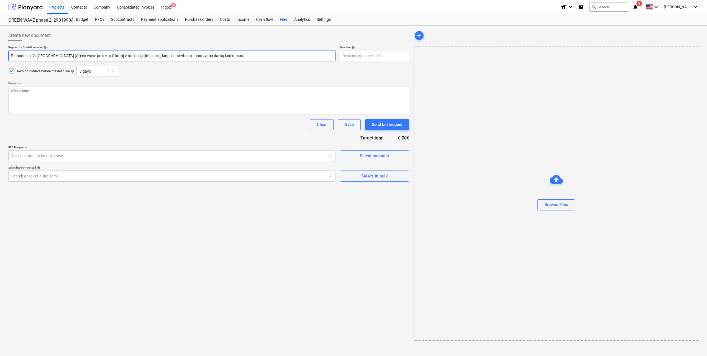
type input "Pumpėnų g. 2, Vilnius [Green wave projekto C korpu] Aliuminio įėjimo durų, lang…"
type textarea "x"
type input "Pumpėnų g. 2, Vilnius [Green wave projekto C korpus] Aliuminio įėjimo durų, lan…"
type textarea "x"
type input "Pumpėnų g. 2, Vilnius [Green wave projekto C korpusa] Aliuminio įėjimo durų, la…"
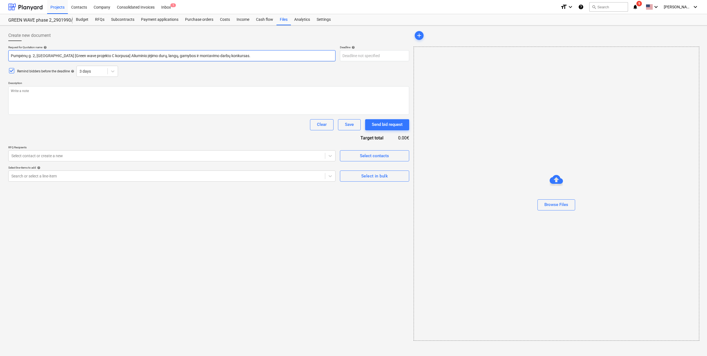
type textarea "x"
type input "Pumpėnų g. 2, Vilnius [Green wave projekto C korpusas] Aliuminio įėjimo durų, l…"
click at [242, 54] on input "Pumpėnų g. 2, Vilnius [Green wave projekto C korpusas] Aliuminio įėjimo durų, l…" at bounding box center [171, 55] width 327 height 11
type textarea "x"
type input "Pumpėnų g. 2, Vilnius [Green wave projekto C korpusas] Aliuminio įėjimo durų, l…"
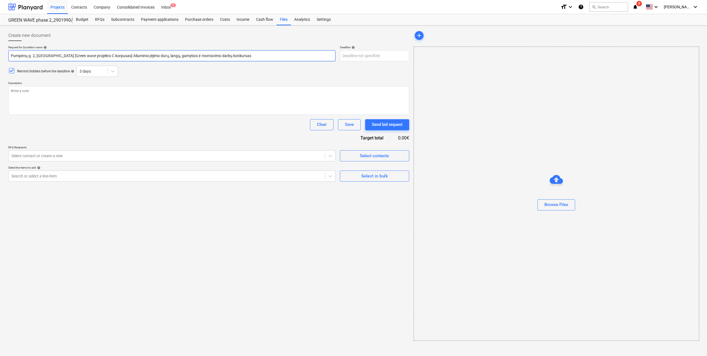
type textarea "x"
type input "Pumpėnų g. 2, Vilnius [Green wave projekto C korpusas] Aliuminio įėjimo durų, l…"
type textarea "x"
type input "Pumpėnų g. 2, Vilnius [Green wave projekto C korpusas] Aliuminio įėjimo durų, l…"
type textarea "x"
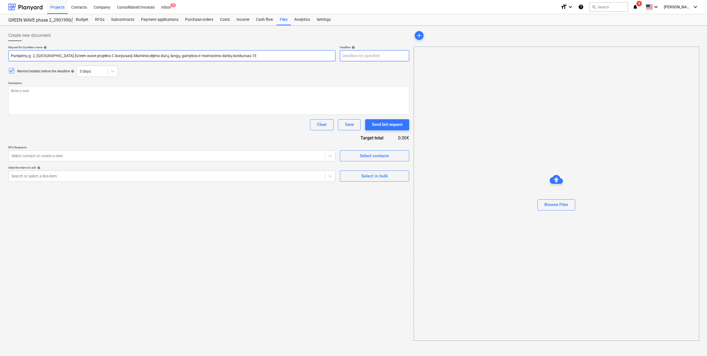
type input "Pumpėnų g. 2, Vilnius [Green wave projekto C korpusas] Aliuminio įėjimo durų, l…"
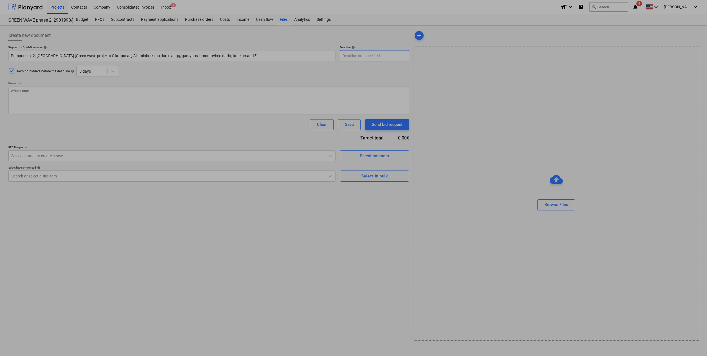
click at [353, 52] on body "Projects Contacts Company Consolidated Invoices Inbox 1 format_size keyboard_ar…" at bounding box center [353, 178] width 707 height 356
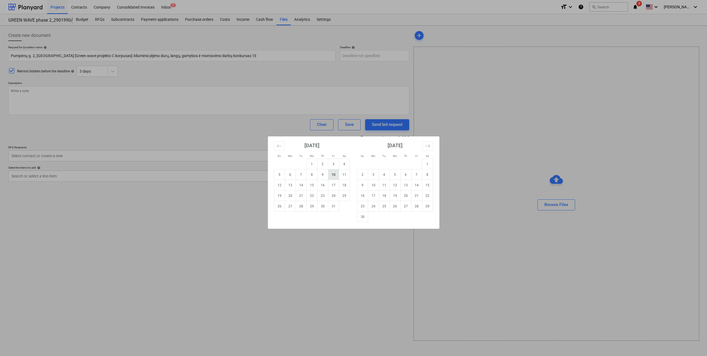
click at [335, 176] on td "10" at bounding box center [333, 174] width 11 height 11
type textarea "x"
type input "10 Oct 2025"
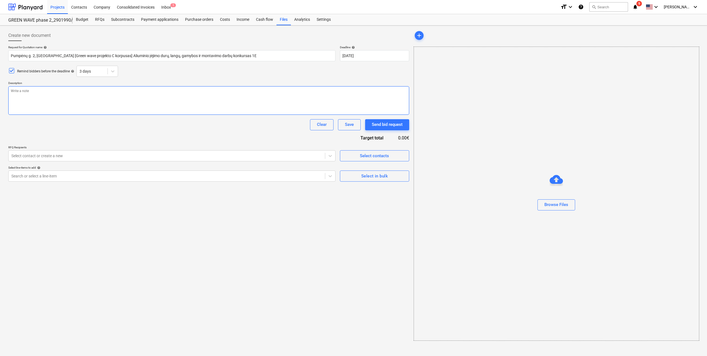
click at [87, 94] on textarea at bounding box center [208, 100] width 401 height 29
type textarea "x"
type textarea "."
click at [371, 175] on div "Select in bulk" at bounding box center [374, 175] width 27 height 7
type textarea "x"
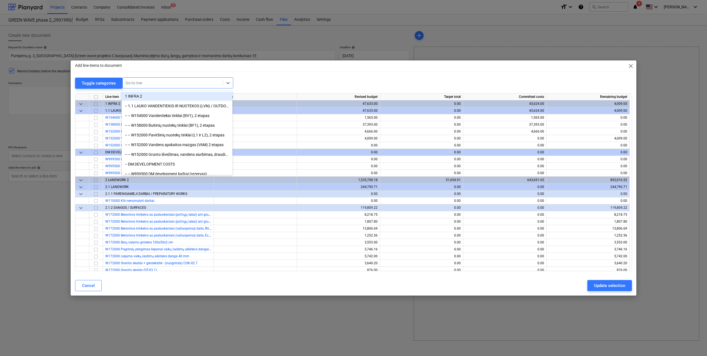
click at [169, 83] on div at bounding box center [172, 83] width 94 height 6
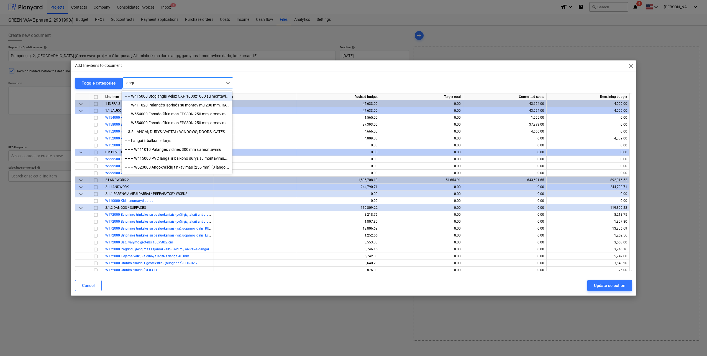
type input "langai"
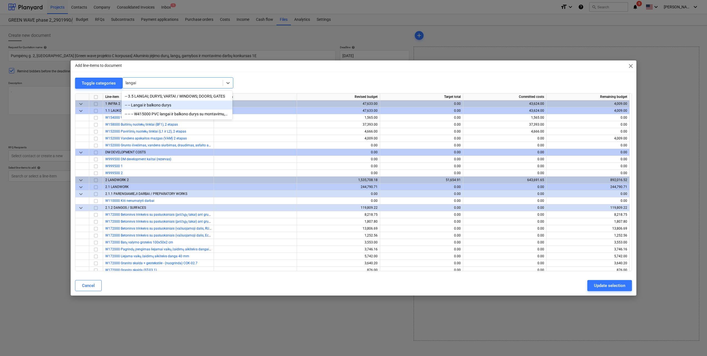
click at [166, 104] on div "-- -- Langai ir balkono durys" at bounding box center [177, 105] width 111 height 9
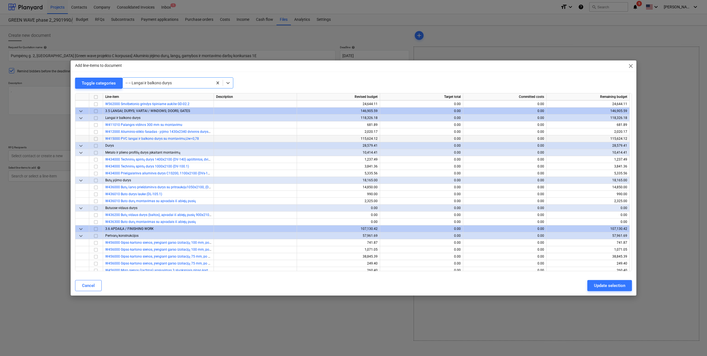
scroll to position [2133, 0]
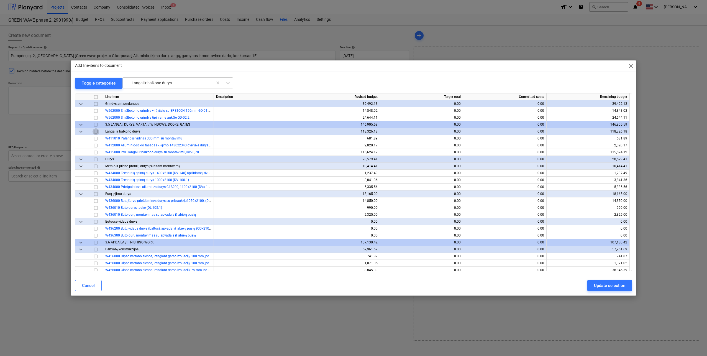
click at [96, 131] on input "checkbox" at bounding box center [96, 131] width 7 height 7
click at [605, 286] on div "Update selection" at bounding box center [609, 285] width 31 height 7
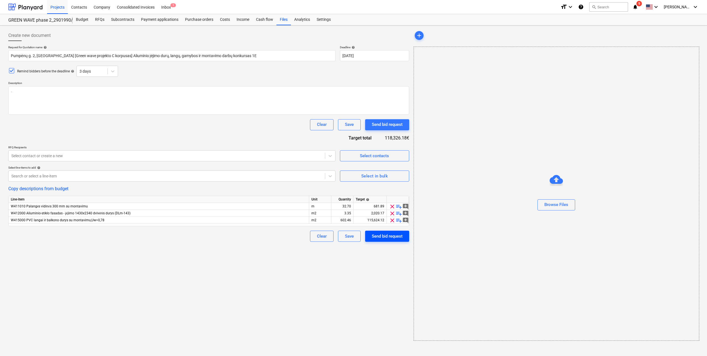
click at [391, 240] on div "Send bid request" at bounding box center [387, 235] width 31 height 7
type textarea "x"
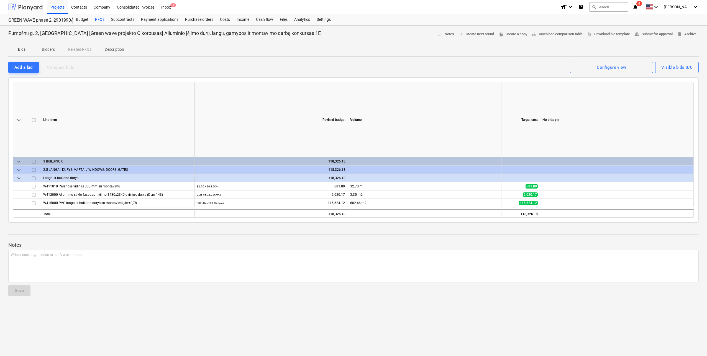
click at [34, 6] on div at bounding box center [25, 7] width 34 height 14
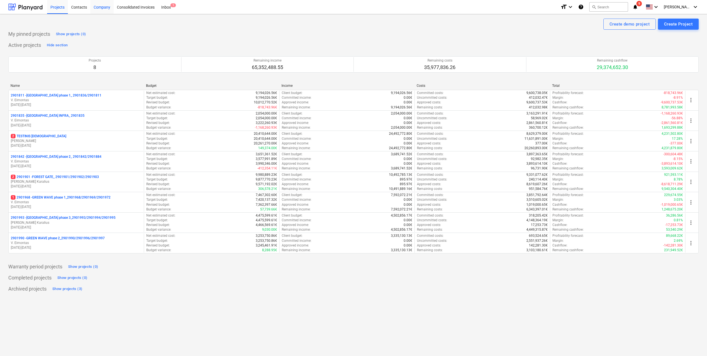
click at [107, 6] on div "Company" at bounding box center [101, 7] width 23 height 14
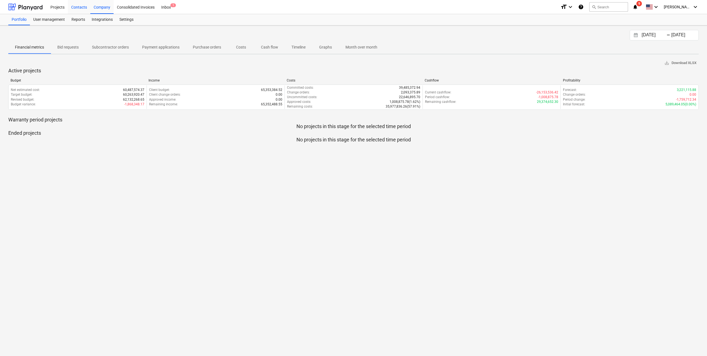
click at [84, 7] on div "Contacts" at bounding box center [79, 7] width 22 height 14
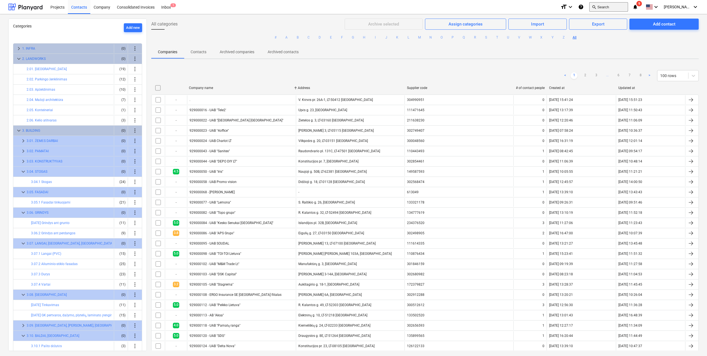
click at [609, 6] on button "search Search" at bounding box center [608, 6] width 39 height 9
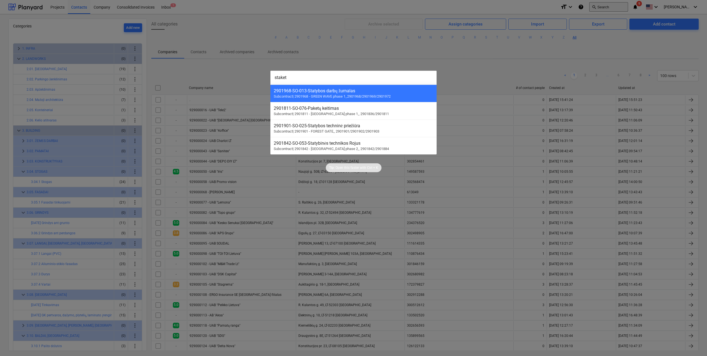
type input "staketa"
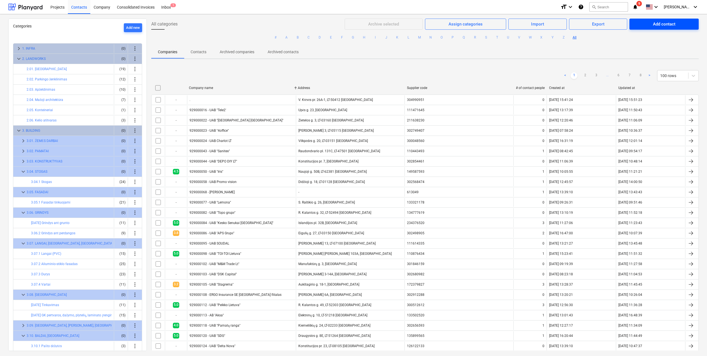
click at [636, 22] on span "Add contact" at bounding box center [664, 24] width 56 height 7
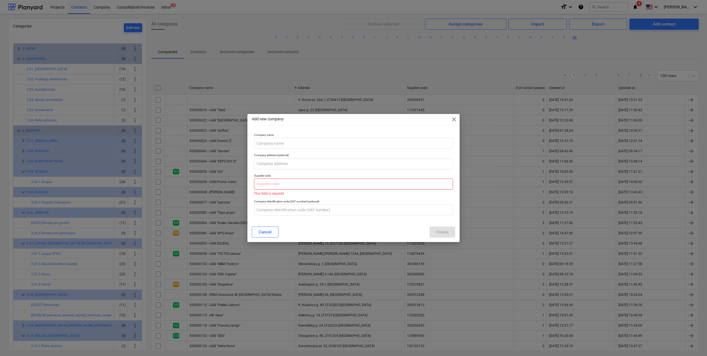
click at [301, 181] on input "text" at bounding box center [353, 183] width 199 height 11
paste input "302508705"
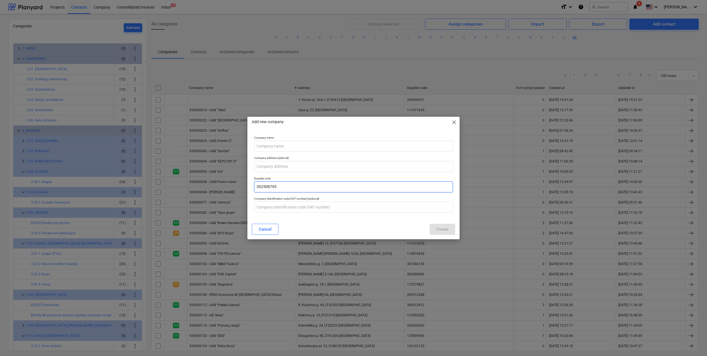
type input "302508705"
click at [307, 203] on input "text" at bounding box center [353, 206] width 199 height 11
paste input "LT100005393615"
type input "LT100005393615"
click at [281, 148] on input "text" at bounding box center [353, 145] width 199 height 11
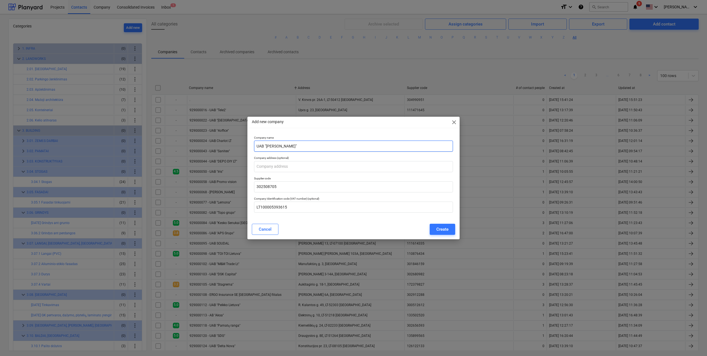
type input "UAB "Staketa""
click at [283, 167] on input "text" at bounding box center [353, 166] width 199 height 11
paste input "Prancūzų g. 76-14, Kaunas"
click at [258, 166] on input "Prancūzų g. 76-14, Kaunas" at bounding box center [353, 166] width 199 height 11
type input "Prancūzų g. 76-14, Kaunas"
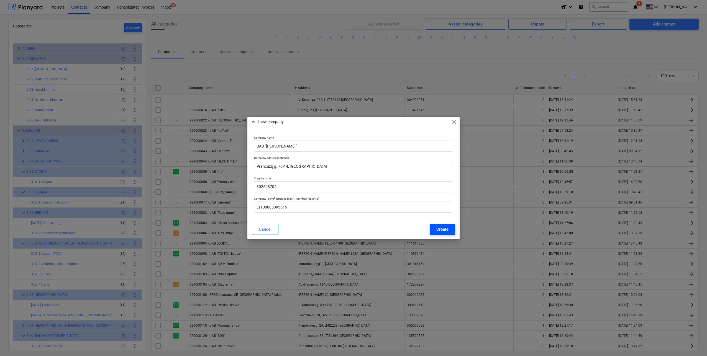
click at [440, 232] on div "Create" at bounding box center [442, 229] width 12 height 7
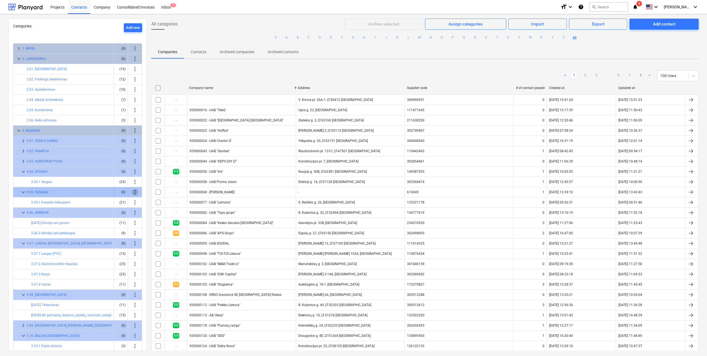
click at [134, 189] on span "more_vert" at bounding box center [135, 192] width 7 height 7
click at [150, 194] on li "Add sub-category" at bounding box center [151, 192] width 43 height 13
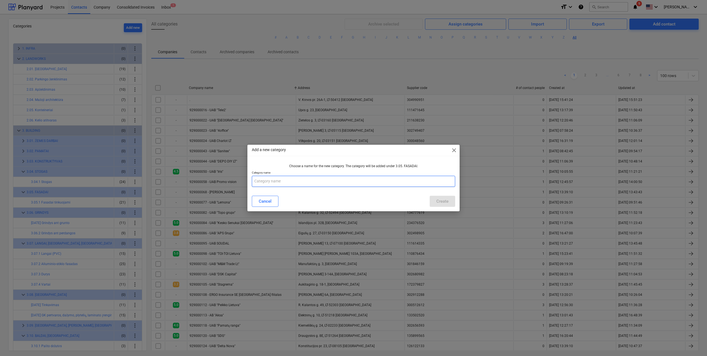
click at [260, 183] on input "text" at bounding box center [353, 181] width 203 height 11
type input "3.05.02 Klinkerio plytelės"
click at [435, 199] on button "Create" at bounding box center [442, 201] width 25 height 11
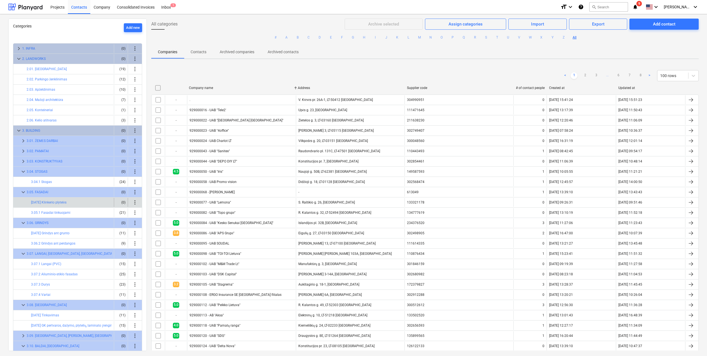
click at [132, 202] on span "more_vert" at bounding box center [135, 202] width 7 height 7
click at [152, 213] on li "Rename" at bounding box center [151, 215] width 43 height 13
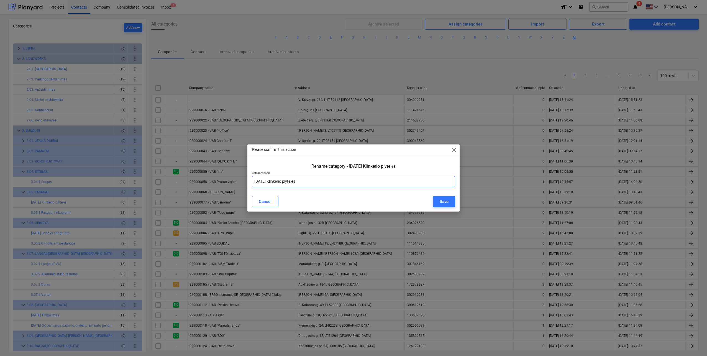
click at [267, 182] on input "3.05.02 Klinkerio plytelės" at bounding box center [353, 181] width 203 height 11
type input "3.05.2 Klinkerio plytelės"
click at [437, 205] on button "Save" at bounding box center [444, 201] width 22 height 11
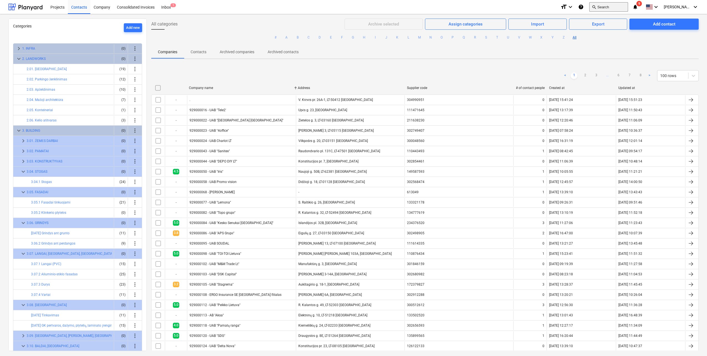
click at [615, 7] on button "search Search" at bounding box center [608, 6] width 39 height 9
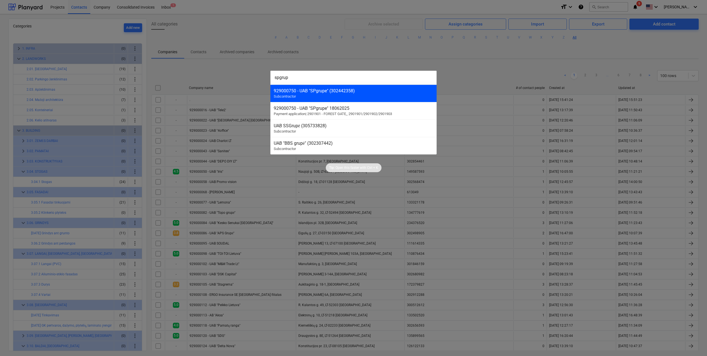
type input "spgrup"
click at [381, 94] on div "929000750 - UAB "SPgrupe" (302442358) Subcontractor" at bounding box center [353, 92] width 166 height 17
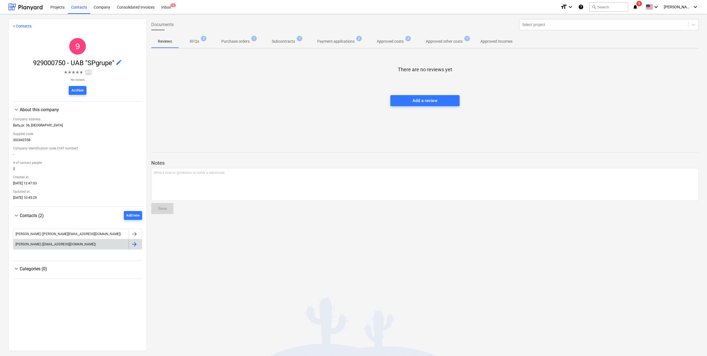
click at [113, 245] on div "Česlovas Kučinskis (ceslovas.kucinskis@klinkera.lt)" at bounding box center [70, 244] width 115 height 9
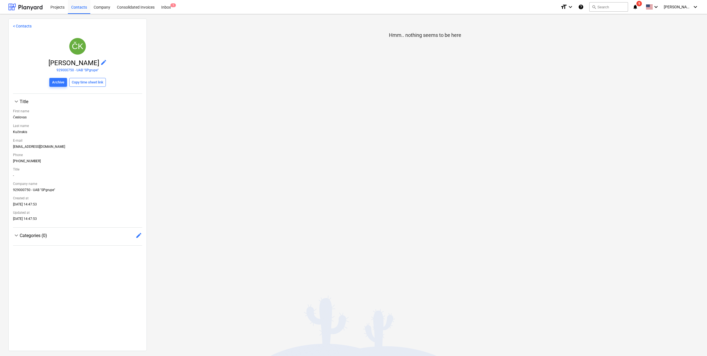
click at [143, 237] on div "< Contacts ČK Česlovas Kučinskis edit 929000750 - UAB "SPgrupe" Archive Copy ti…" at bounding box center [77, 185] width 139 height 332
click at [136, 234] on span "edit" at bounding box center [138, 235] width 7 height 7
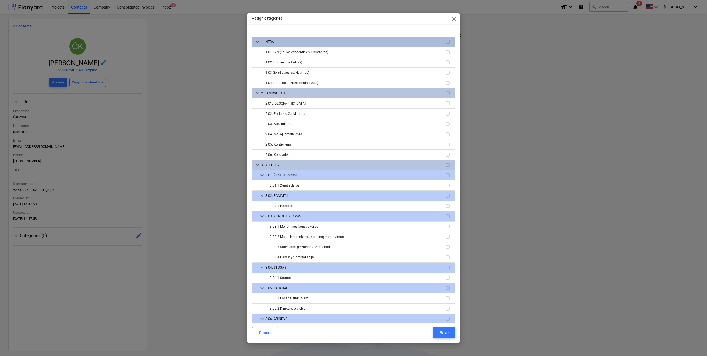
click at [260, 40] on span "keyboard_arrow_down" at bounding box center [257, 42] width 7 height 7
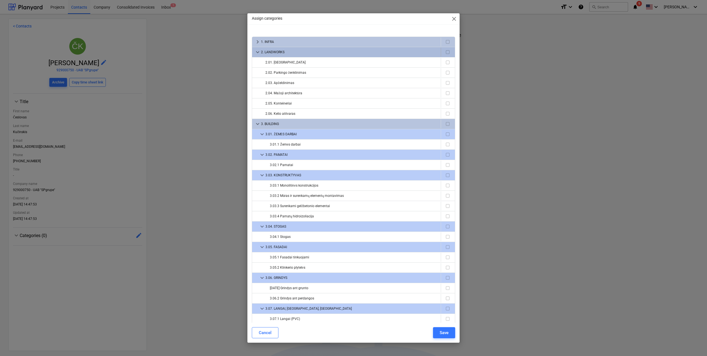
click at [258, 52] on span "keyboard_arrow_down" at bounding box center [257, 52] width 7 height 7
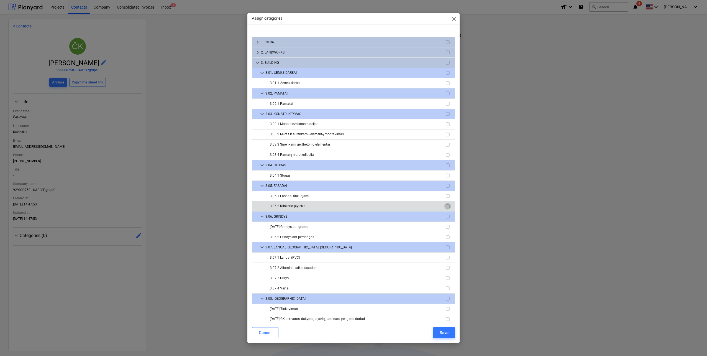
click at [444, 206] on input "checkbox" at bounding box center [447, 206] width 7 height 7
checkbox input "true"
click at [444, 332] on div "Save" at bounding box center [444, 332] width 9 height 7
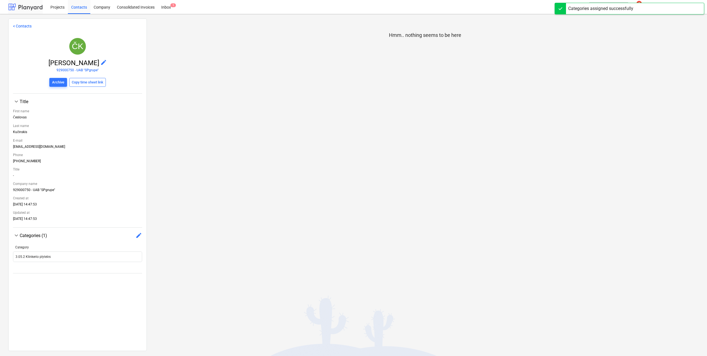
click at [31, 9] on div at bounding box center [25, 7] width 34 height 14
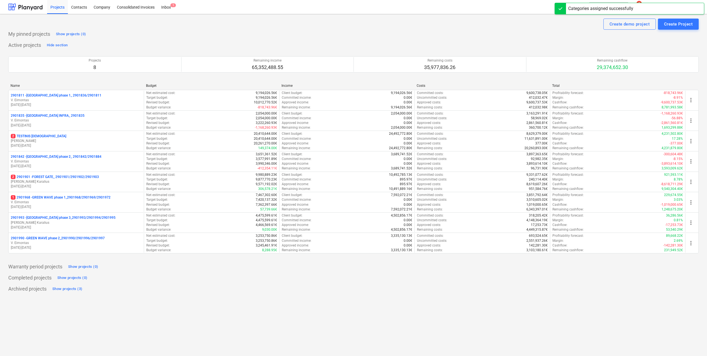
click at [546, 8] on div "Projects Contacts Company Consolidated Invoices Inbox 1" at bounding box center [301, 7] width 509 height 14
click at [559, 8] on div at bounding box center [560, 8] width 11 height 11
click at [617, 7] on button "search Search" at bounding box center [608, 6] width 39 height 9
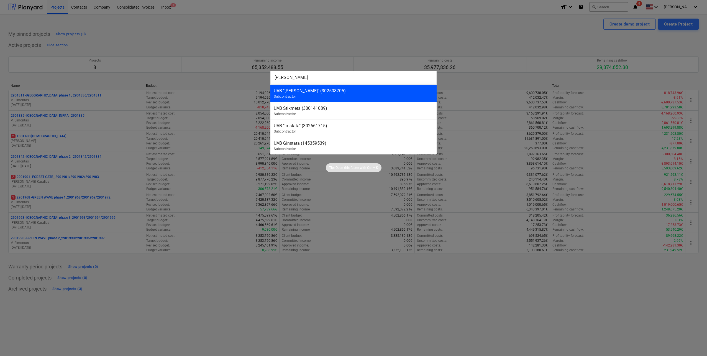
type input "staketa"
click at [317, 94] on div "UAB "Staketa" (302508705) Subcontractor" at bounding box center [353, 92] width 166 height 17
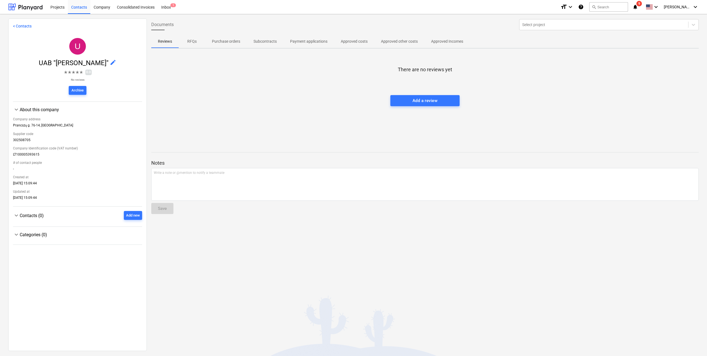
click at [19, 238] on div at bounding box center [77, 239] width 129 height 2
click at [20, 237] on div "keyboard_arrow_down Categories (0)" at bounding box center [77, 234] width 129 height 7
click at [28, 231] on div "keyboard_arrow_right Categories (0)" at bounding box center [77, 235] width 129 height 16
click at [28, 232] on div "Categories (0)" at bounding box center [81, 234] width 122 height 5
click at [131, 216] on div "Add new" at bounding box center [133, 215] width 14 height 6
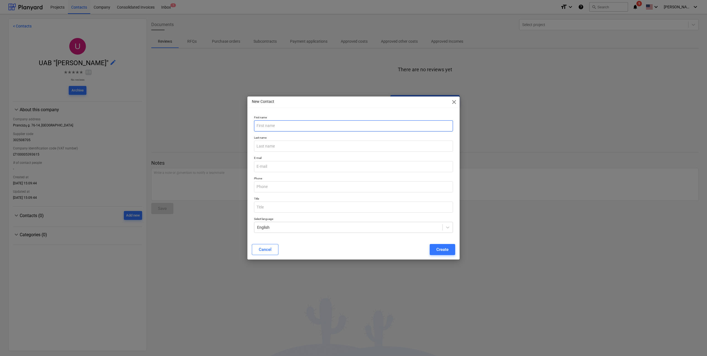
click at [300, 126] on input "text" at bounding box center [353, 125] width 199 height 11
paste input "Aleksandras"
type input "Aleksandras"
click at [265, 146] on input "text" at bounding box center [353, 145] width 199 height 11
paste input "Zelenkovas"
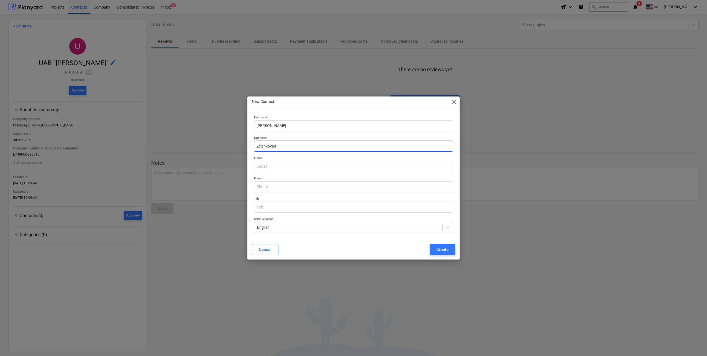
type input "Zelenkovas"
click at [281, 168] on input "email" at bounding box center [353, 166] width 199 height 11
paste input "vilnius@staketa.lt"
type input "vilnius@staketa.lt"
drag, startPoint x: 299, startPoint y: 189, endPoint x: 283, endPoint y: 187, distance: 16.2
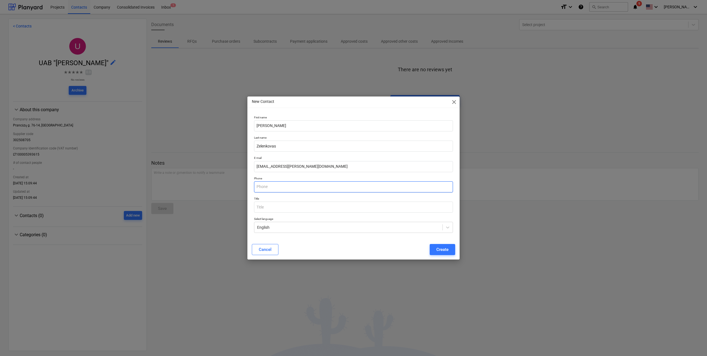
click at [299, 189] on input "text" at bounding box center [353, 186] width 199 height 11
drag, startPoint x: 275, startPoint y: 192, endPoint x: 278, endPoint y: 190, distance: 3.7
click at [275, 192] on input "text" at bounding box center [353, 186] width 199 height 11
paste input "+37067608677"
type input "+37067608677"
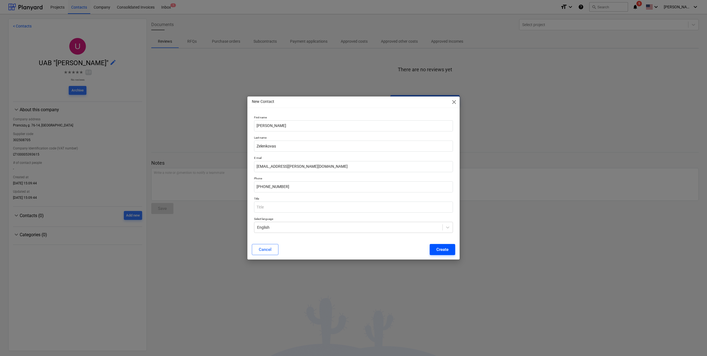
click at [444, 247] on div "Create" at bounding box center [442, 249] width 12 height 7
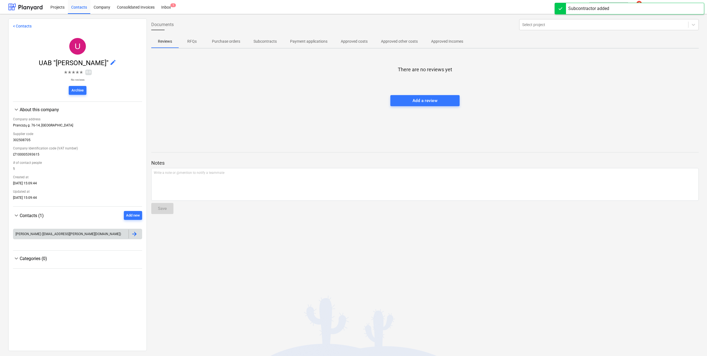
click at [139, 232] on div at bounding box center [135, 233] width 13 height 9
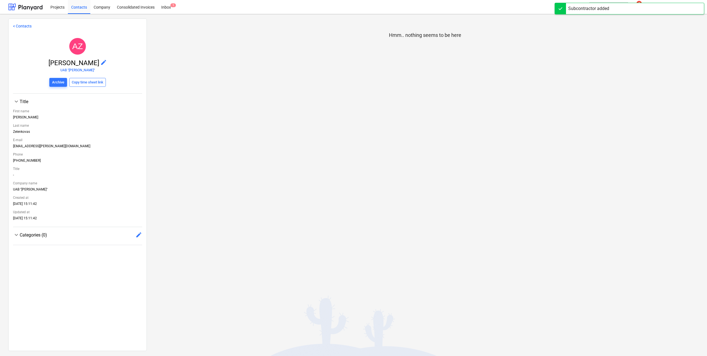
click at [135, 234] on span "edit" at bounding box center [138, 234] width 7 height 7
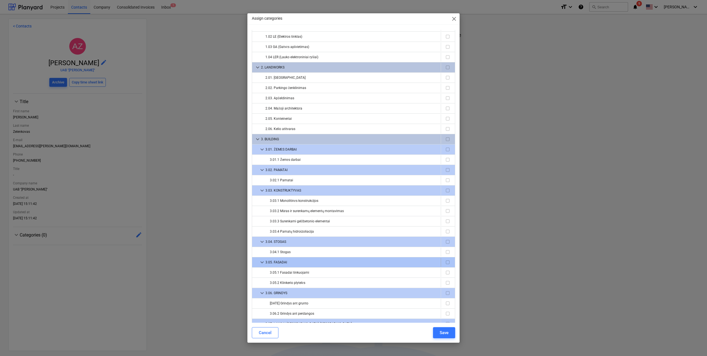
scroll to position [55, 0]
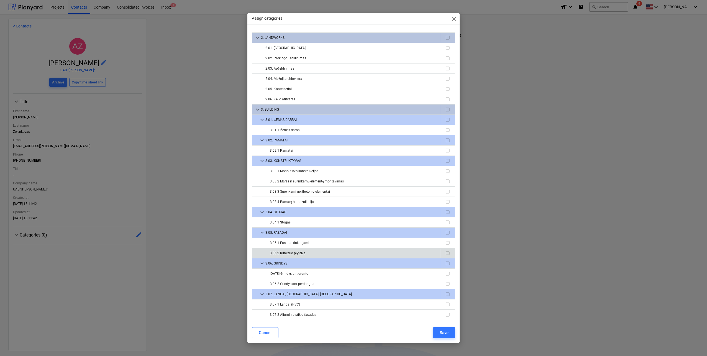
click at [446, 254] on input "checkbox" at bounding box center [447, 253] width 7 height 7
checkbox input "true"
click at [442, 332] on div "Save" at bounding box center [444, 332] width 9 height 7
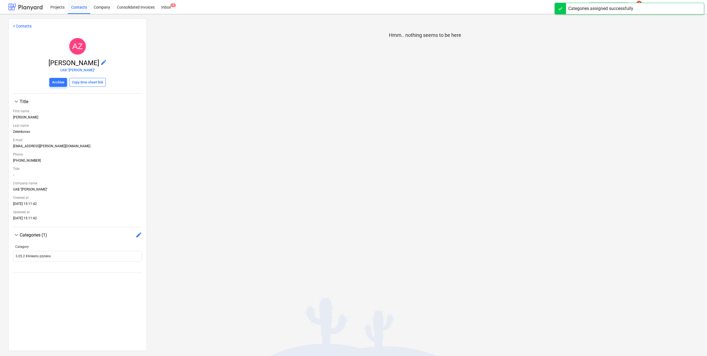
click at [37, 9] on div at bounding box center [25, 7] width 34 height 14
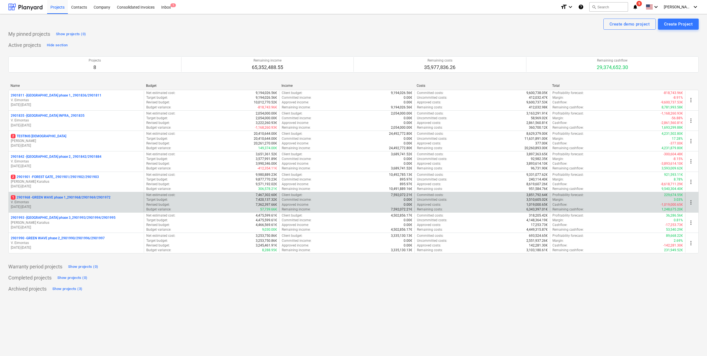
click at [91, 202] on p "V. Eimontas" at bounding box center [76, 202] width 131 height 5
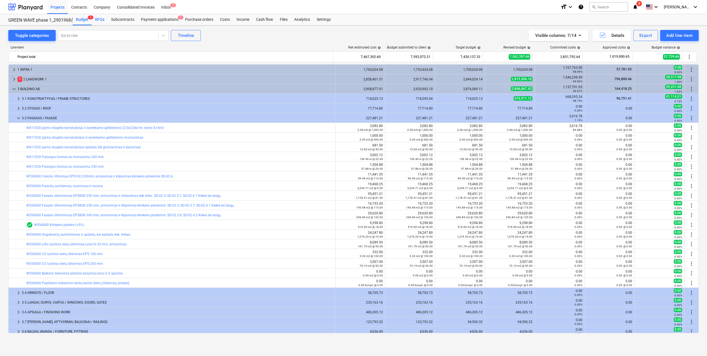
click at [100, 20] on div "RFQs" at bounding box center [100, 19] width 16 height 11
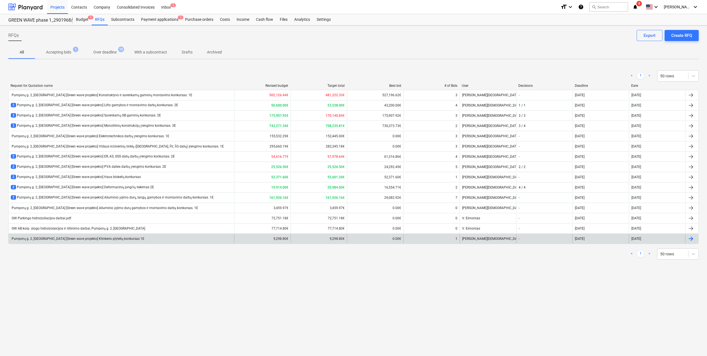
click at [122, 240] on div "Pumpėnų g. 2, Vilnius [Green wave projekto] Klinkerio plytelių konkursas 1E" at bounding box center [122, 238] width 226 height 9
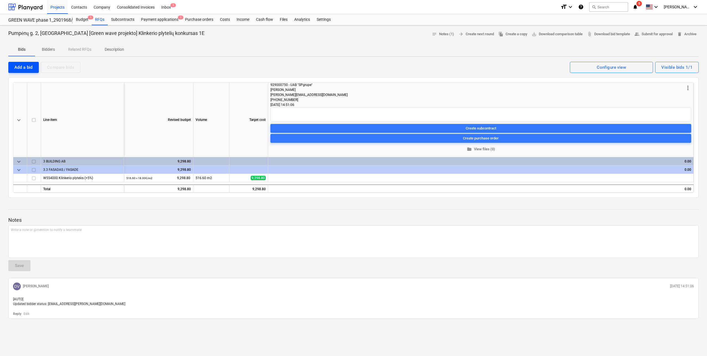
click at [27, 70] on div "Add a bid" at bounding box center [23, 67] width 18 height 7
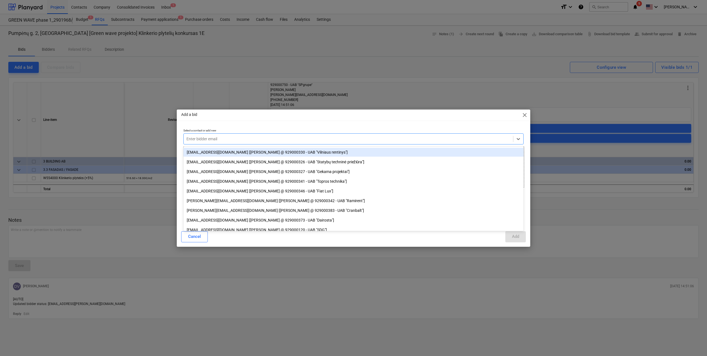
click at [212, 140] on div at bounding box center [348, 139] width 324 height 6
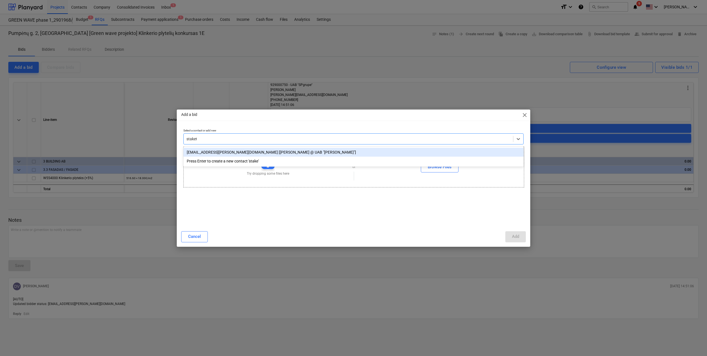
type input "staketa"
click at [243, 155] on div "vilnius@staketa.lt [Aleksandras Zelenkovas @ UAB "Staketa"]" at bounding box center [353, 152] width 340 height 9
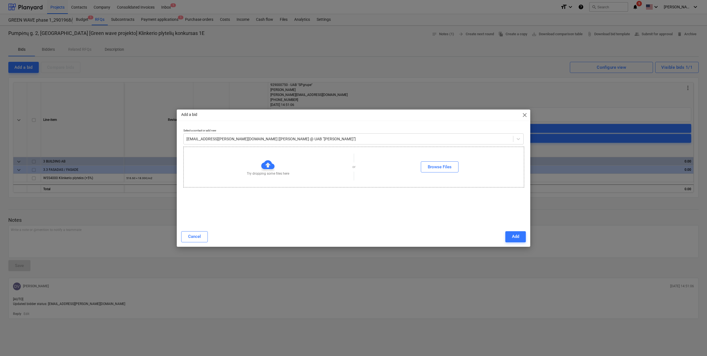
click at [529, 242] on div "Add a bid close Select a contact or add new vilnius@staketa.lt [Aleksandras Zel…" at bounding box center [353, 177] width 353 height 137
click at [521, 239] on button "Add" at bounding box center [515, 236] width 21 height 11
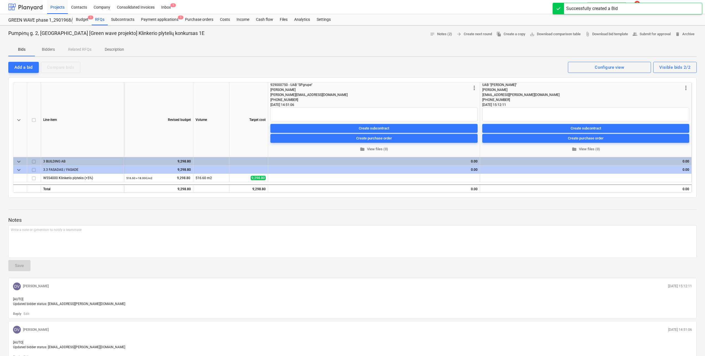
click at [29, 9] on div at bounding box center [25, 7] width 34 height 14
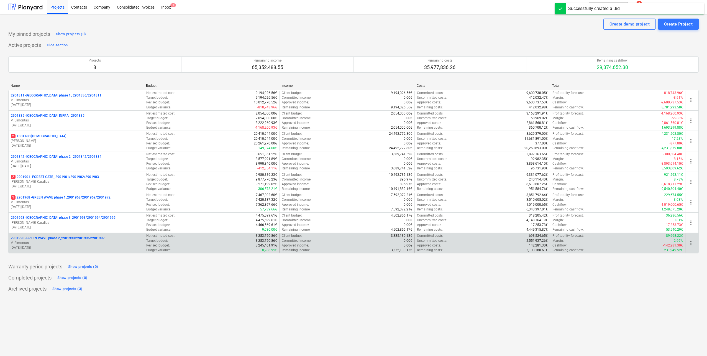
click at [86, 243] on p "V. Eimontas" at bounding box center [76, 242] width 131 height 5
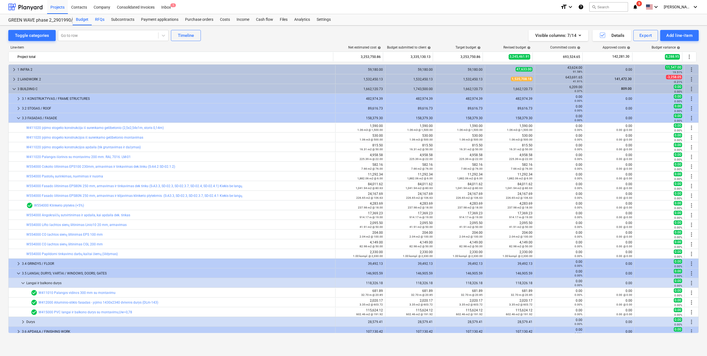
click at [99, 19] on div "RFQs" at bounding box center [100, 19] width 16 height 11
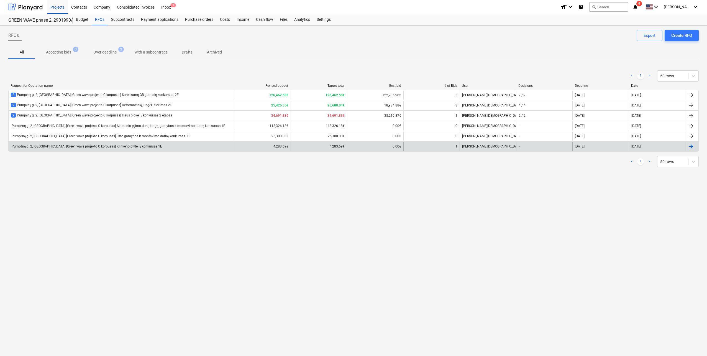
click at [104, 146] on div "Pumpėnų g. 2, Vilnius [Green wave projekto C korpusas] Klinkerio plytelių konku…" at bounding box center [86, 146] width 151 height 4
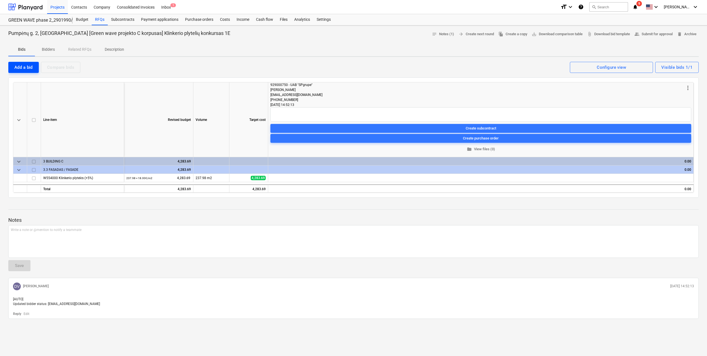
click at [15, 68] on div "Add a bid" at bounding box center [23, 67] width 18 height 7
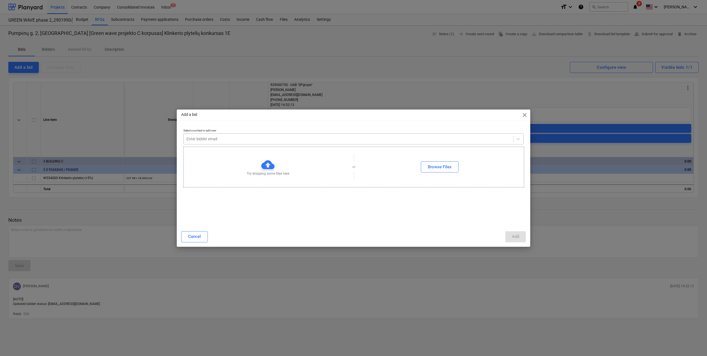
click at [270, 139] on div at bounding box center [348, 139] width 324 height 6
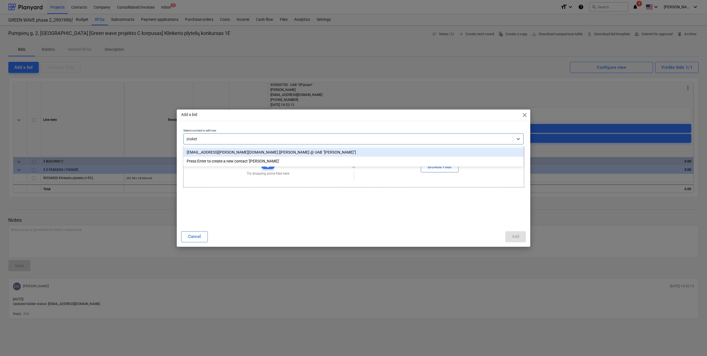
type input "staketa"
click at [275, 151] on div "vilnius@staketa.lt [Aleksandras Zelenkovas @ UAB "Staketa"]" at bounding box center [353, 152] width 340 height 9
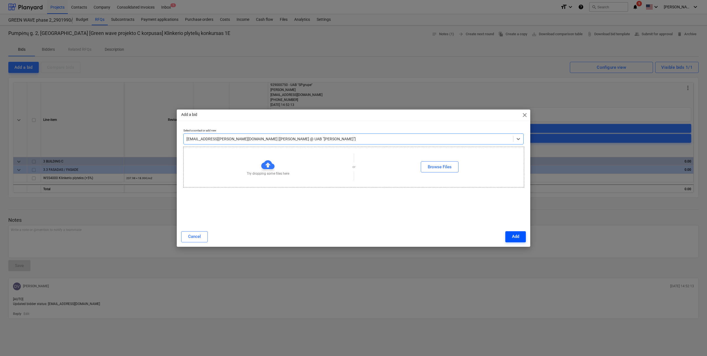
click at [514, 236] on div "Add" at bounding box center [515, 236] width 7 height 7
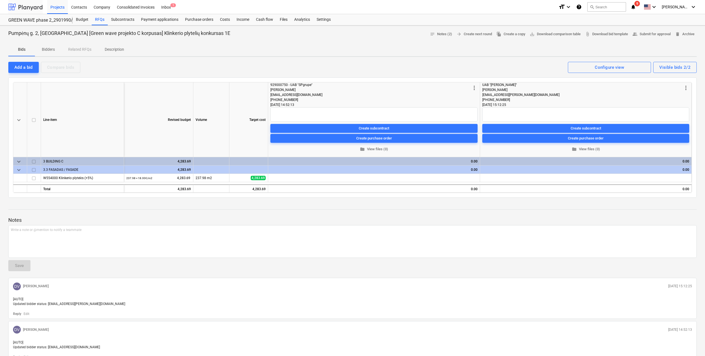
click at [33, 8] on div at bounding box center [25, 7] width 34 height 14
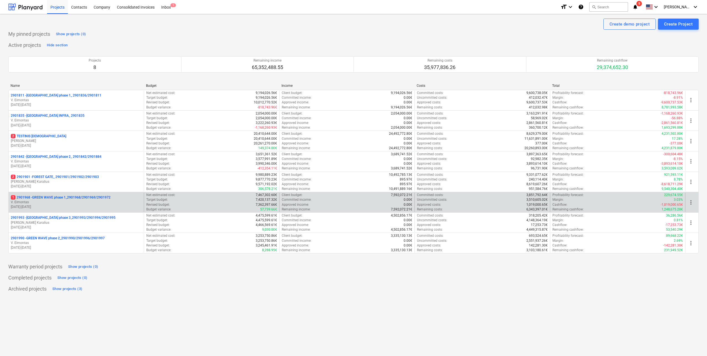
click at [77, 206] on p "[DATE] - [DATE]" at bounding box center [76, 206] width 131 height 5
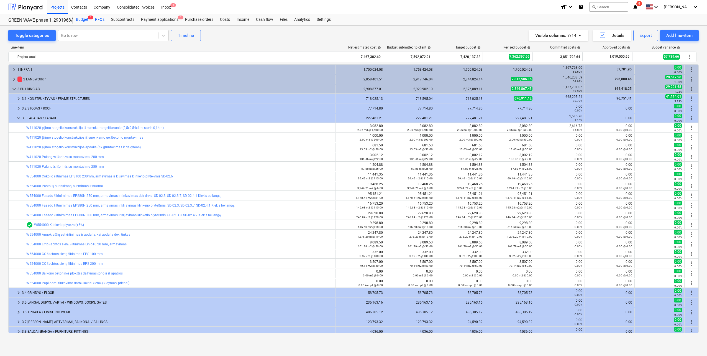
click at [99, 19] on div "RFQs" at bounding box center [100, 19] width 16 height 11
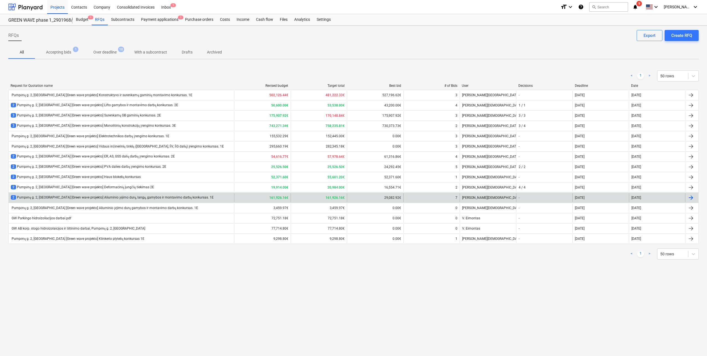
click at [147, 197] on div "2 Pumpėnų g. 2, [GEOGRAPHIC_DATA] [Green wave projekto] Aliuminio įėjimo durų, …" at bounding box center [112, 197] width 203 height 5
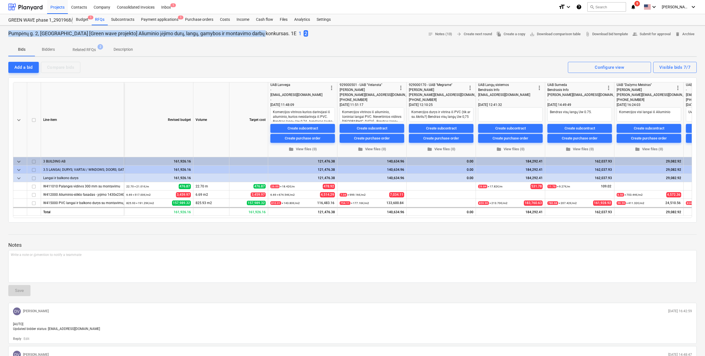
drag, startPoint x: 9, startPoint y: 32, endPoint x: 260, endPoint y: 31, distance: 251.3
click at [260, 31] on p "Pumpėnų g. 2, [GEOGRAPHIC_DATA] [Green wave projekto] Aliuminio įėjimo durų, la…" at bounding box center [152, 33] width 288 height 7
copy p "Pumpėnų g. 2, [GEOGRAPHIC_DATA] [Green wave projekto] Aliuminio įėjimo durų, la…"
type textarea "x"
click at [25, 9] on div at bounding box center [25, 7] width 34 height 14
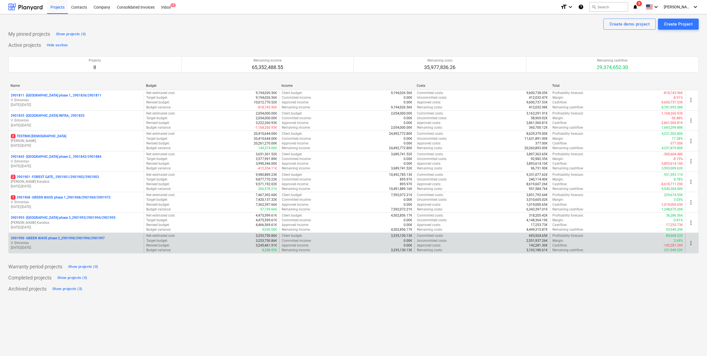
click at [58, 235] on div "2901990 - GREEN WAVE phase 2_2901990/2901996/2901997 [PERSON_NAME] [DATE] - [DA…" at bounding box center [76, 242] width 135 height 19
click at [58, 239] on p "2901990 - GREEN WAVE phase 2_2901990/2901996/2901997" at bounding box center [58, 238] width 94 height 5
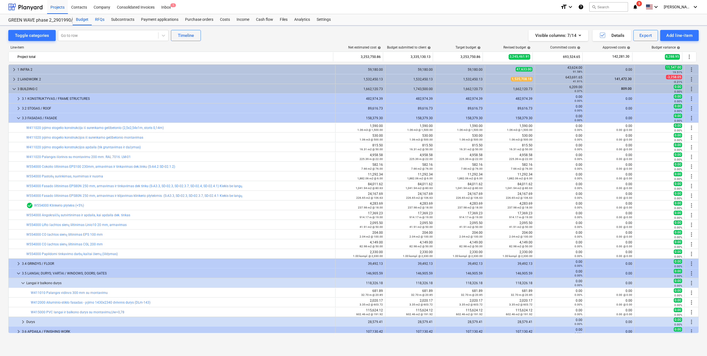
click at [102, 20] on div "RFQs" at bounding box center [100, 19] width 16 height 11
